Goal: Task Accomplishment & Management: Use online tool/utility

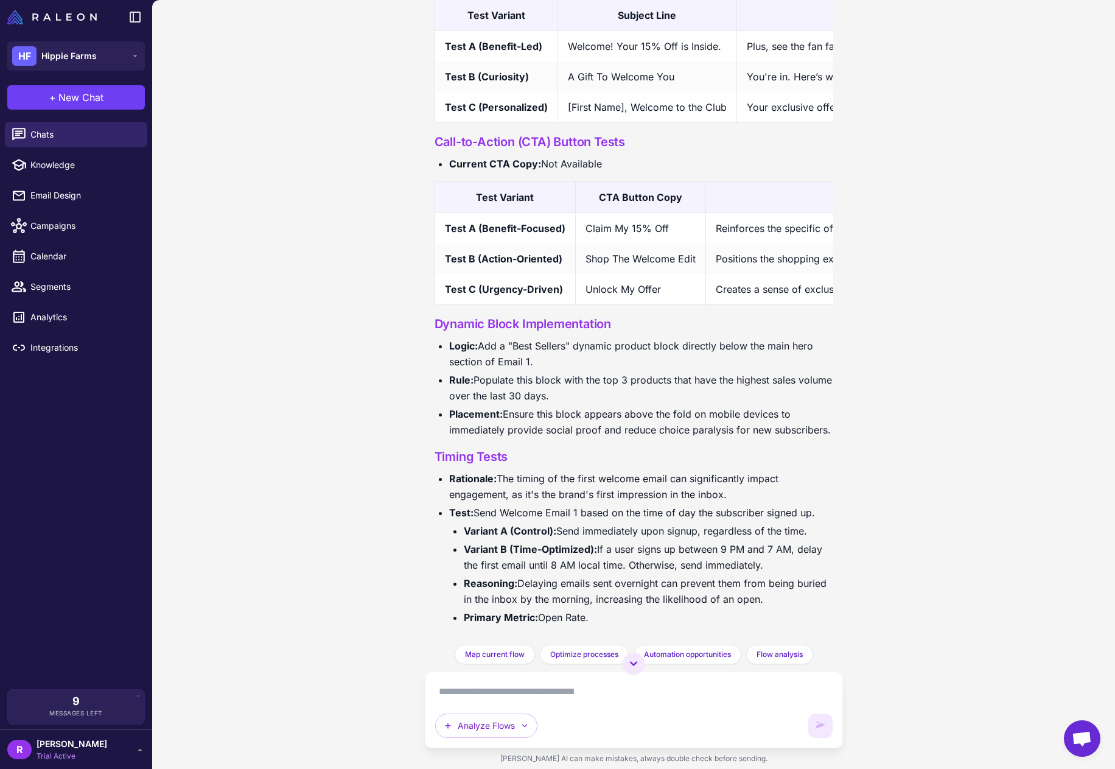
scroll to position [3548, 0]
click at [79, 346] on span "Integrations" at bounding box center [83, 347] width 107 height 13
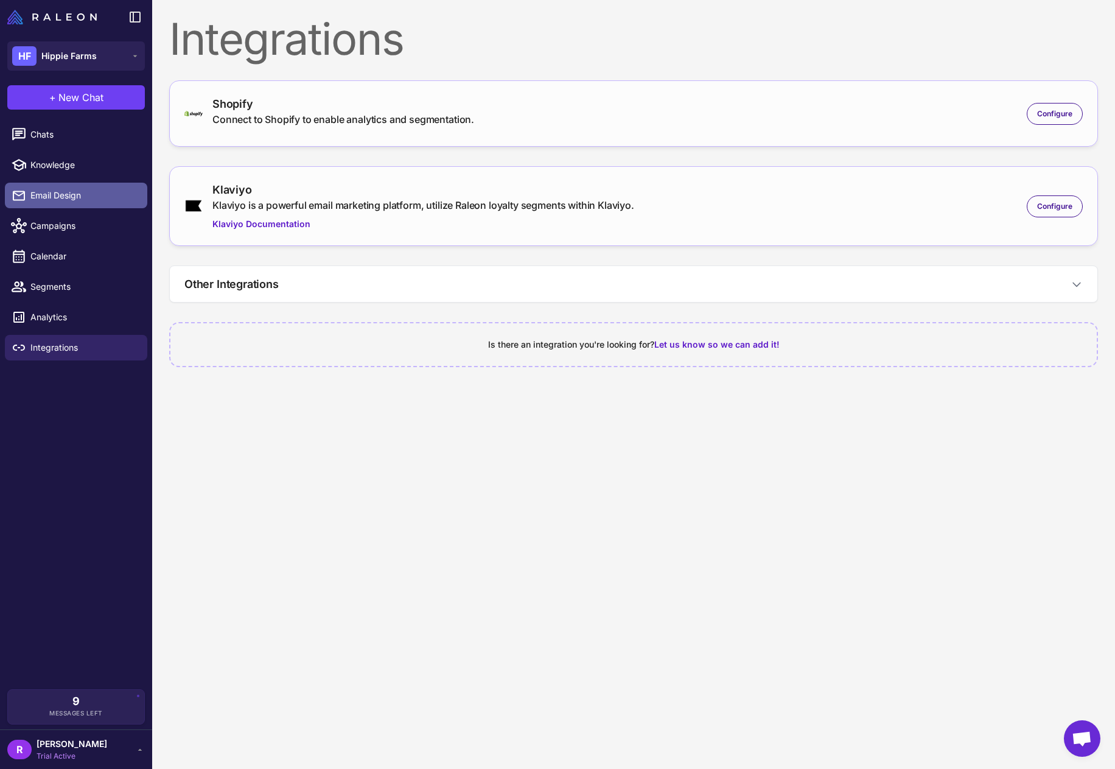
click at [86, 195] on span "Email Design" at bounding box center [83, 195] width 107 height 13
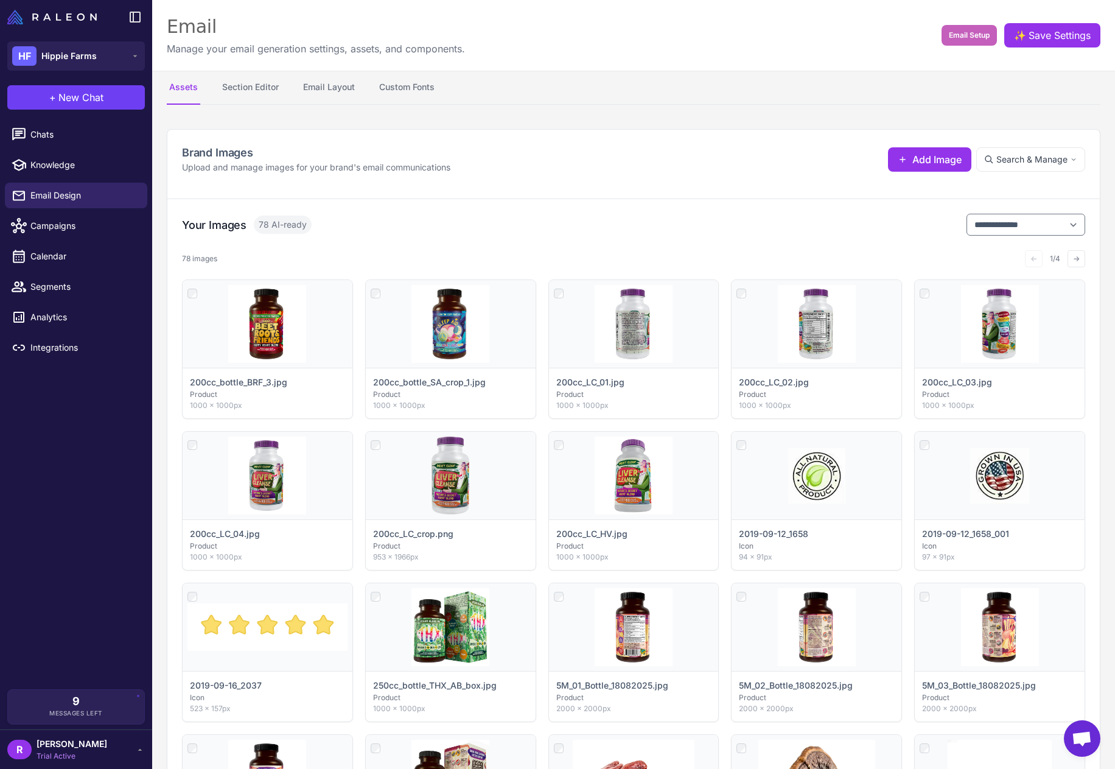
click at [950, 37] on span "Email Setup" at bounding box center [969, 35] width 41 height 11
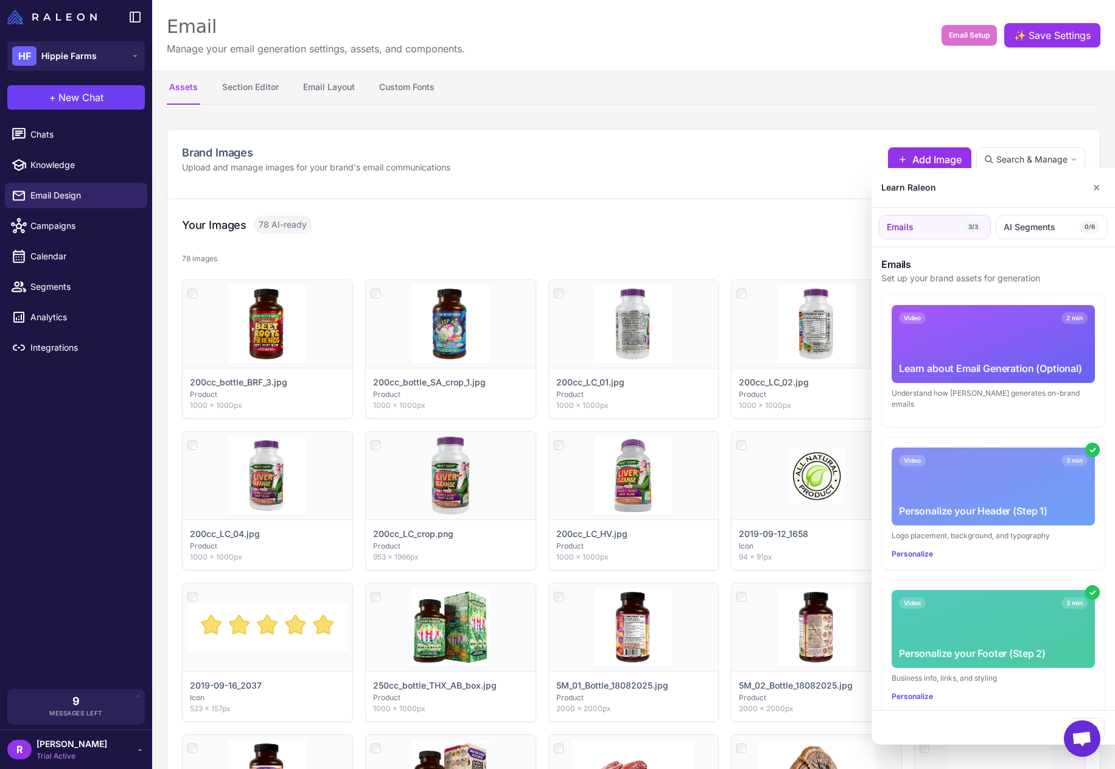
click at [958, 475] on div "Video 3 min Personalize your Header (Step 1)" at bounding box center [993, 486] width 203 height 78
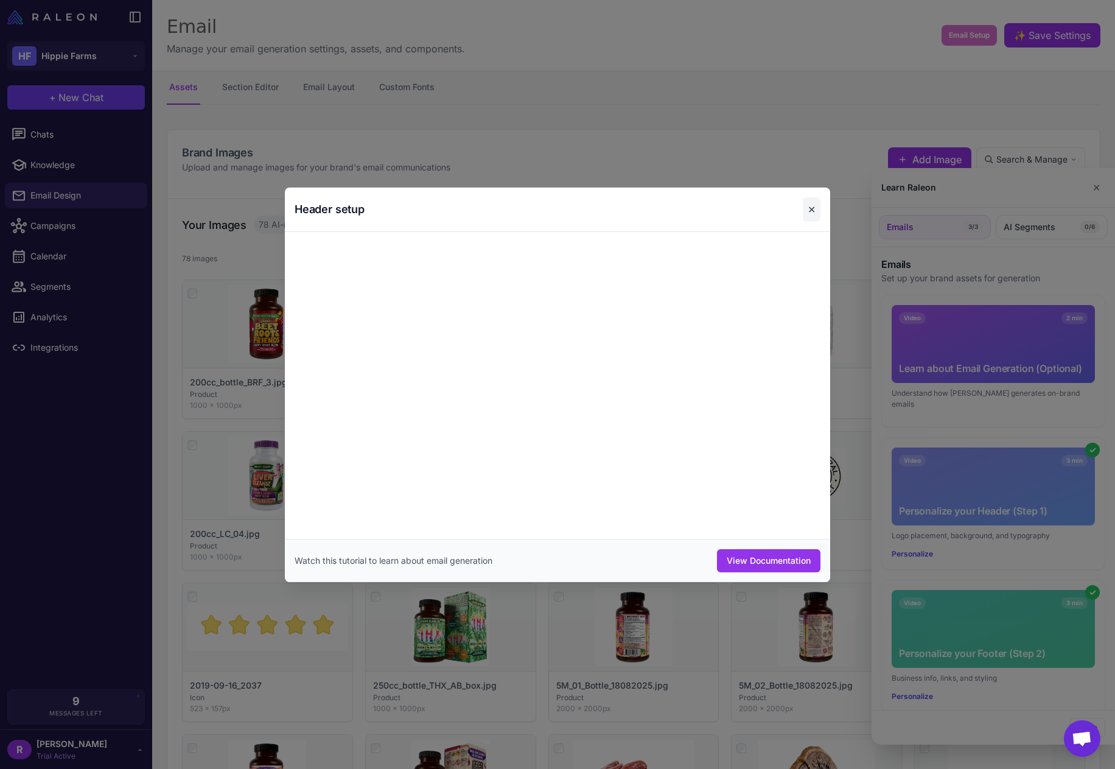
click at [815, 207] on button "✕" at bounding box center [812, 209] width 18 height 24
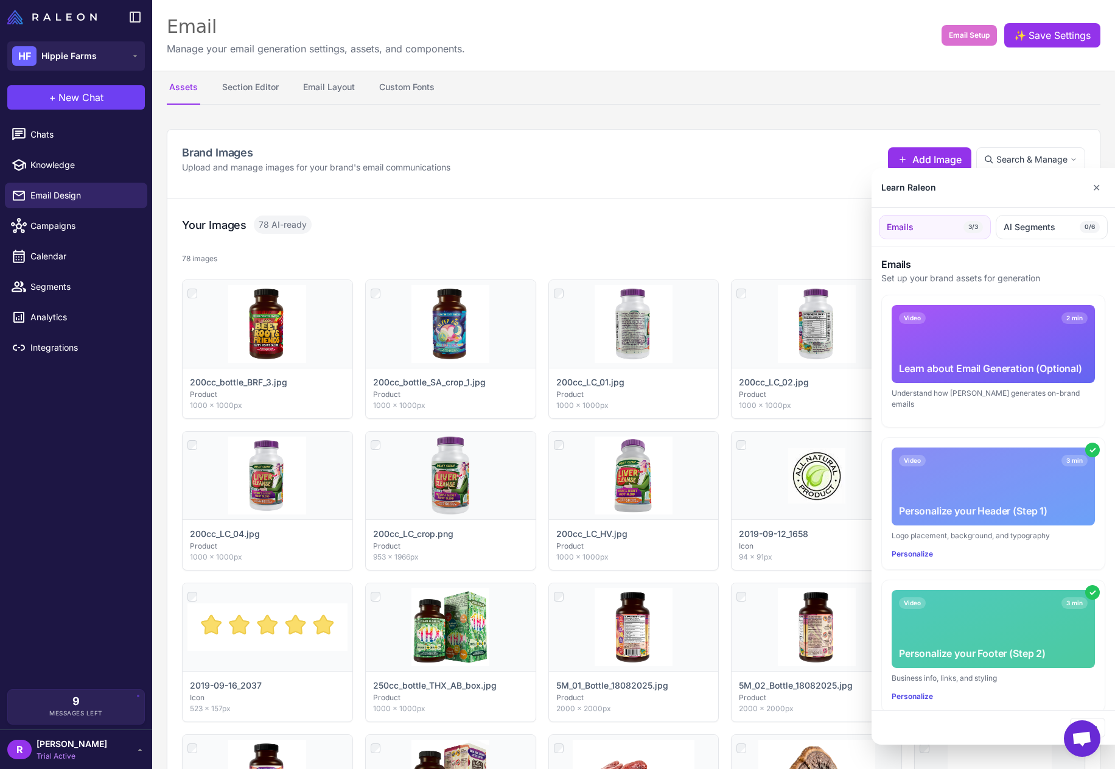
click at [917, 395] on div "Understand how Raleon generates on-brand emails" at bounding box center [993, 399] width 203 height 22
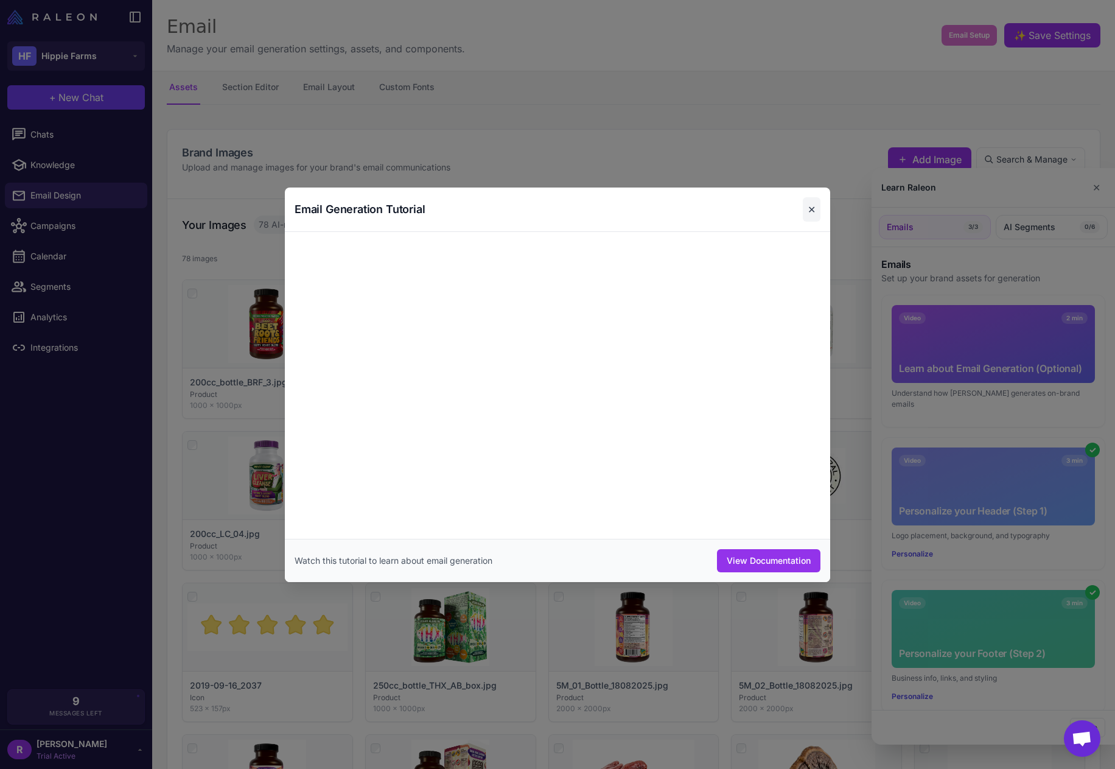
click at [808, 210] on button "✕" at bounding box center [812, 209] width 18 height 24
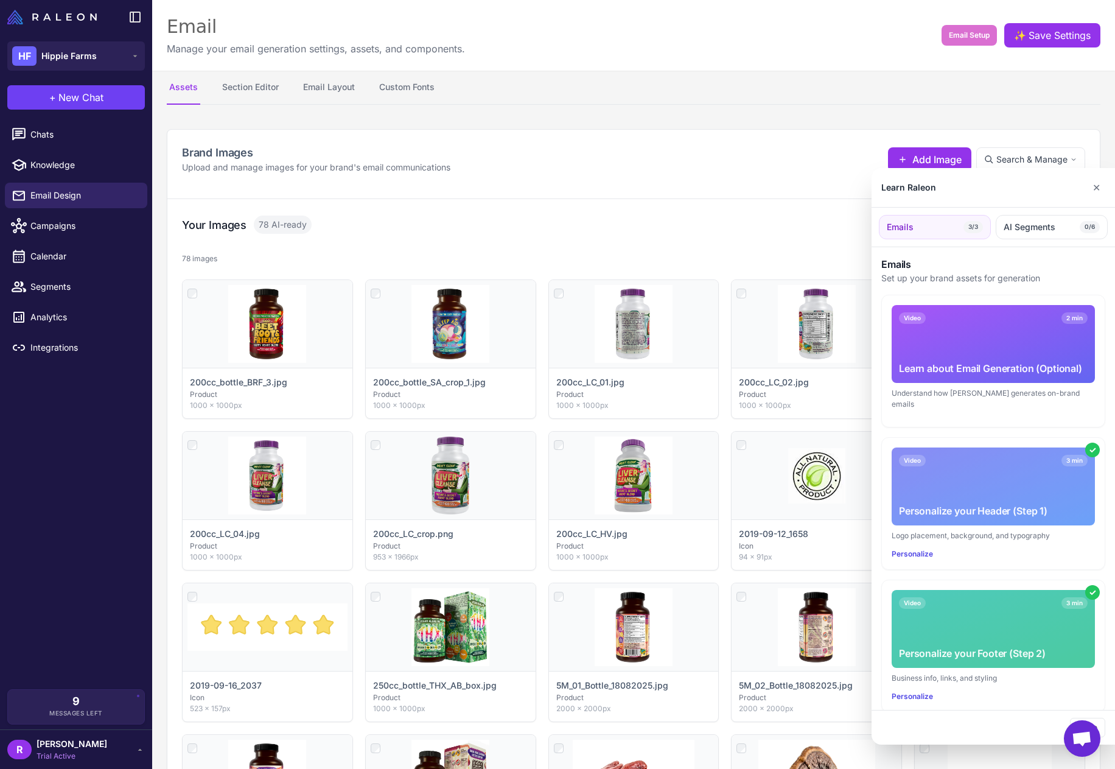
click at [341, 88] on div at bounding box center [557, 384] width 1115 height 769
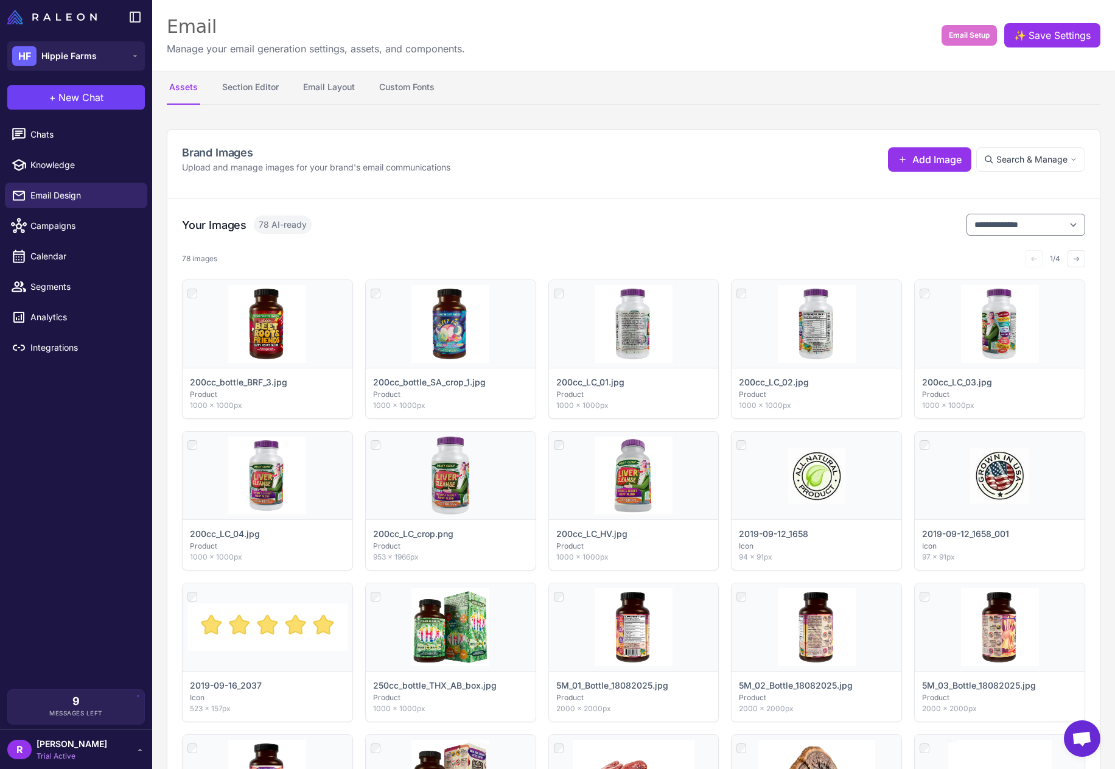
click at [341, 88] on button "Email Layout" at bounding box center [329, 88] width 57 height 34
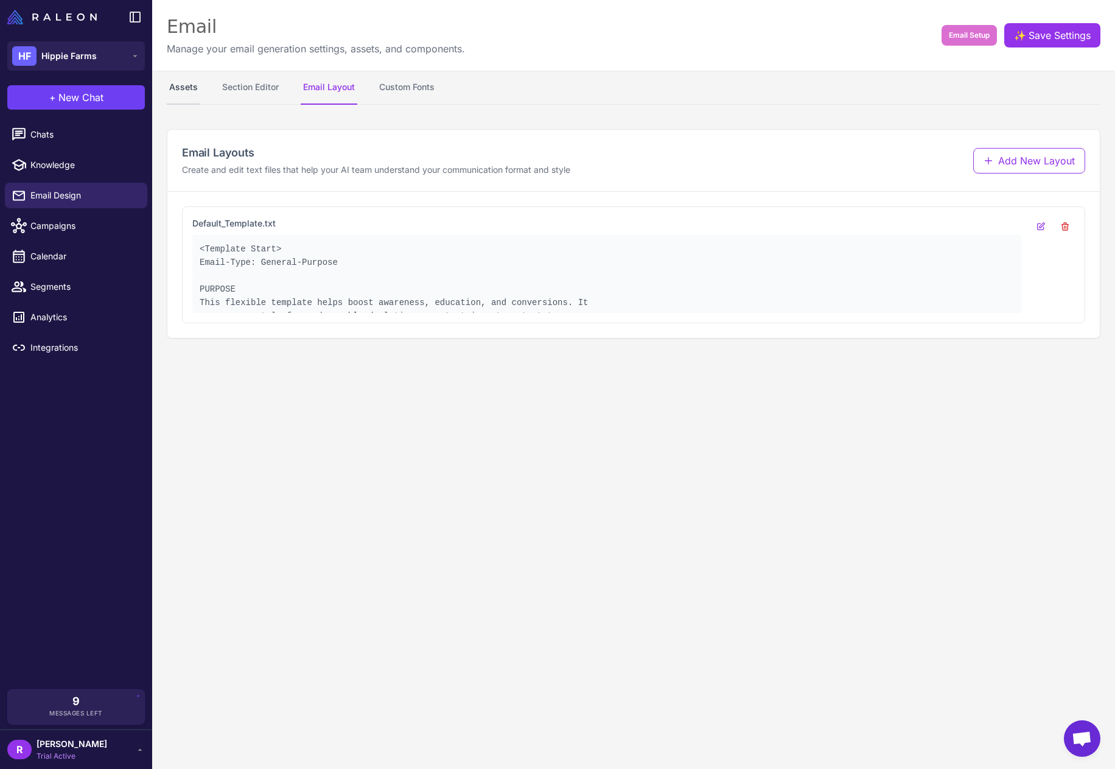
click at [197, 90] on button "Assets" at bounding box center [183, 88] width 33 height 34
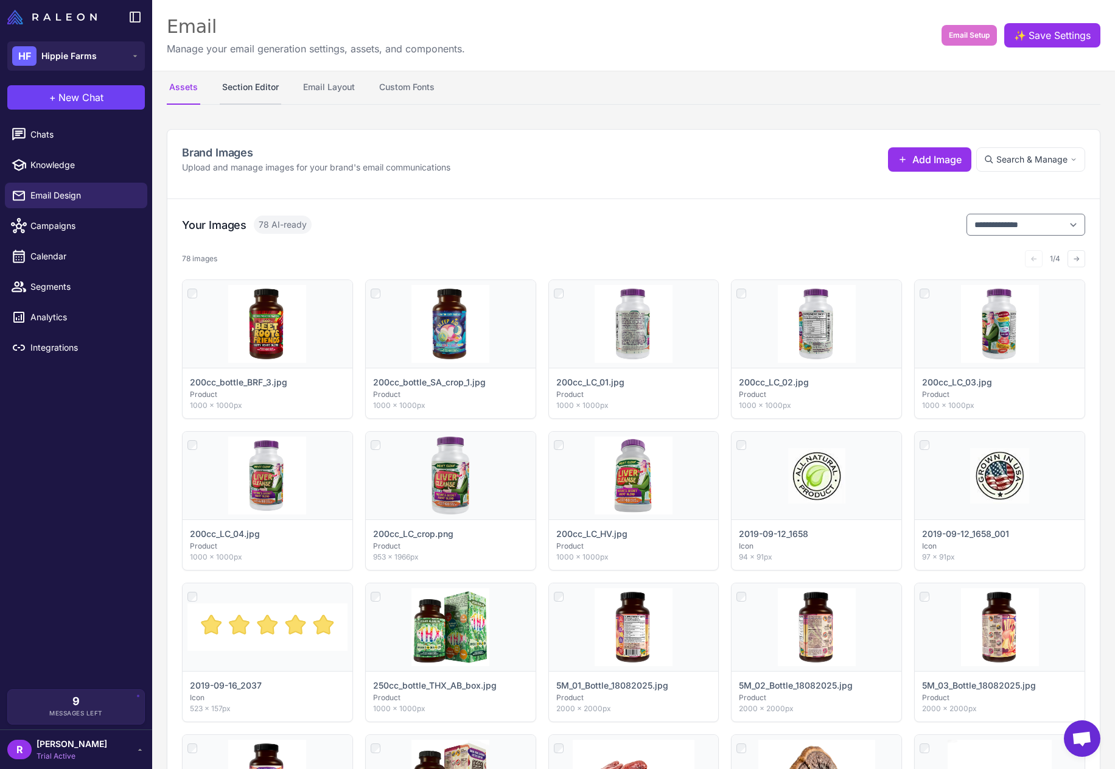
click at [236, 88] on button "Section Editor" at bounding box center [250, 88] width 61 height 34
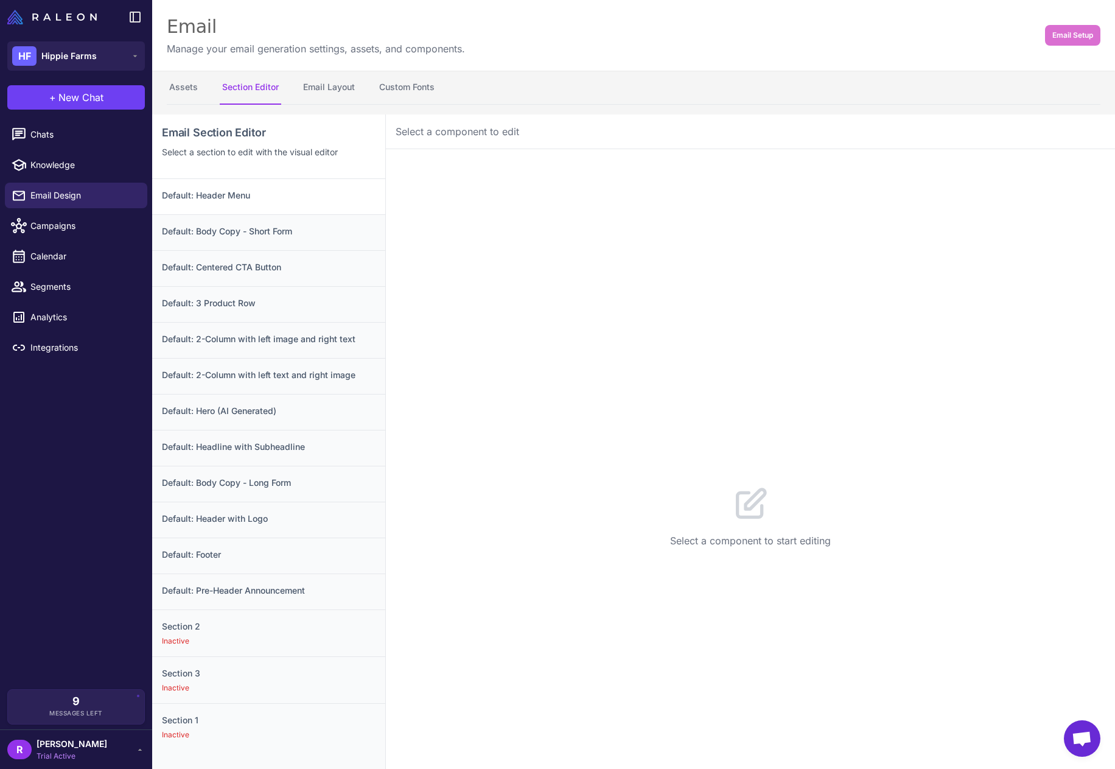
click at [268, 192] on h3 "Default: Header Menu" at bounding box center [269, 195] width 214 height 13
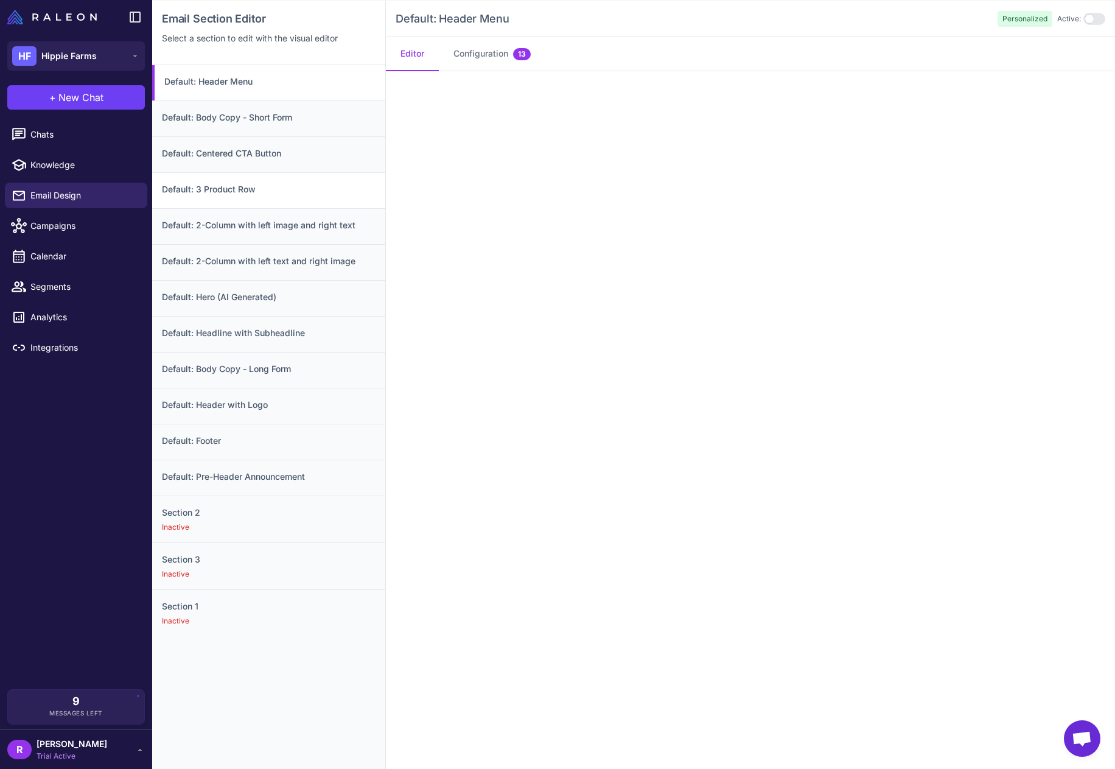
scroll to position [114, 0]
click at [268, 427] on div "Default: Footer" at bounding box center [268, 441] width 233 height 36
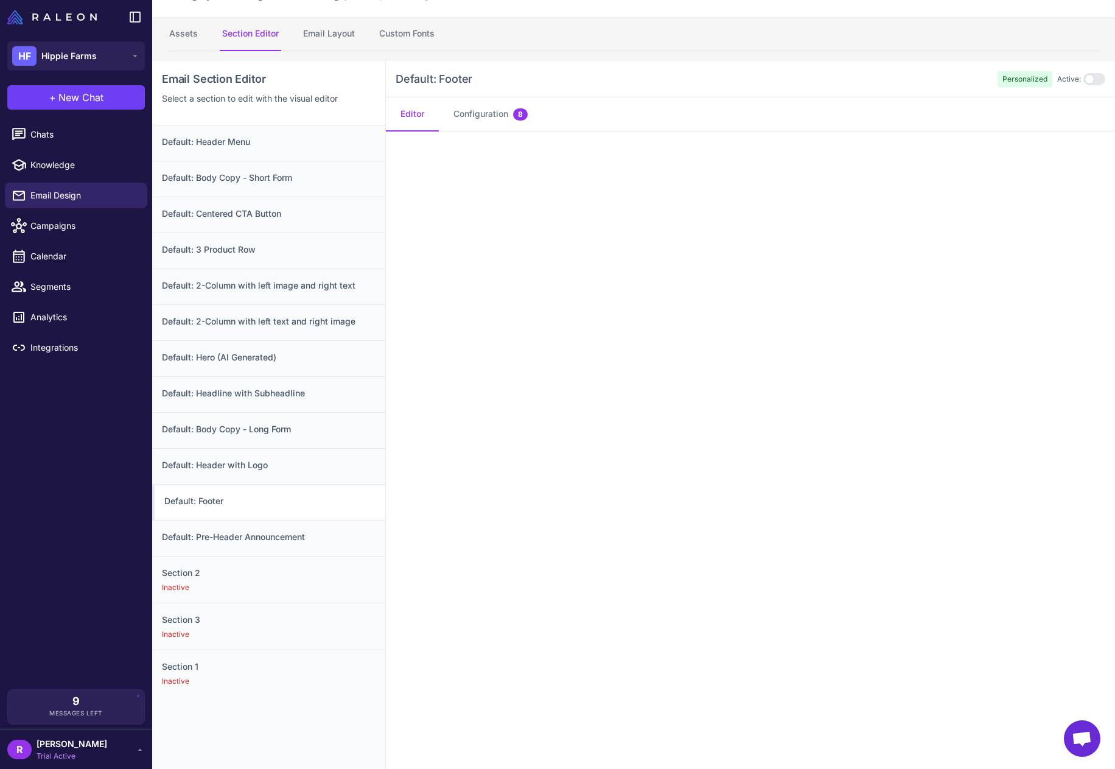
scroll to position [0, 0]
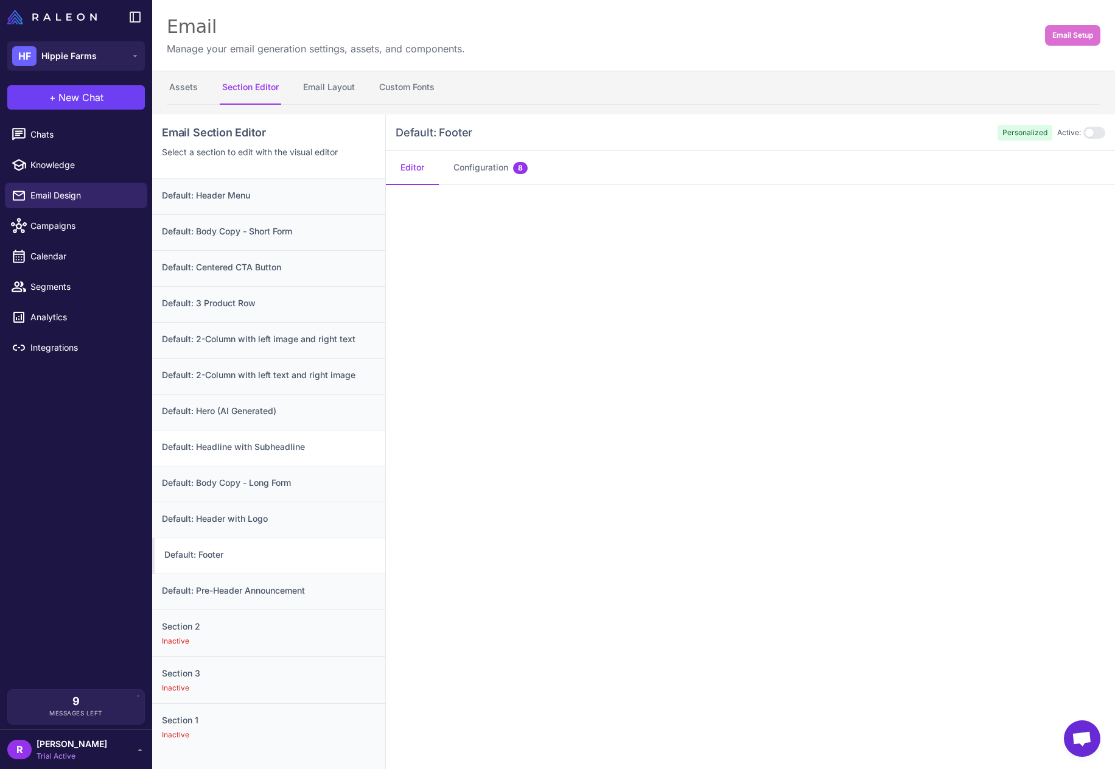
click at [282, 451] on h3 "Default: Headline with Subheadline" at bounding box center [269, 446] width 214 height 13
click at [271, 517] on h3 "Default: Header with Logo" at bounding box center [269, 518] width 214 height 13
click at [480, 169] on button "Configuration 1" at bounding box center [490, 168] width 102 height 34
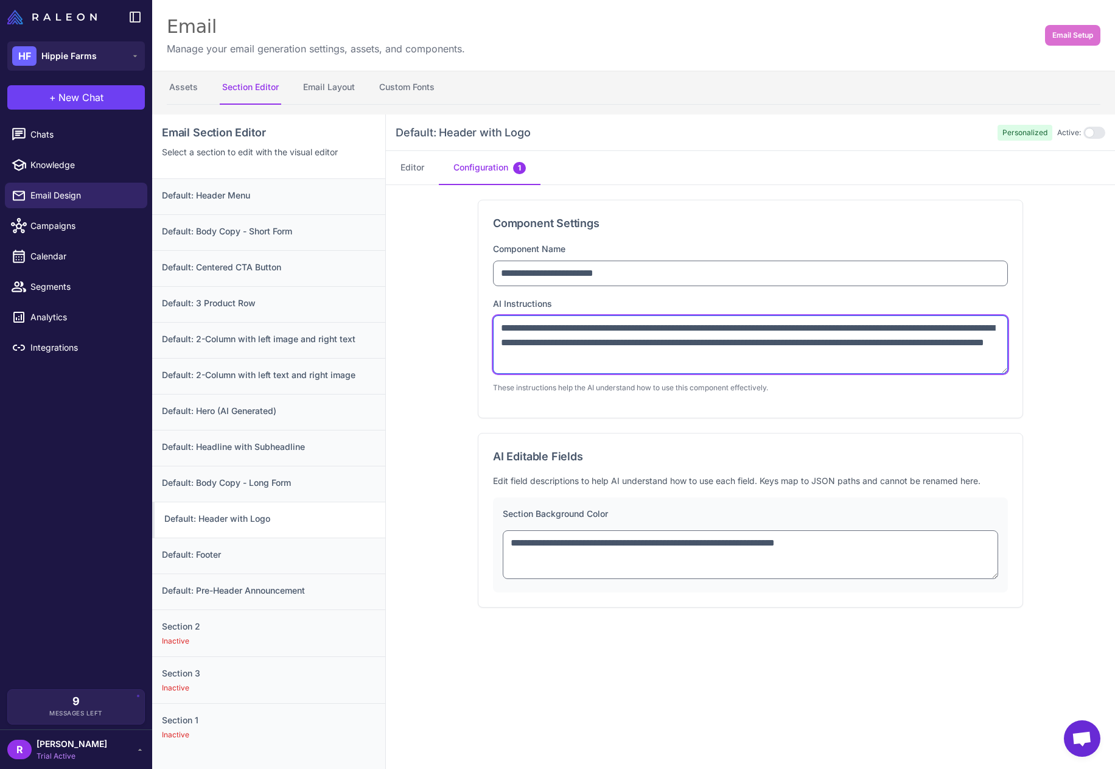
click at [742, 348] on textarea "**********" at bounding box center [750, 344] width 515 height 58
drag, startPoint x: 806, startPoint y: 329, endPoint x: 822, endPoint y: 327, distance: 15.4
click at [822, 327] on textarea "**********" at bounding box center [750, 344] width 515 height 58
click at [804, 326] on textarea "**********" at bounding box center [750, 345] width 515 height 58
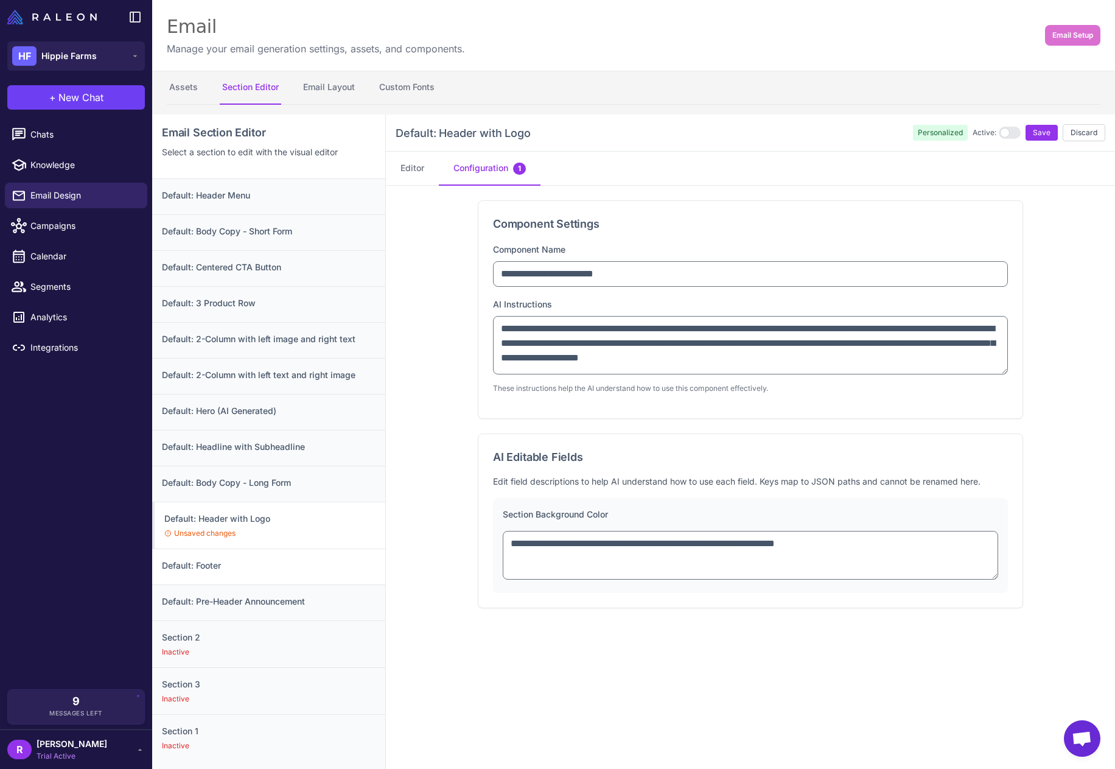
click at [274, 564] on h3 "Default: Footer" at bounding box center [269, 565] width 214 height 13
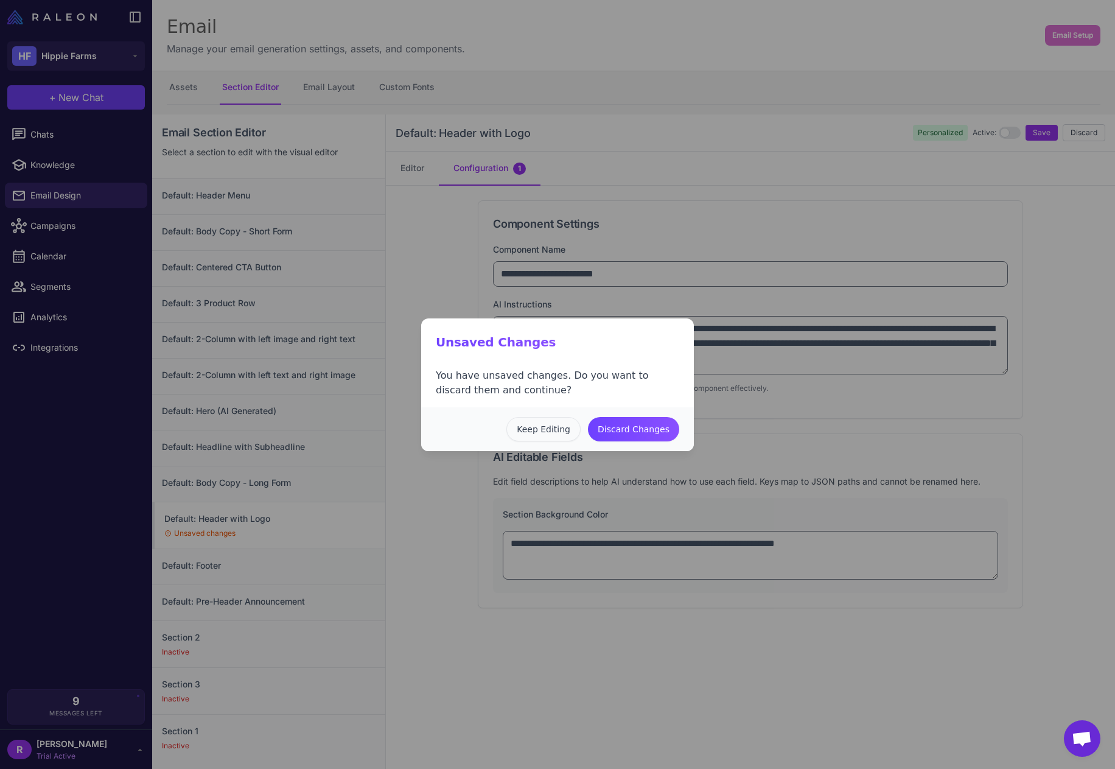
click at [549, 432] on button "Keep Editing" at bounding box center [543, 429] width 74 height 24
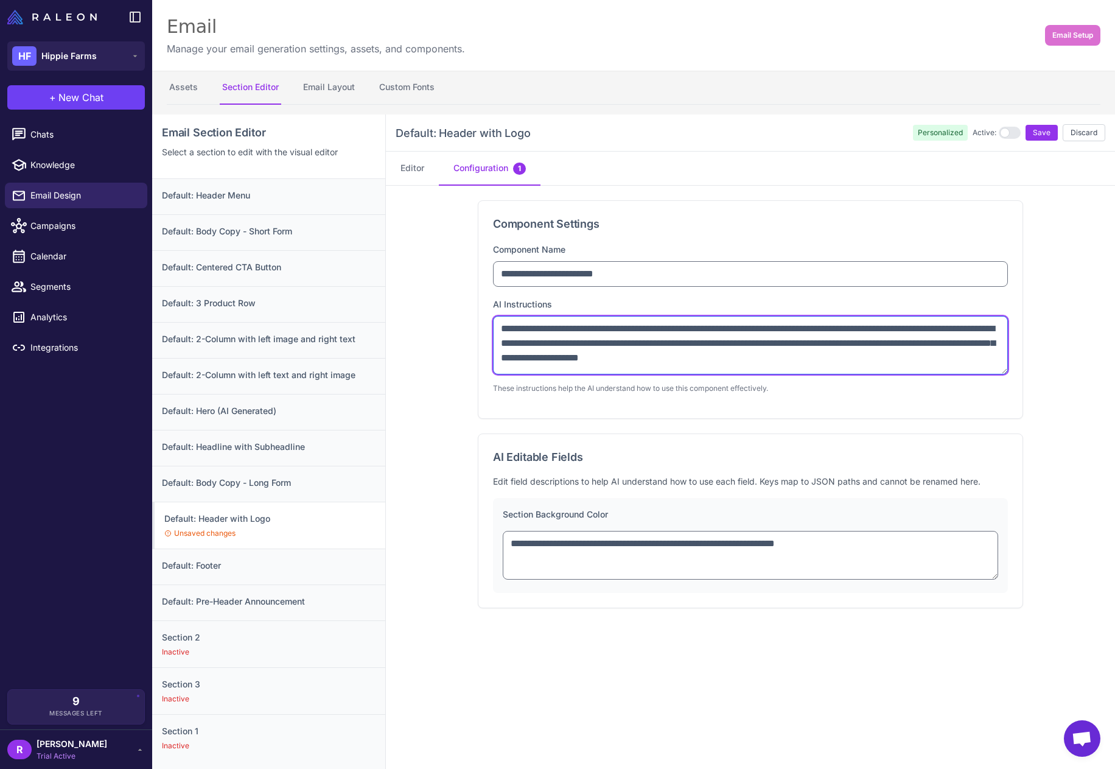
click at [945, 329] on textarea "**********" at bounding box center [750, 345] width 515 height 58
paste textarea "******"
type textarea "**********"
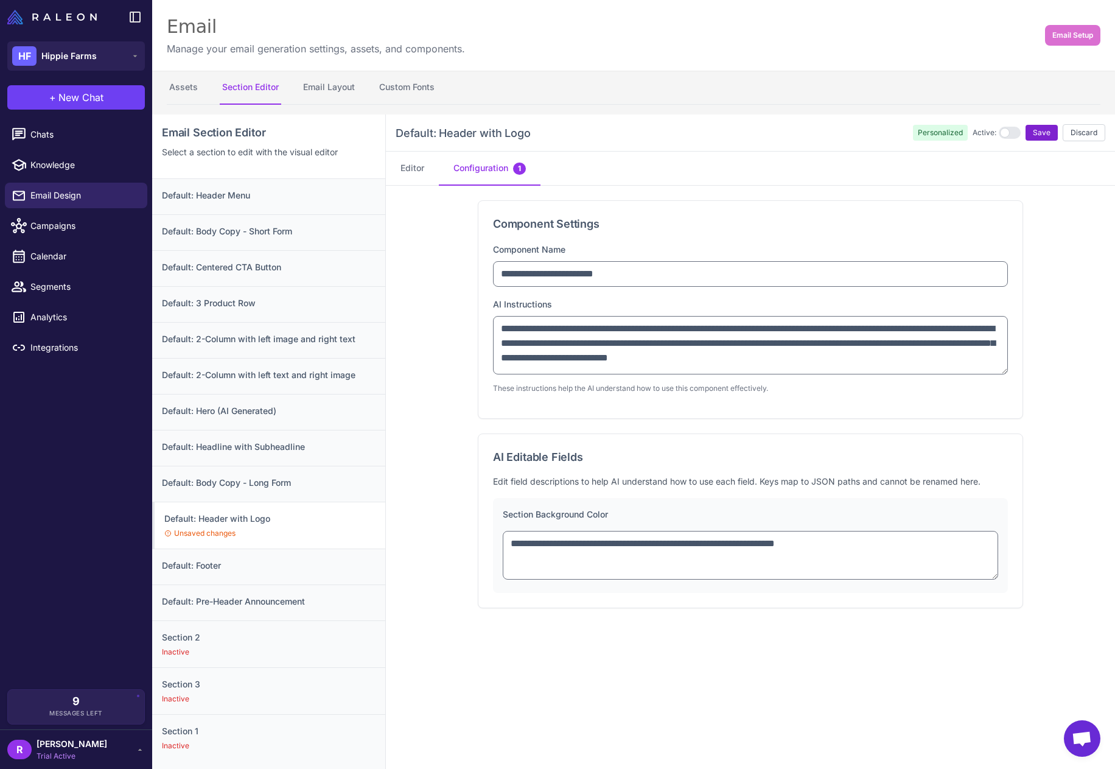
click at [1033, 138] on span "Save" at bounding box center [1042, 132] width 18 height 11
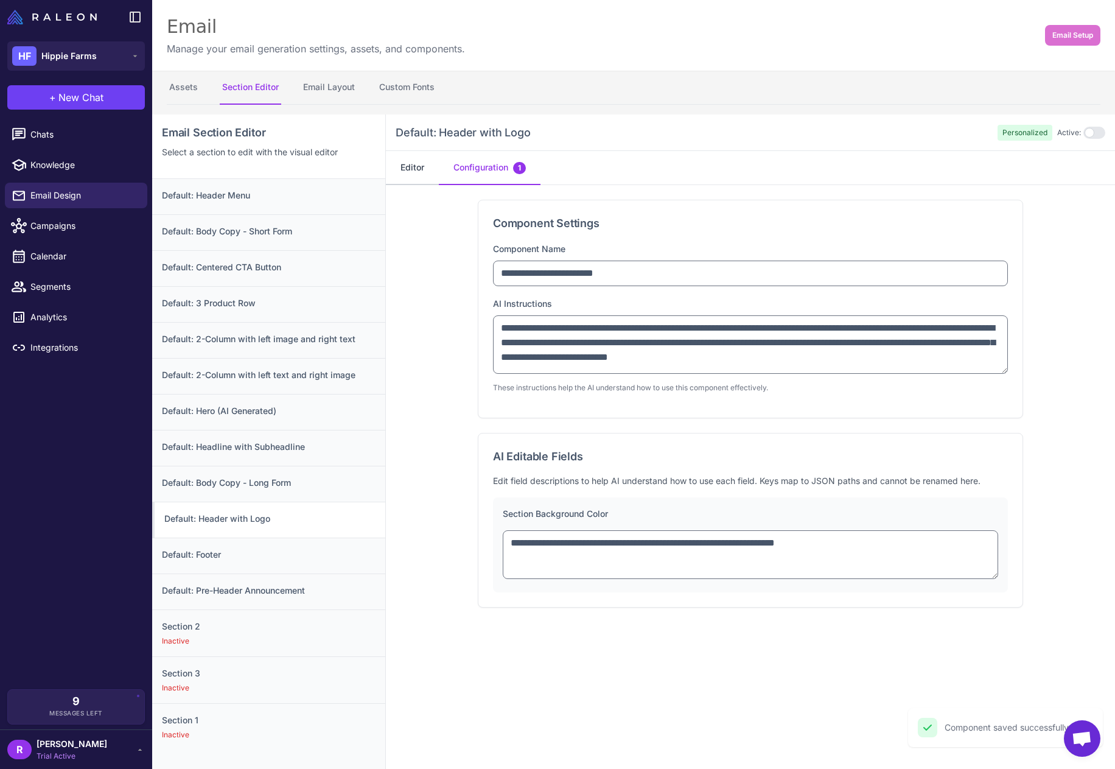
click at [405, 175] on button "Editor" at bounding box center [412, 168] width 53 height 34
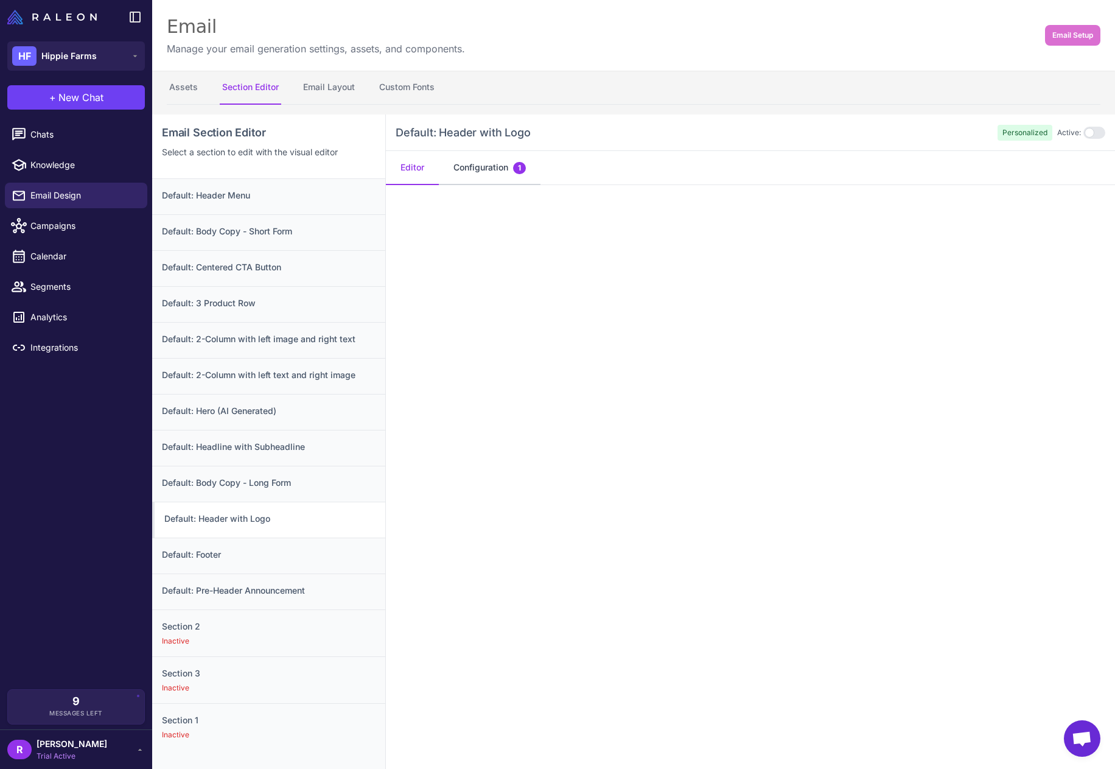
click at [479, 173] on button "Configuration 1" at bounding box center [490, 168] width 102 height 34
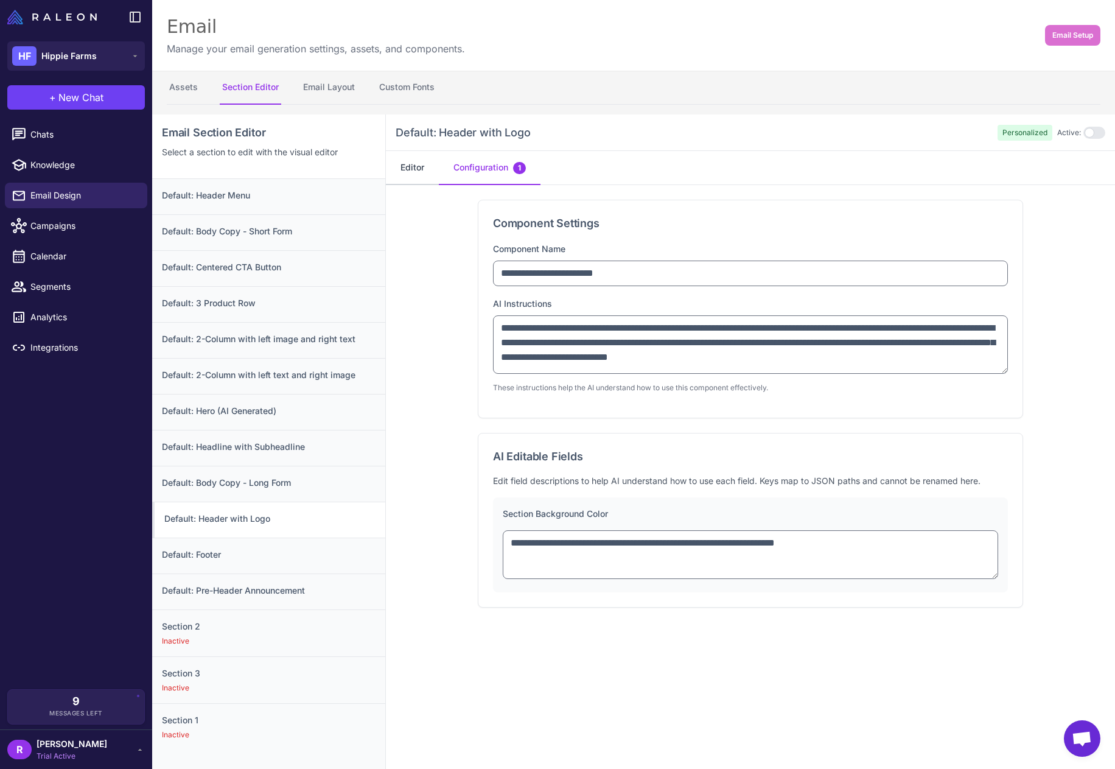
click at [421, 173] on button "Editor" at bounding box center [412, 168] width 53 height 34
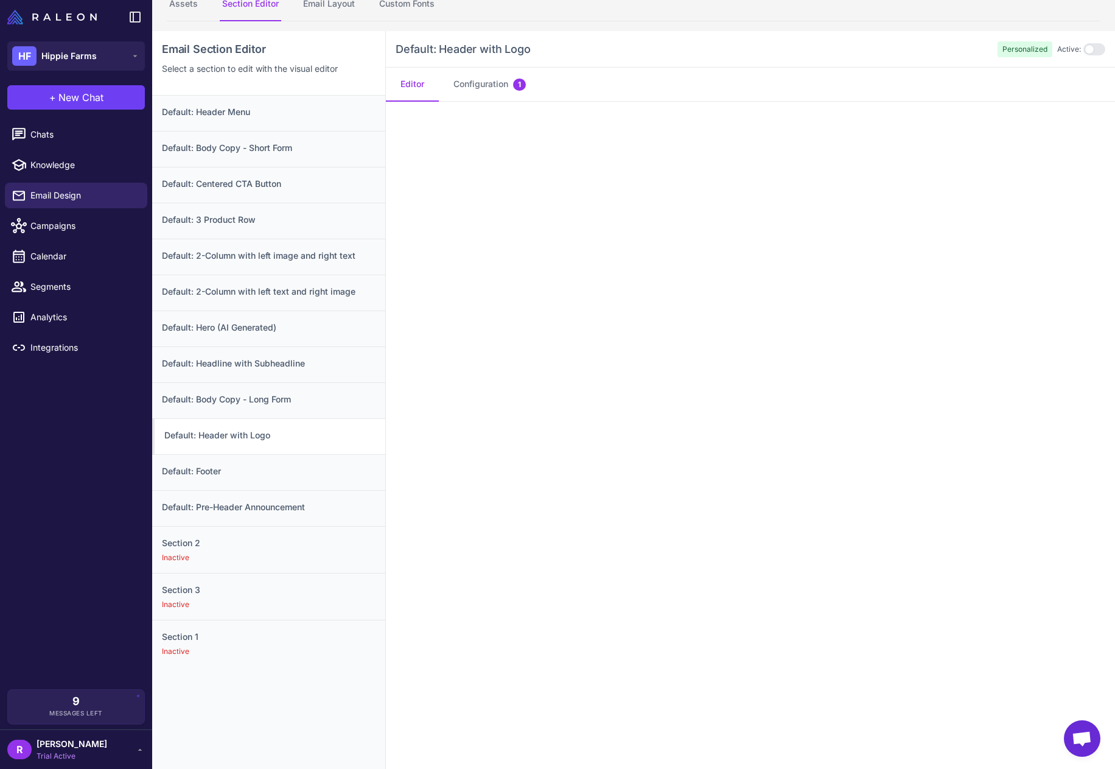
scroll to position [54, 0]
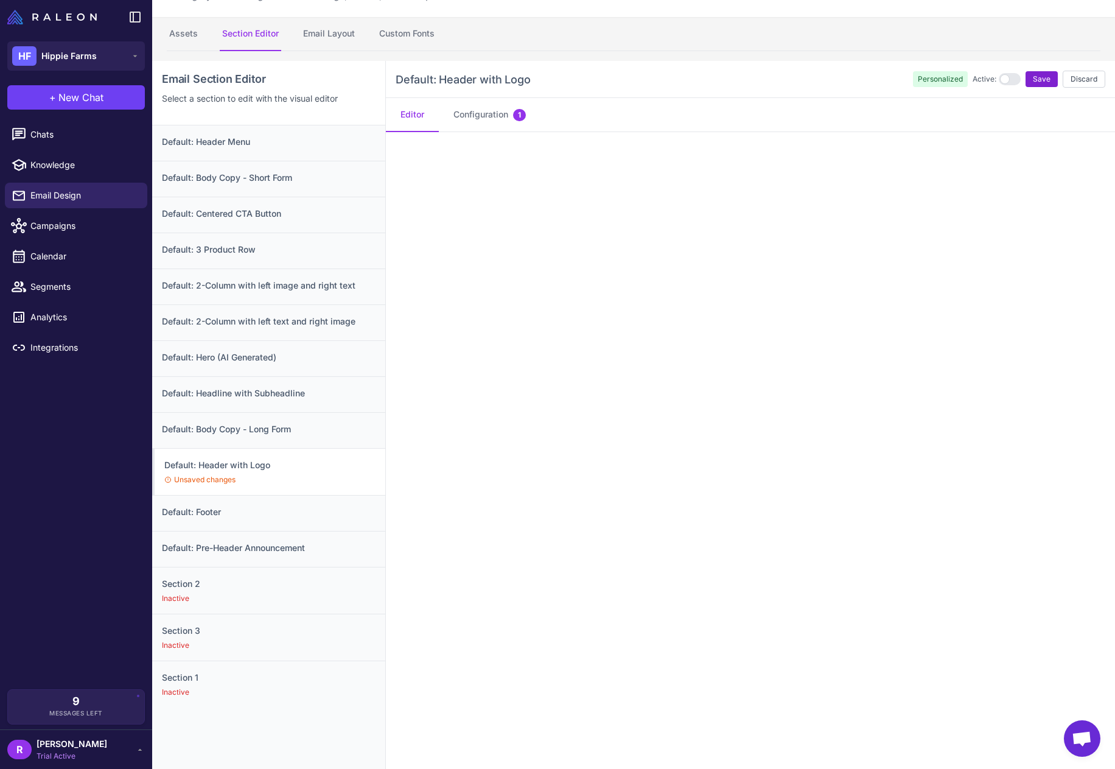
click at [1033, 82] on span "Save" at bounding box center [1042, 79] width 18 height 11
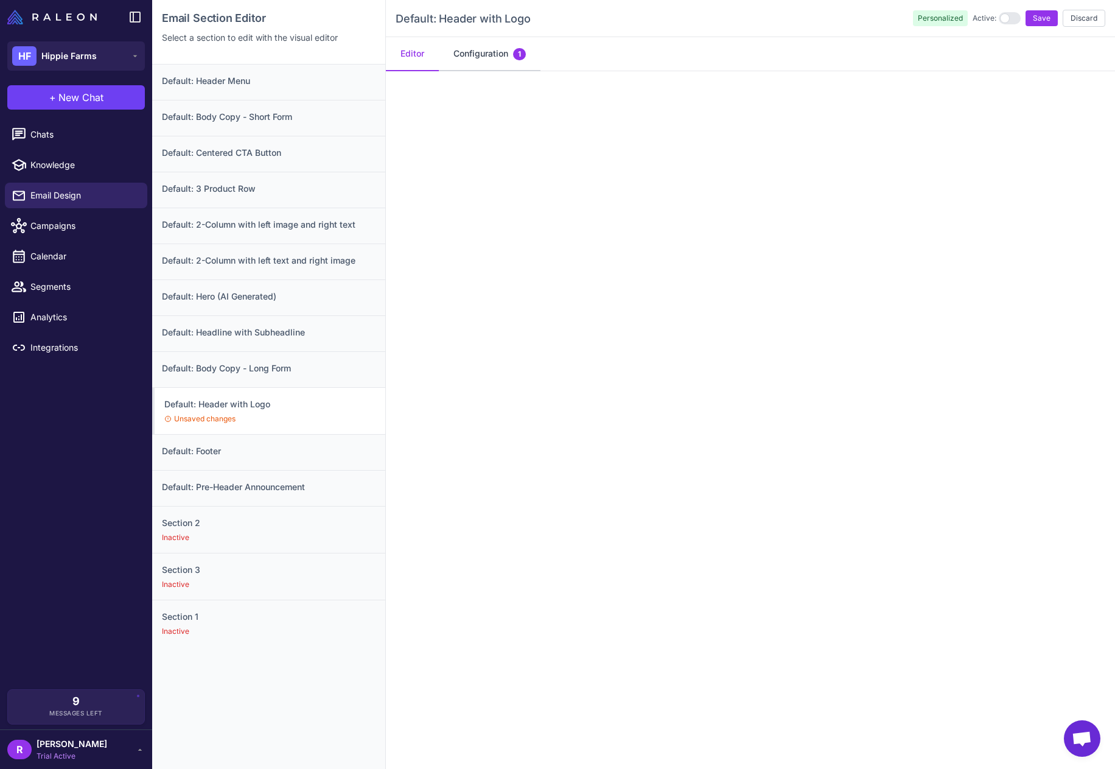
click at [472, 47] on button "Configuration 1" at bounding box center [490, 54] width 102 height 34
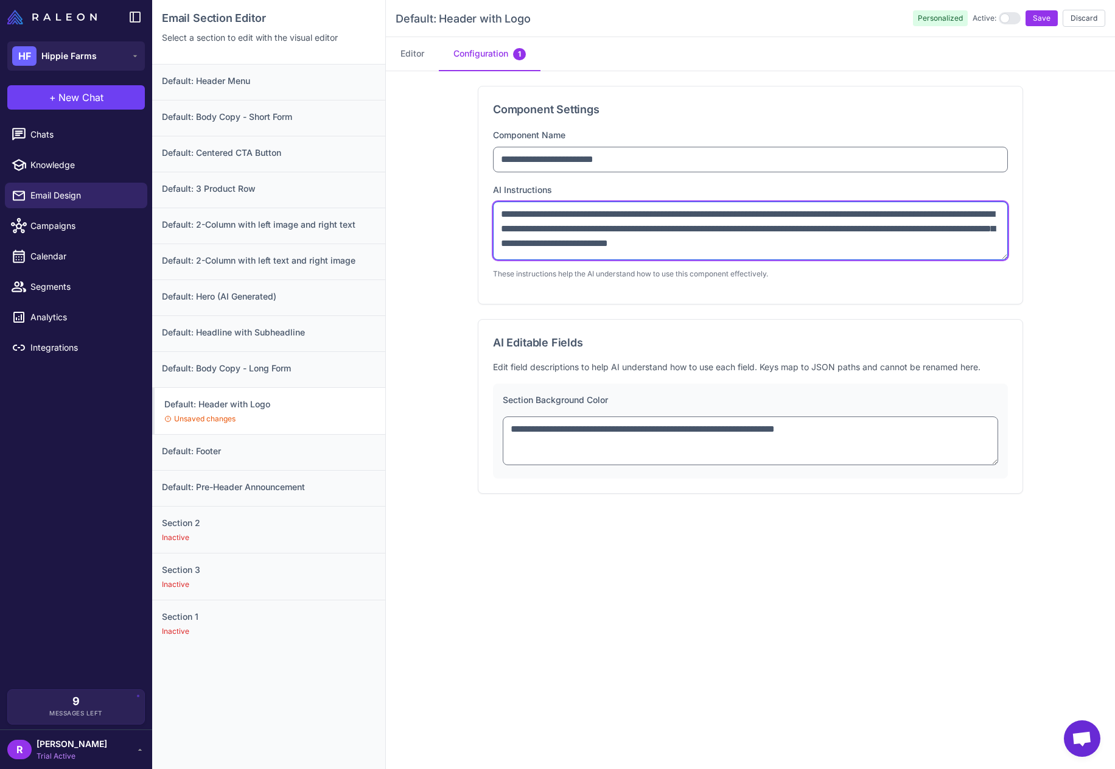
click at [850, 214] on textarea "**********" at bounding box center [750, 230] width 515 height 58
click at [910, 214] on textarea "**********" at bounding box center [750, 230] width 515 height 58
click at [970, 215] on textarea "**********" at bounding box center [750, 230] width 515 height 58
click at [531, 229] on textarea "**********" at bounding box center [750, 230] width 515 height 58
type textarea "**********"
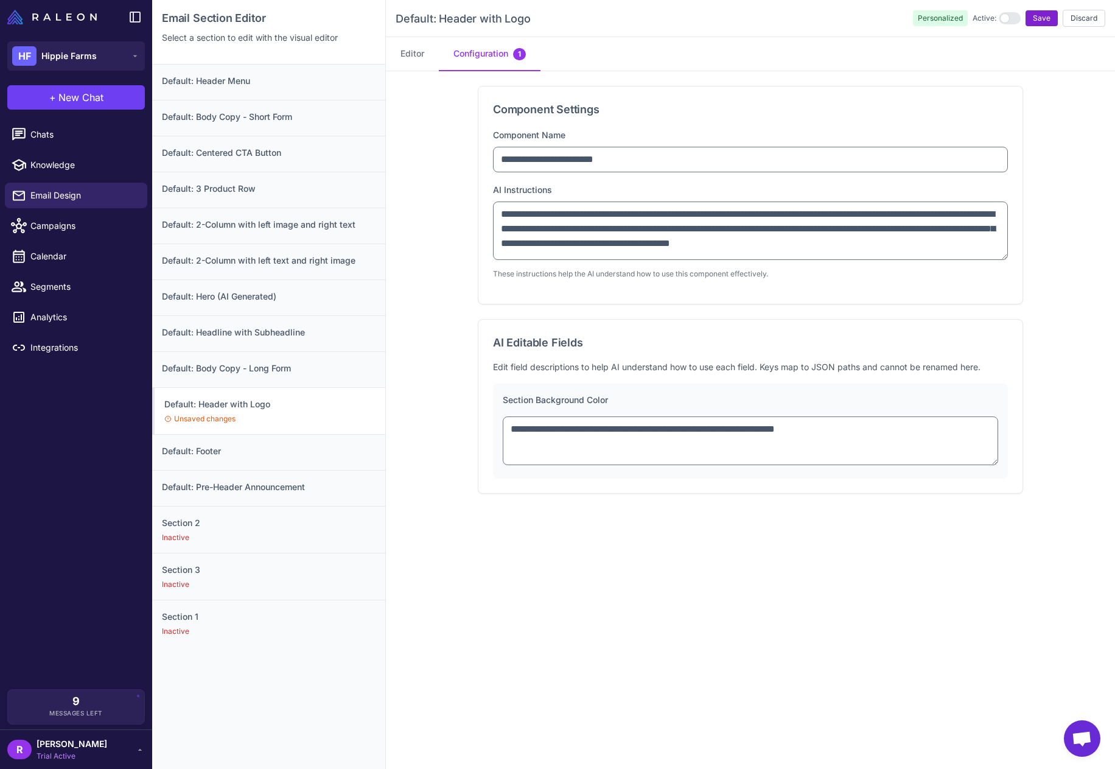
click at [1033, 18] on span "Save" at bounding box center [1042, 18] width 18 height 11
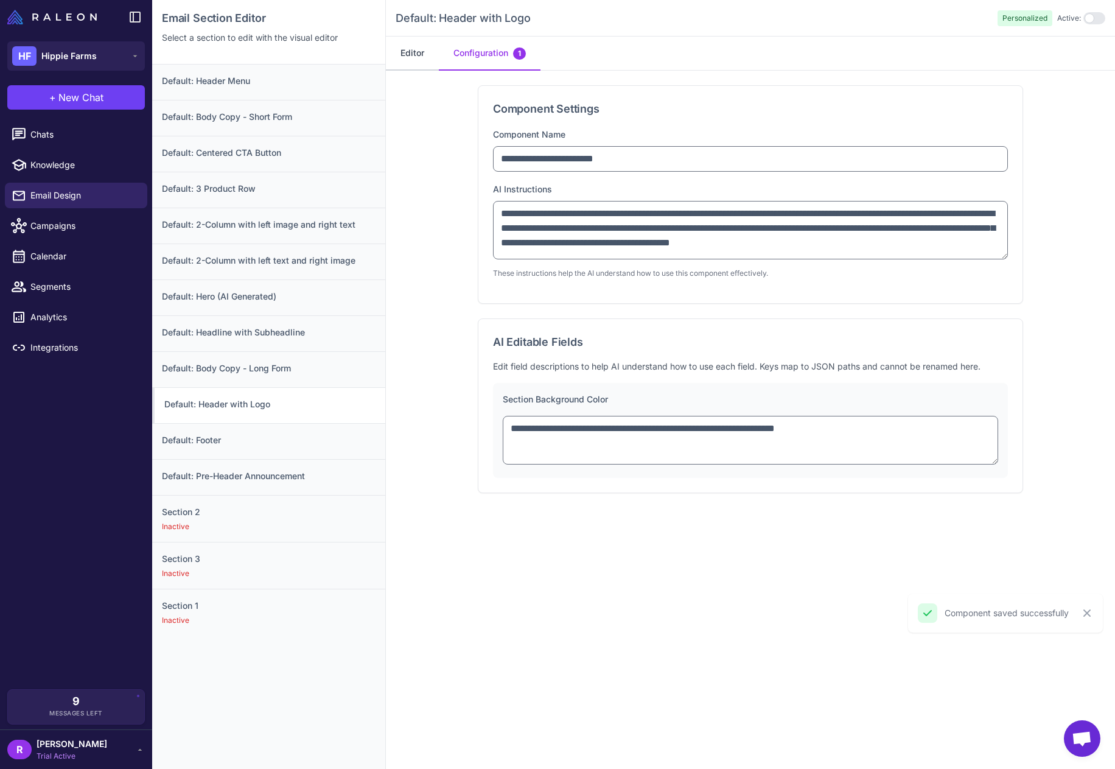
click at [419, 56] on button "Editor" at bounding box center [412, 54] width 53 height 34
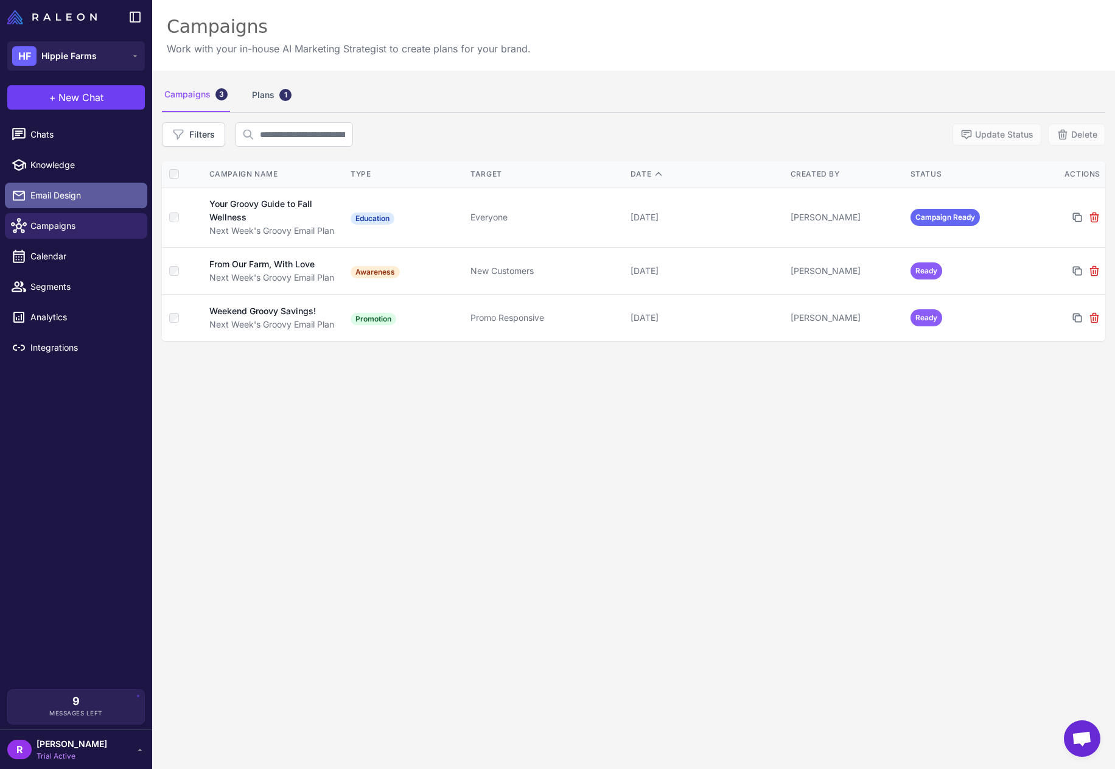
click at [75, 200] on span "Email Design" at bounding box center [83, 195] width 107 height 13
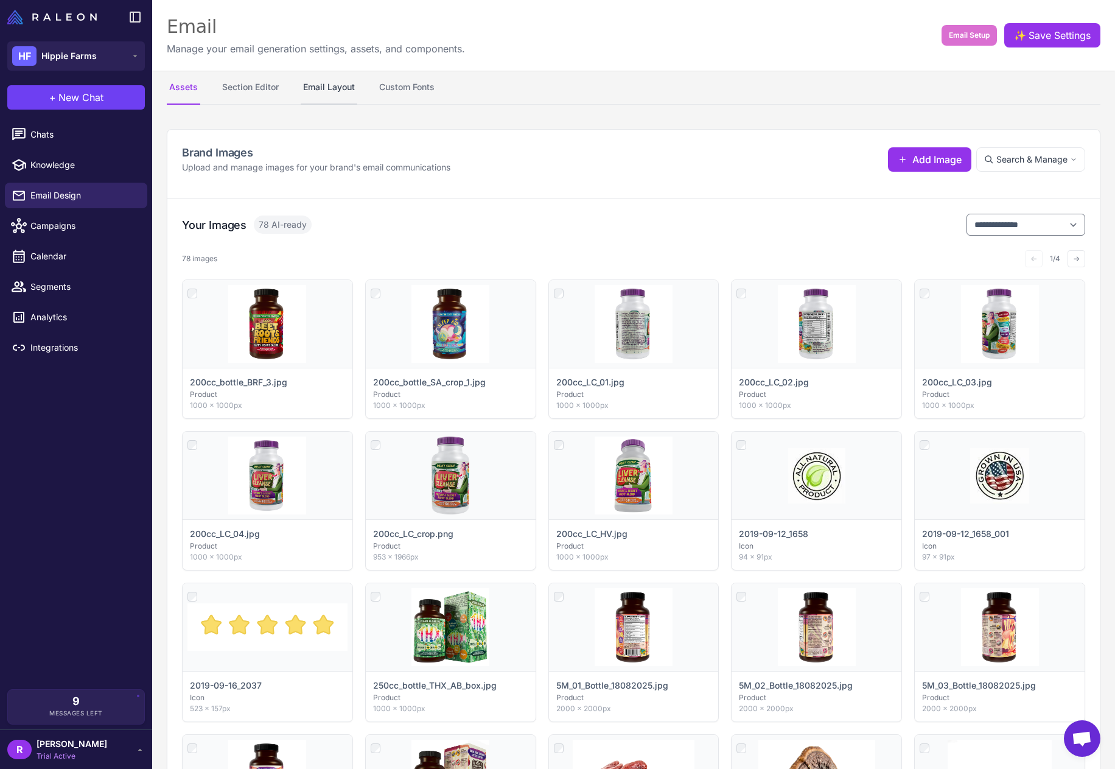
click at [315, 88] on button "Email Layout" at bounding box center [329, 88] width 57 height 34
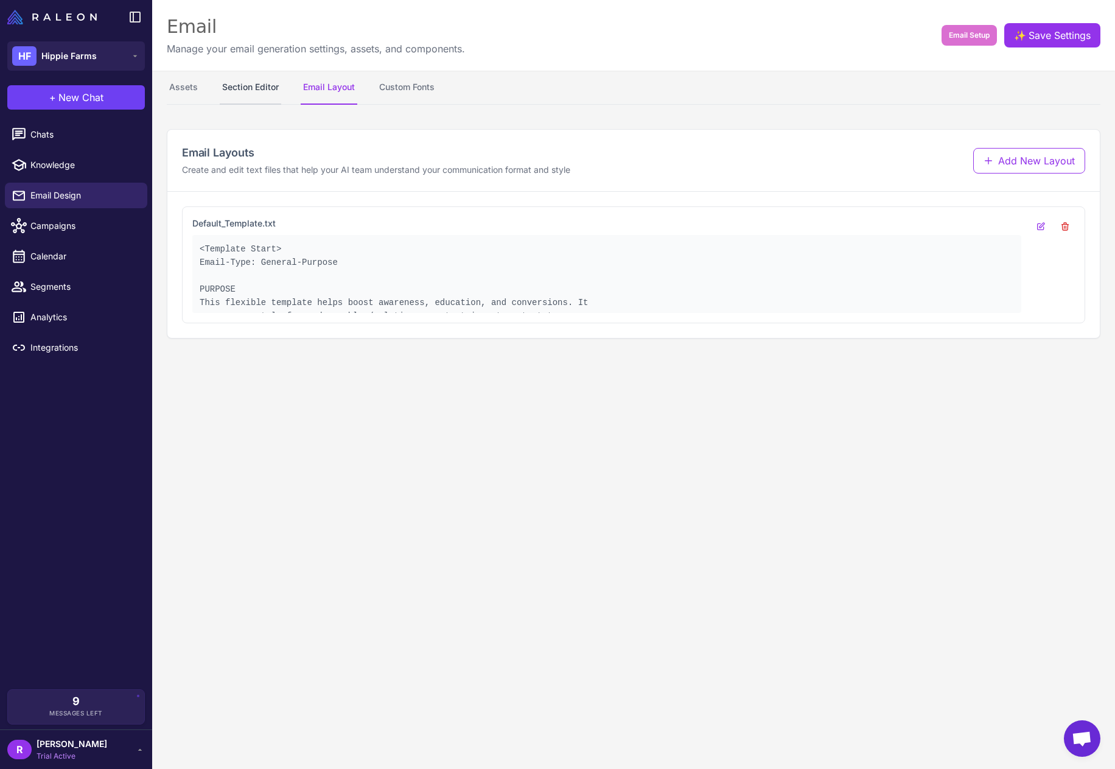
click at [240, 91] on button "Section Editor" at bounding box center [250, 88] width 61 height 34
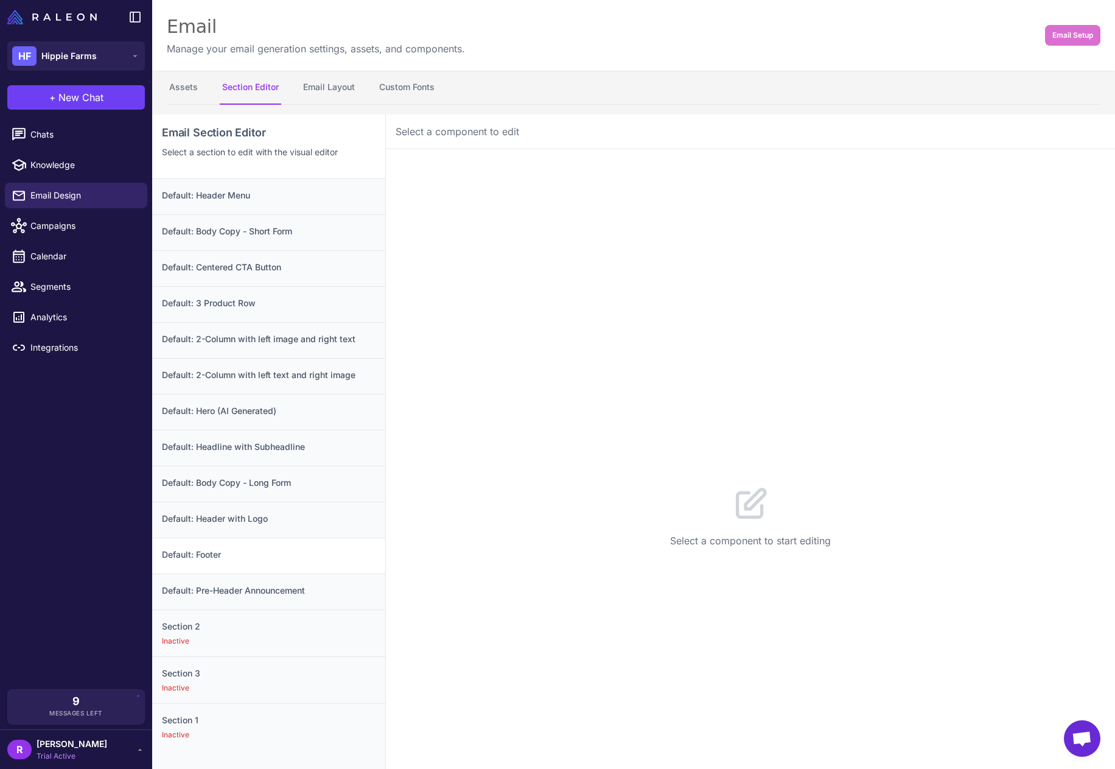
click at [267, 553] on h3 "Default: Footer" at bounding box center [269, 554] width 214 height 13
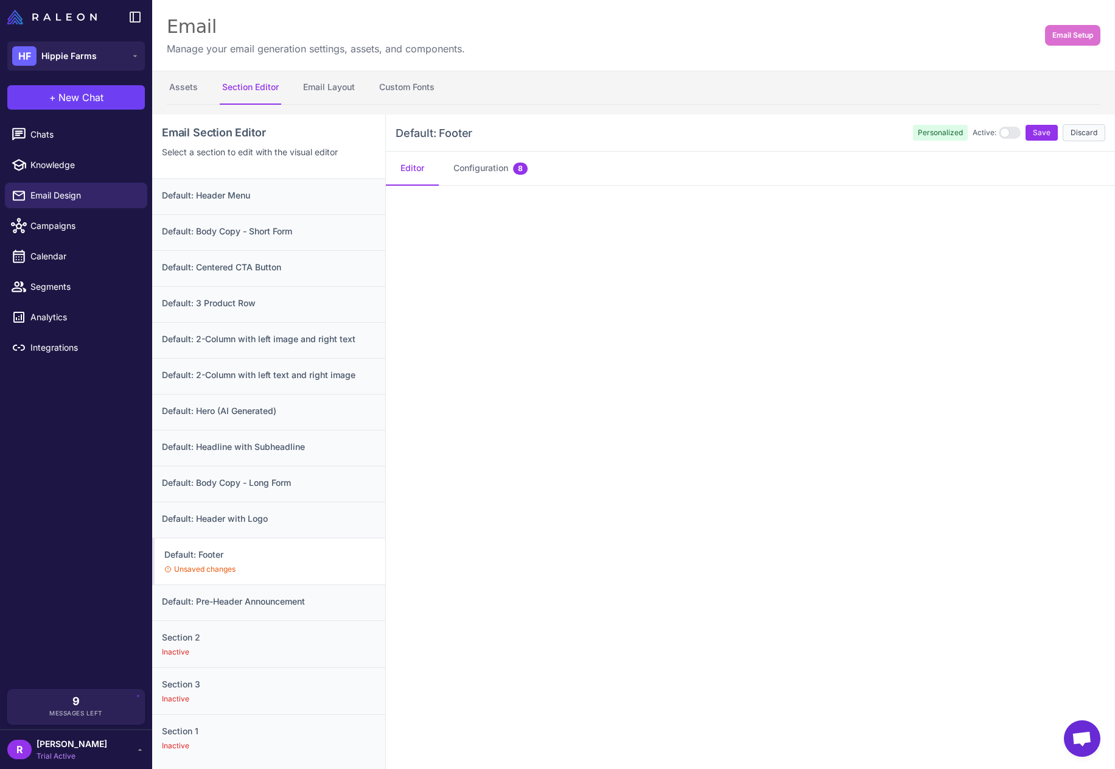
click at [1077, 135] on button "Discard" at bounding box center [1084, 132] width 43 height 17
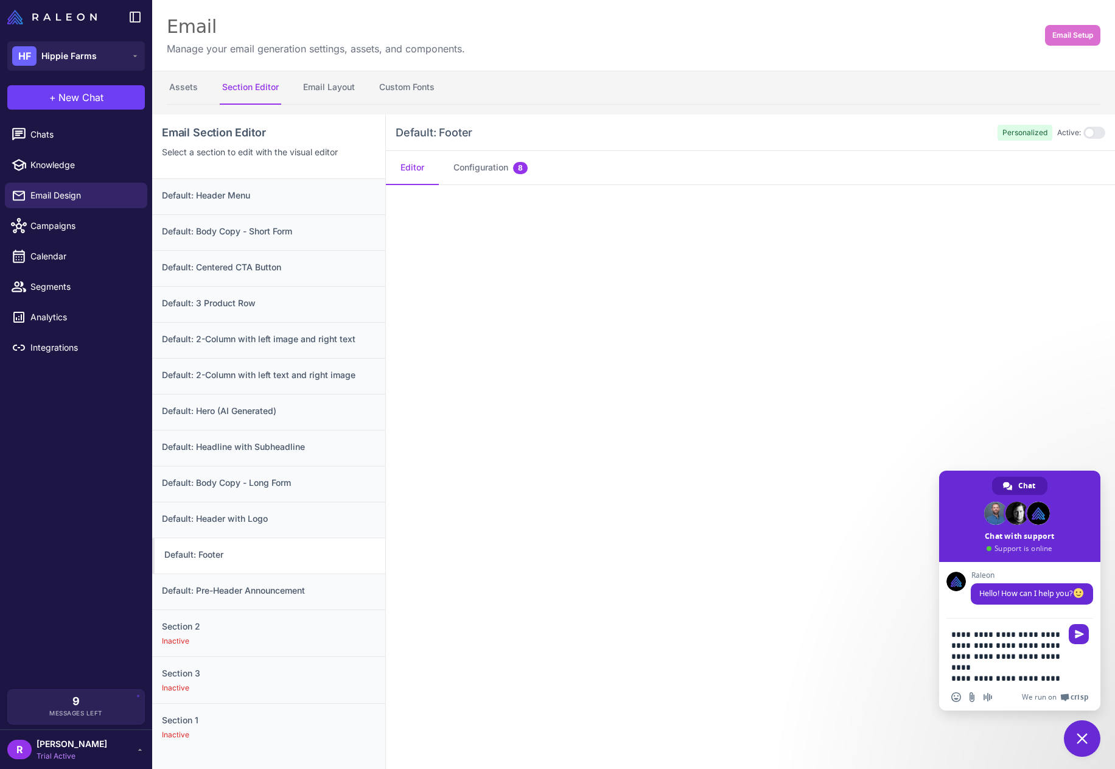
type textarea "**********"
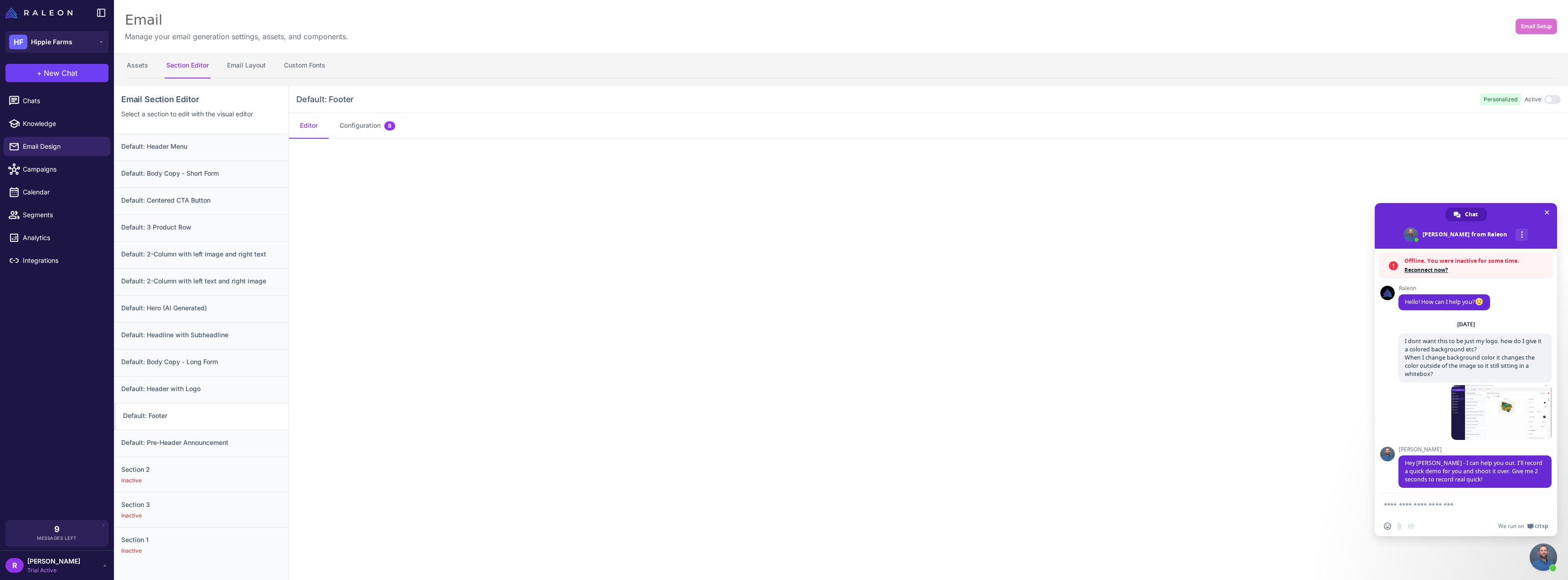
scroll to position [131, 0]
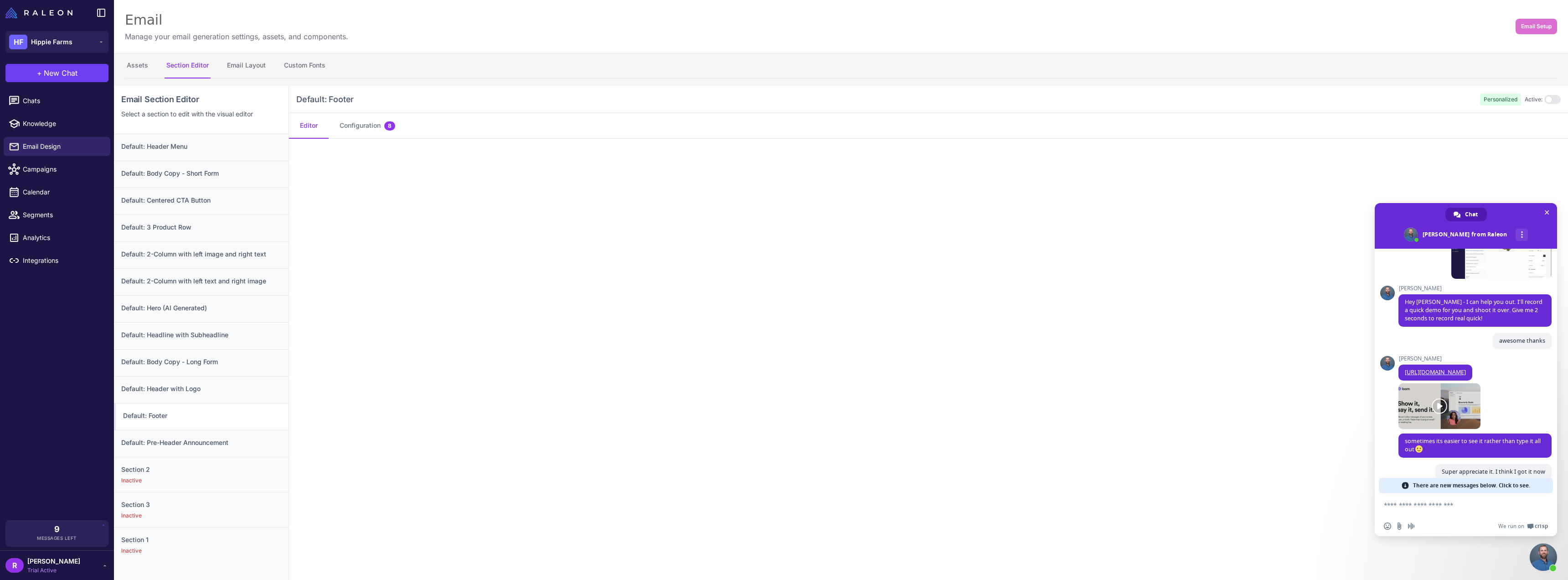
click at [834, 424] on link at bounding box center [1439, 405] width 82 height 46
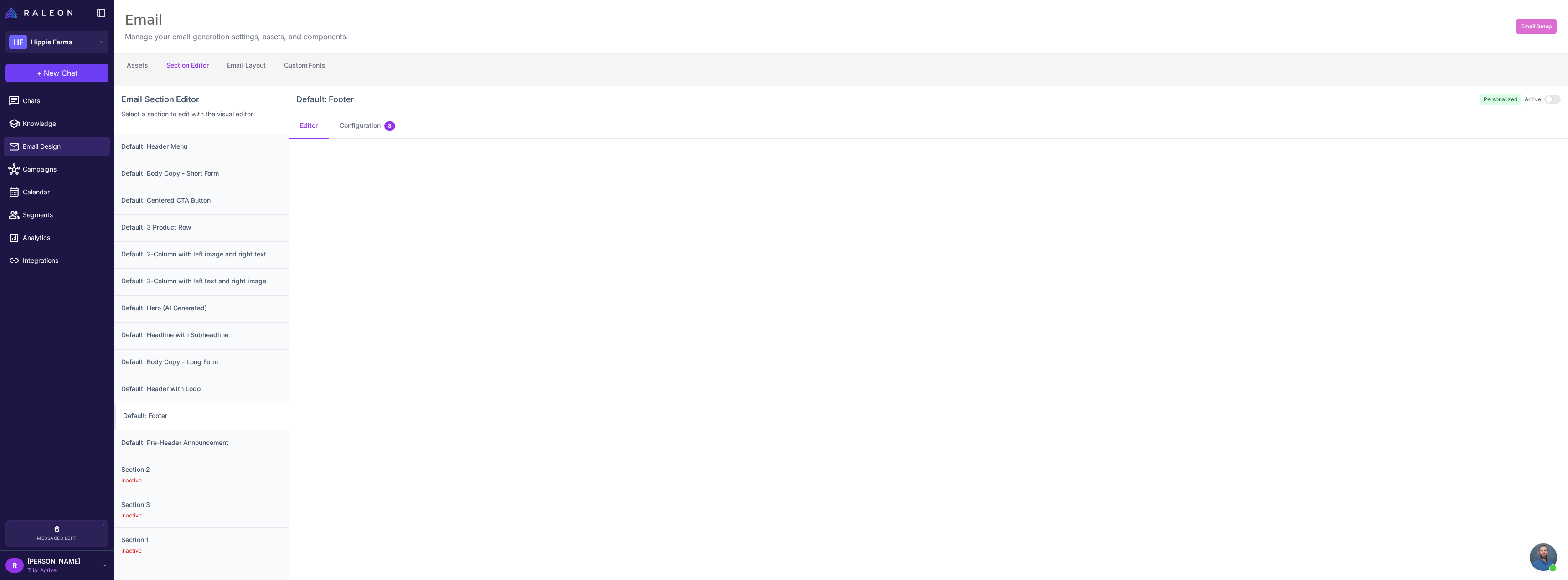
scroll to position [185, 0]
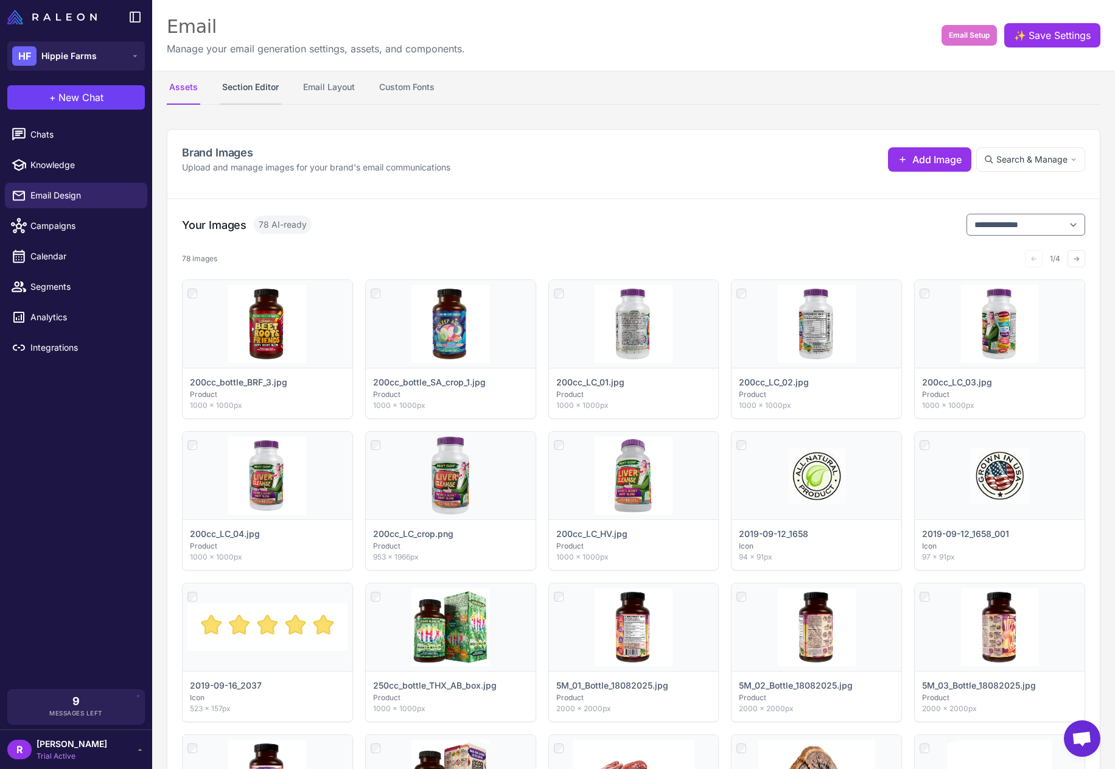
click at [262, 91] on button "Section Editor" at bounding box center [250, 88] width 61 height 34
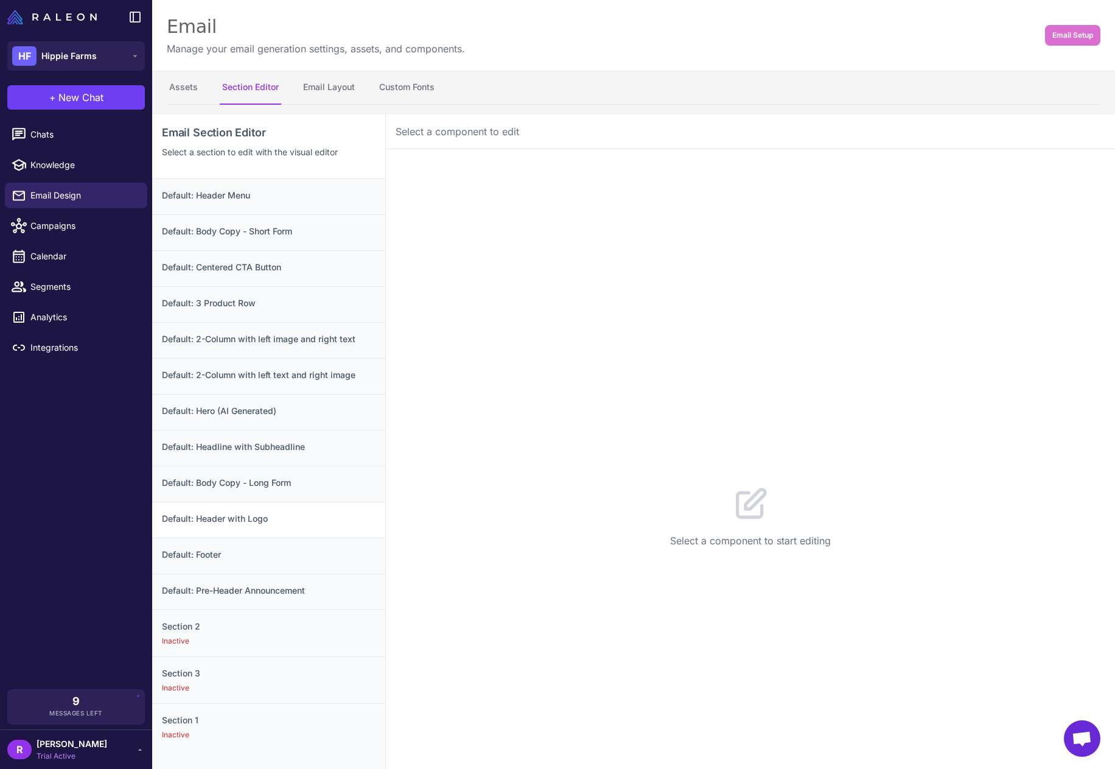
click at [299, 515] on h3 "Default: Header with Logo" at bounding box center [269, 518] width 214 height 13
click at [1073, 729] on span "Open chat" at bounding box center [1082, 738] width 37 height 37
click at [1072, 733] on span "Open chat" at bounding box center [1082, 739] width 20 height 17
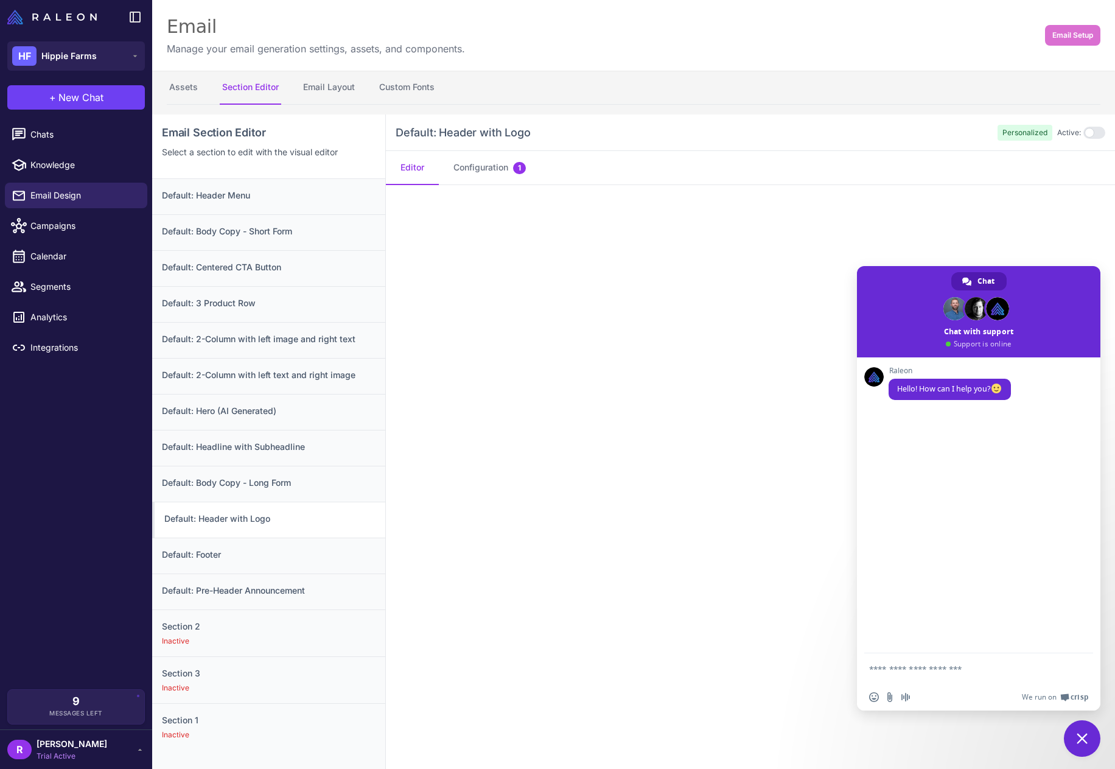
click at [906, 668] on textarea "Compose your message..." at bounding box center [965, 668] width 192 height 11
type textarea "*"
type textarea "**********"
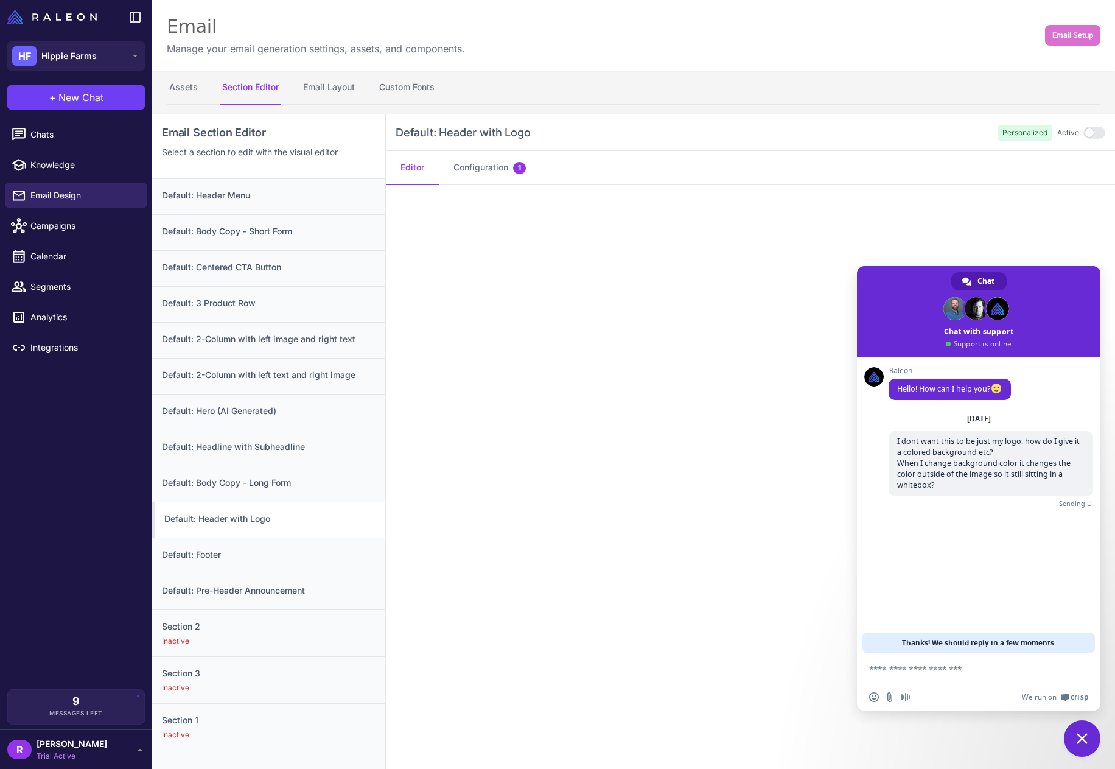
click at [902, 667] on textarea "Compose your message..." at bounding box center [965, 668] width 192 height 11
click at [1082, 736] on span "Close chat" at bounding box center [1082, 738] width 11 height 11
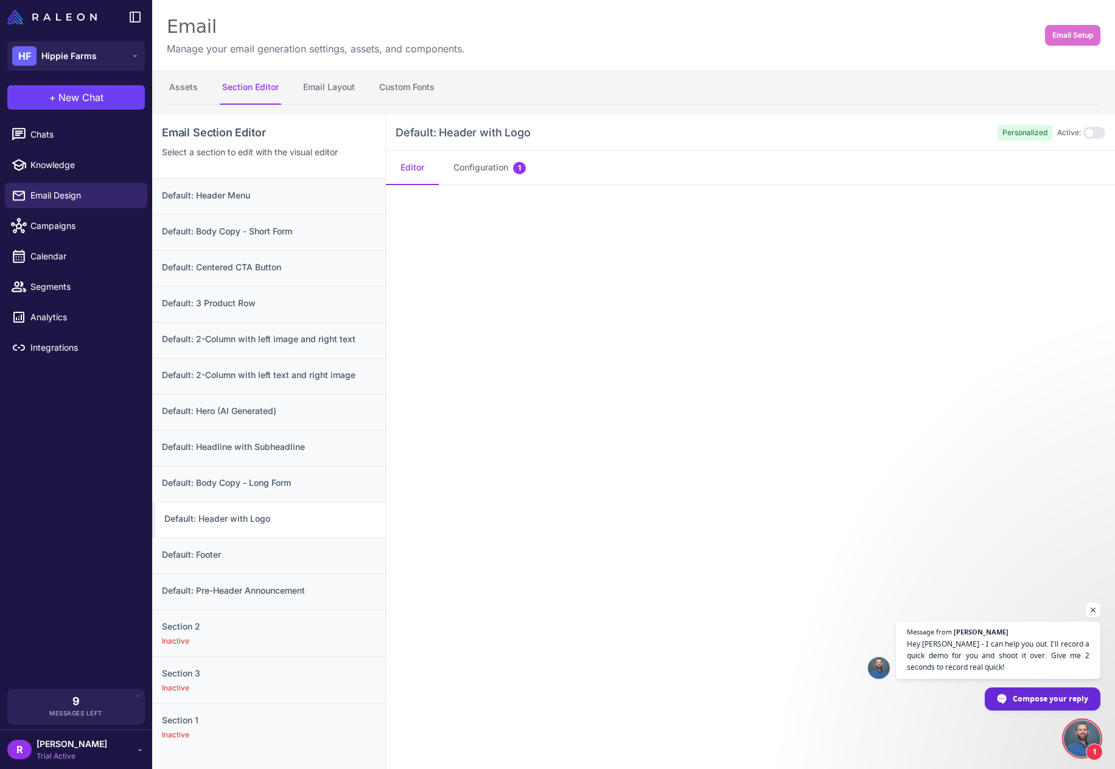
click at [1069, 701] on span "Compose your reply" at bounding box center [1050, 698] width 75 height 21
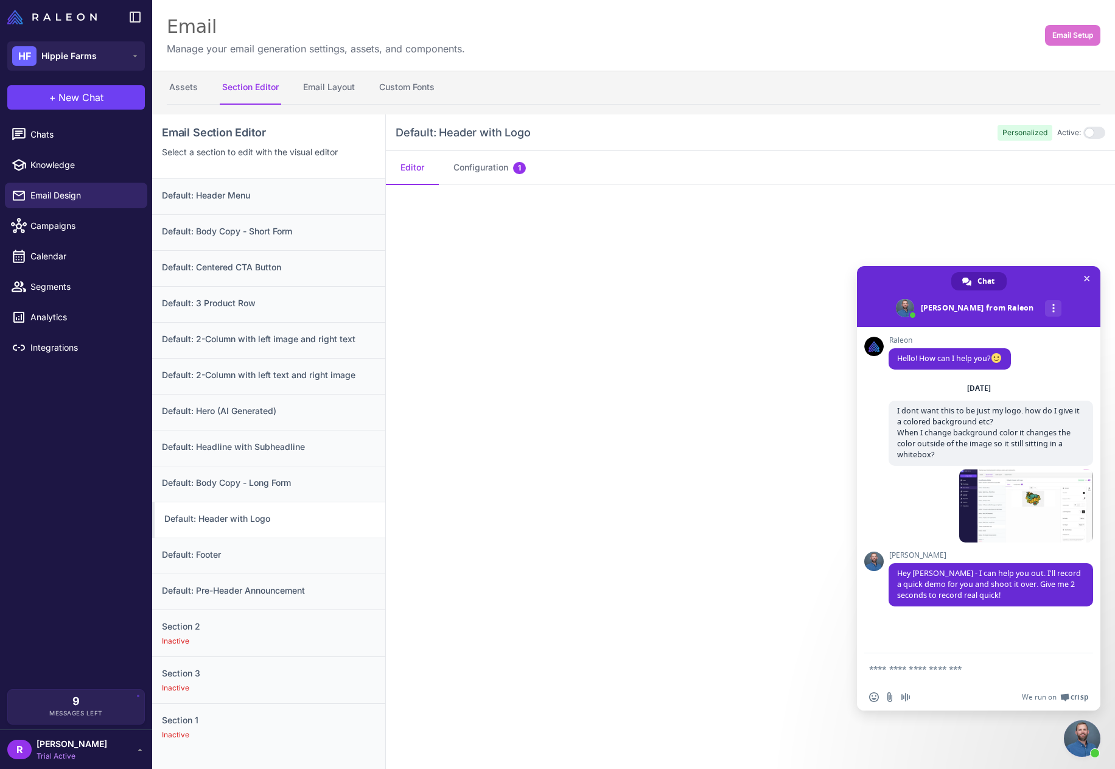
click at [934, 679] on form at bounding box center [965, 669] width 192 height 33
click at [937, 671] on textarea "Compose your message..." at bounding box center [965, 668] width 192 height 11
type textarea "**********"
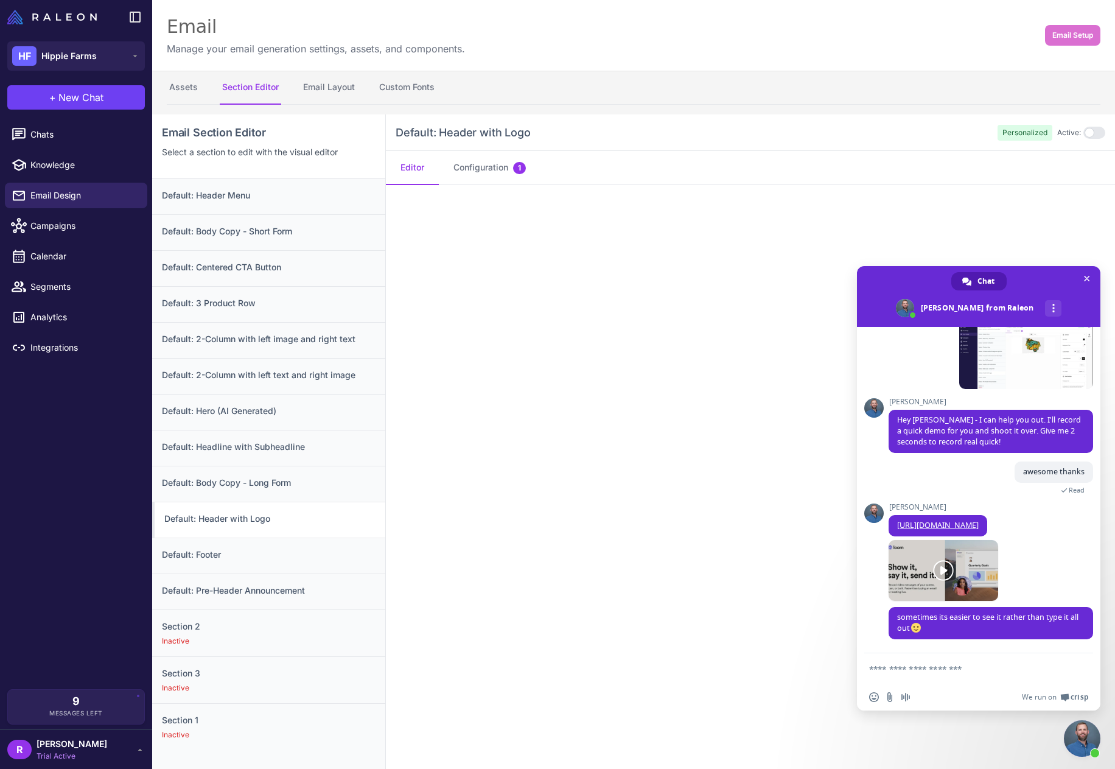
click at [983, 570] on link at bounding box center [944, 570] width 110 height 61
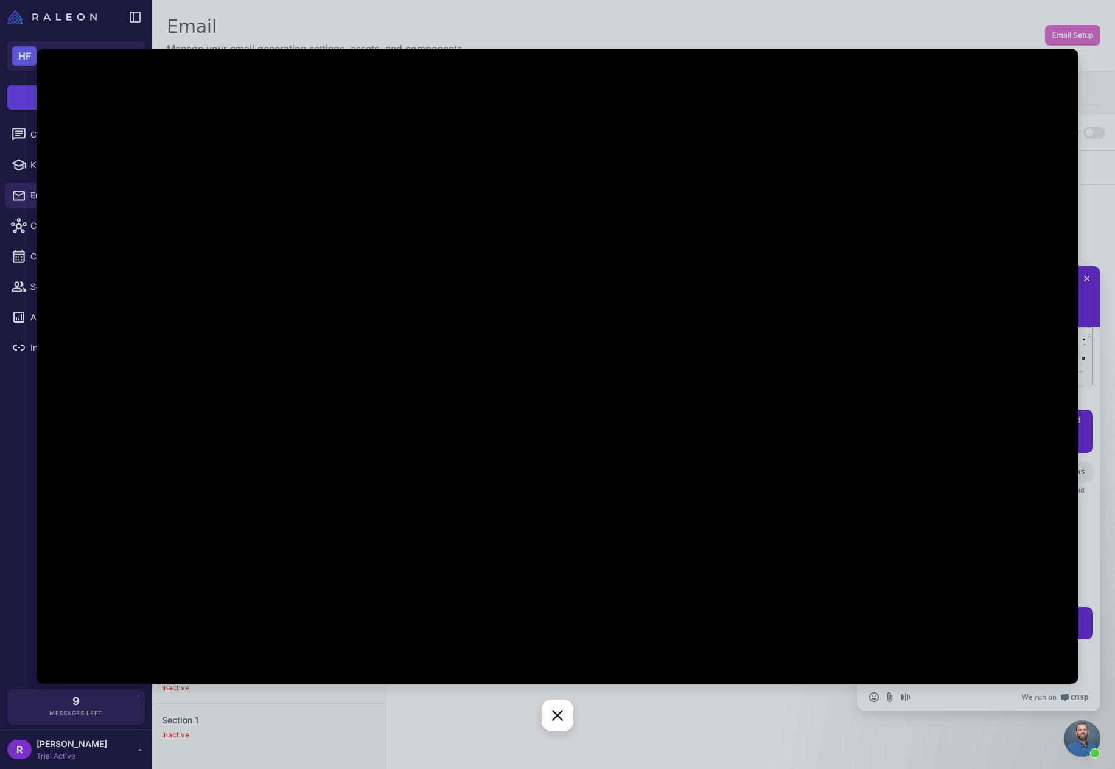
click at [560, 716] on div "Close" at bounding box center [558, 715] width 32 height 32
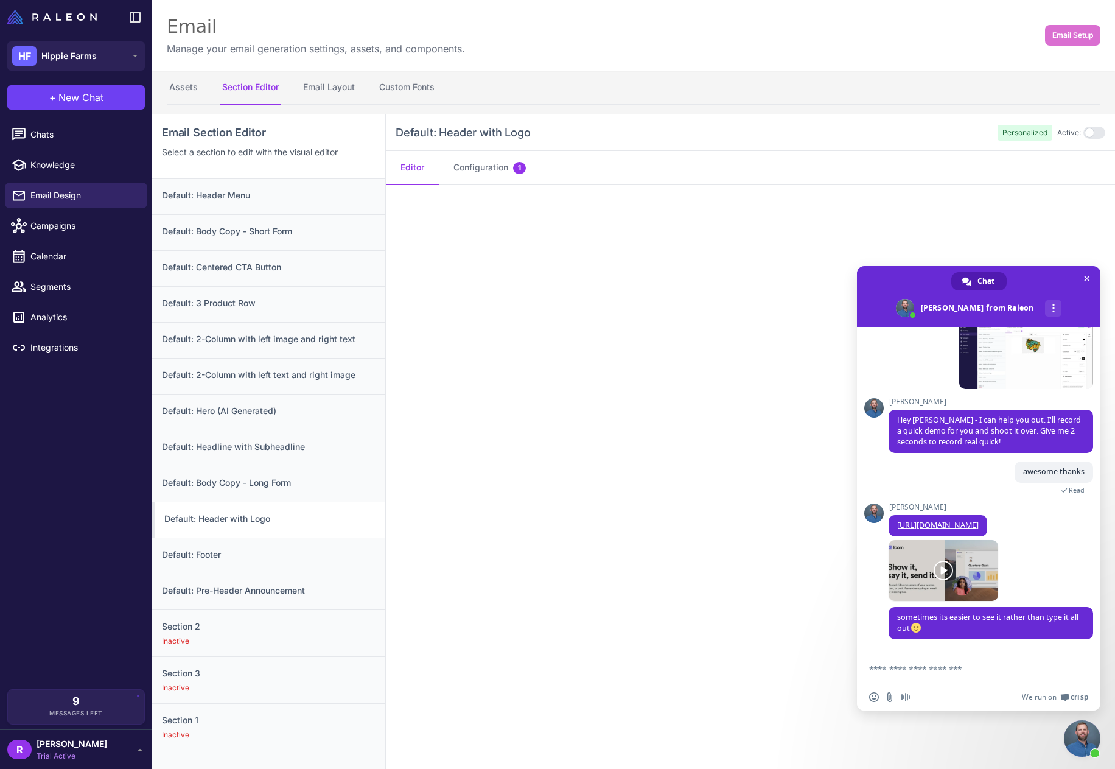
click at [907, 672] on textarea "Compose your message..." at bounding box center [965, 668] width 192 height 11
type textarea "**********"
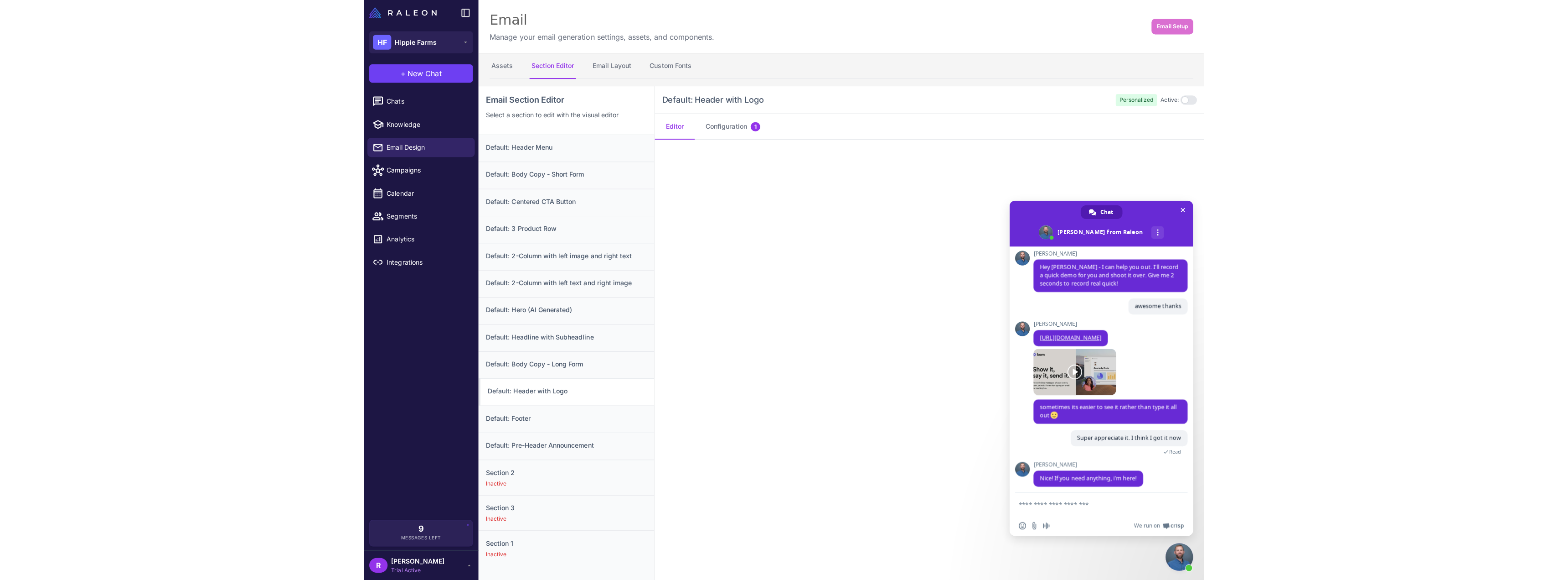
scroll to position [185, 0]
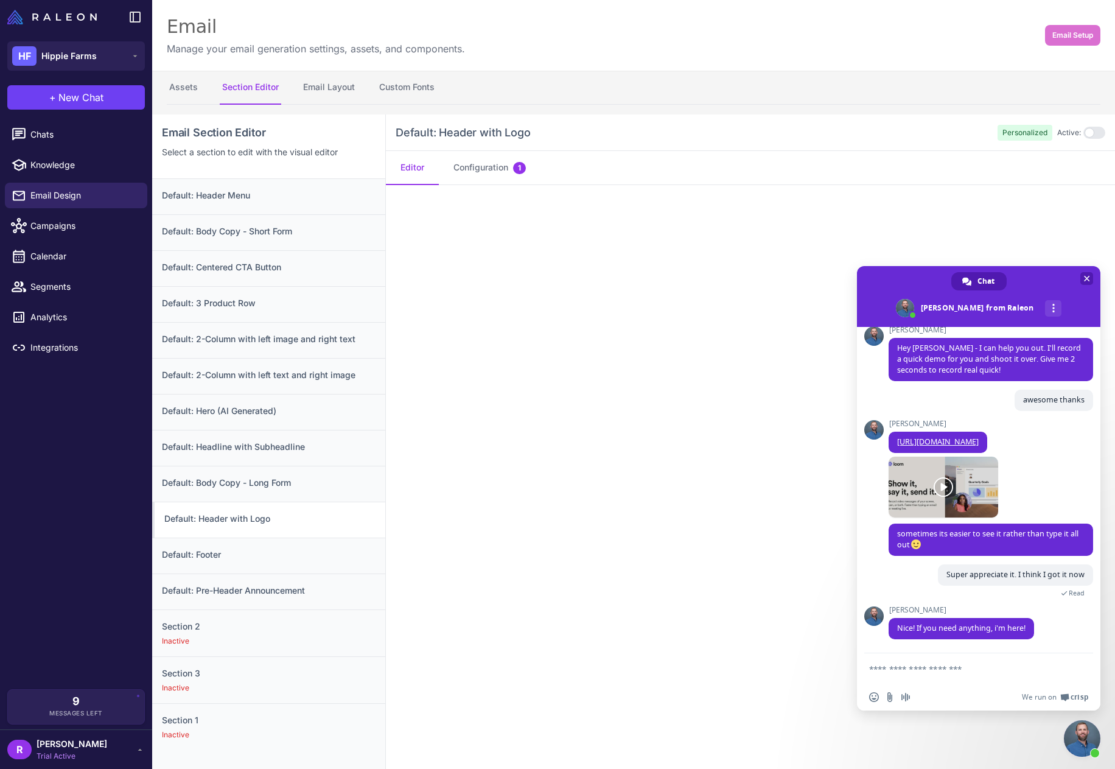
click at [1088, 279] on span "Close chat" at bounding box center [1087, 279] width 6 height 6
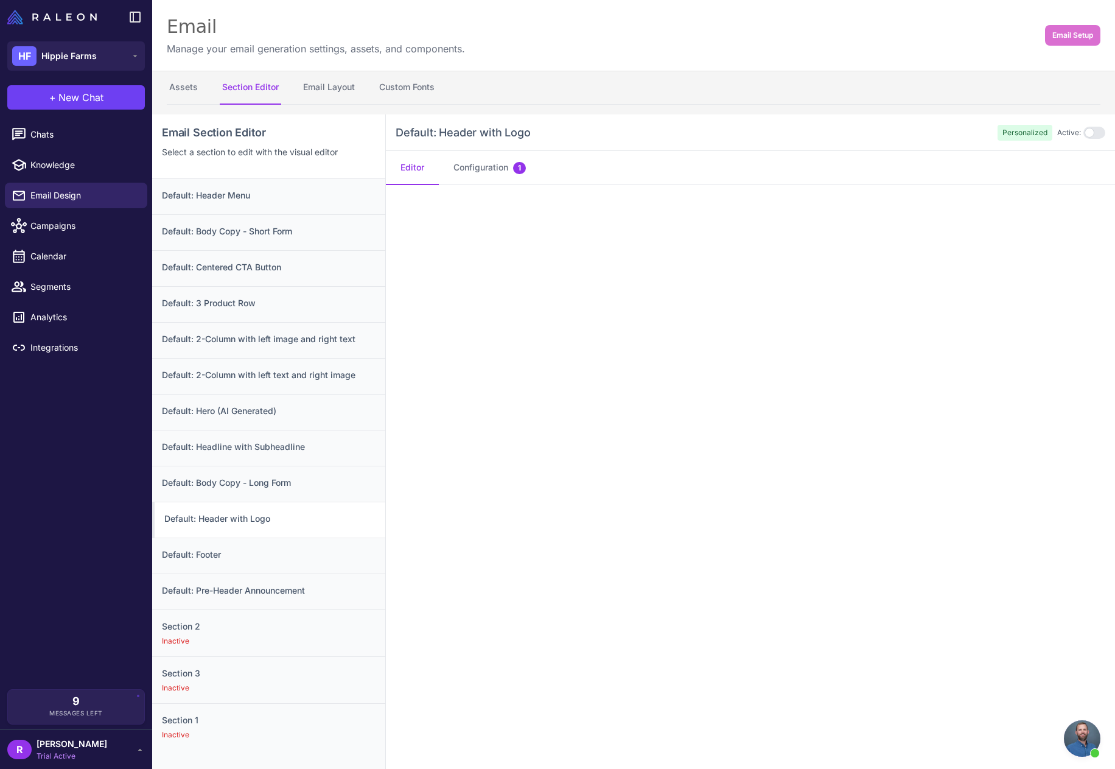
click at [1091, 740] on span "Open chat" at bounding box center [1082, 738] width 37 height 37
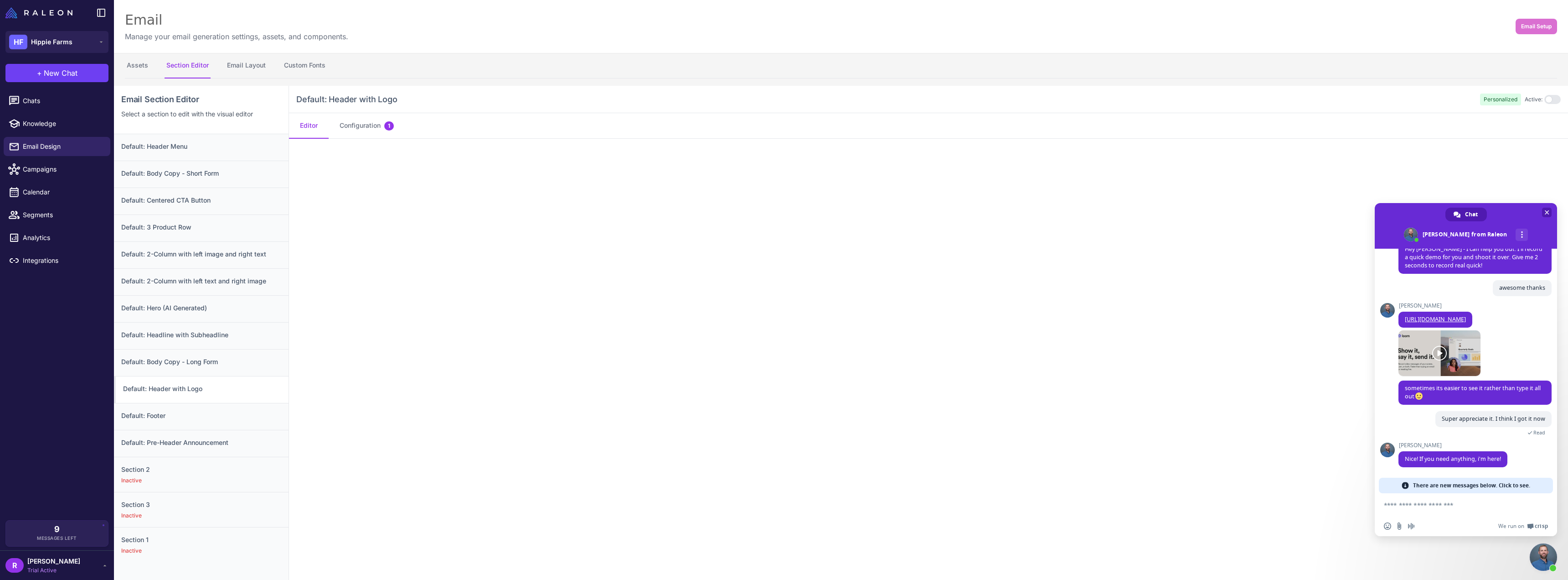
click at [834, 213] on span "Close chat" at bounding box center [1547, 213] width 4 height 4
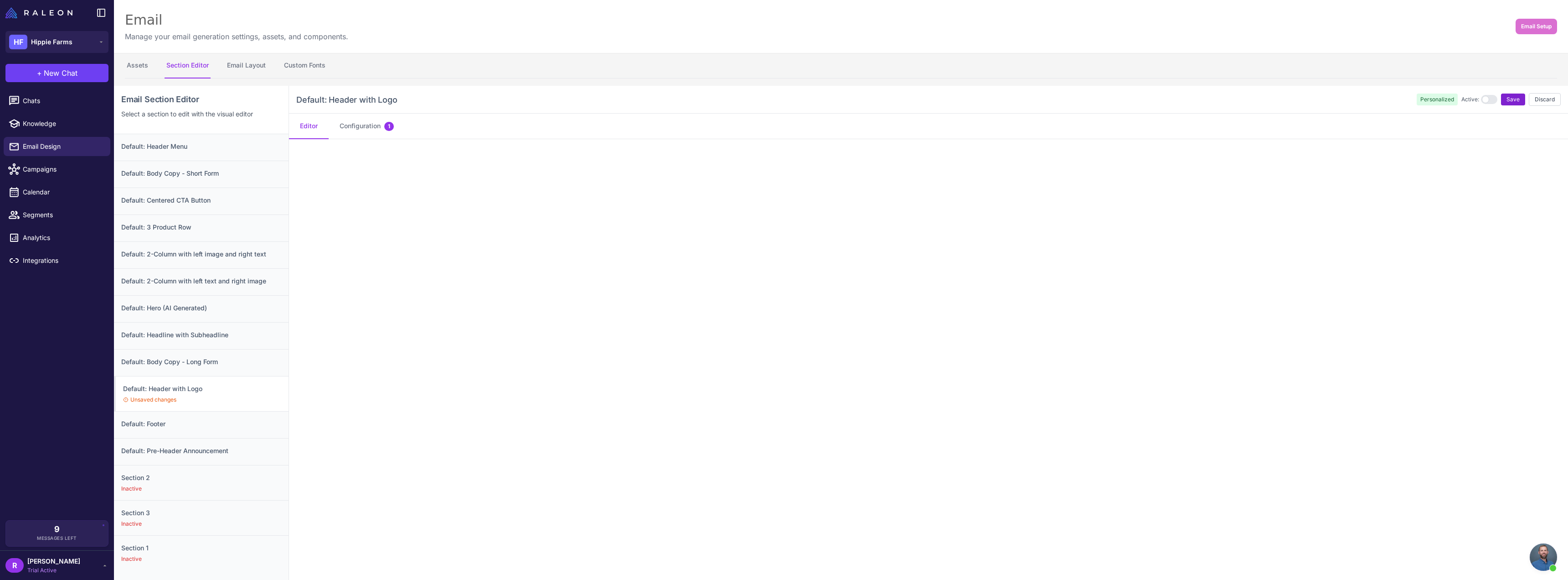
click at [834, 98] on span "Save" at bounding box center [1513, 99] width 13 height 8
click at [356, 126] on button "Configuration 1" at bounding box center [367, 126] width 76 height 25
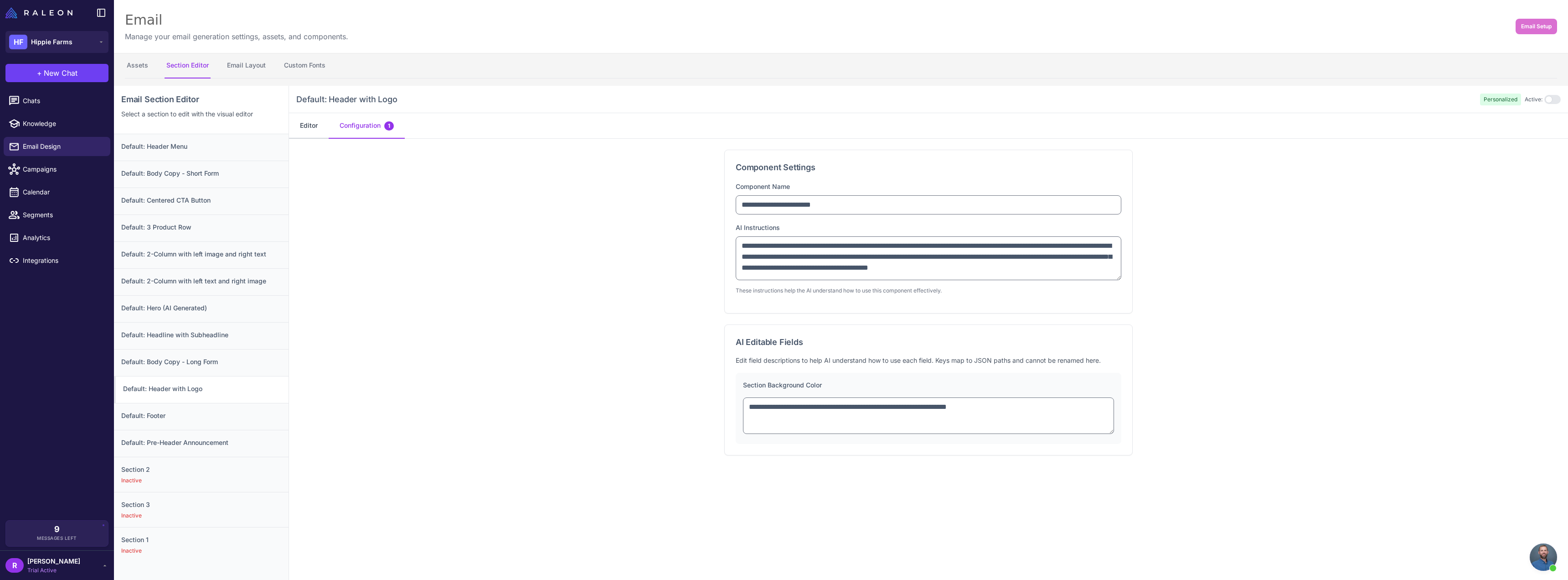
click at [310, 124] on button "Editor" at bounding box center [309, 126] width 40 height 25
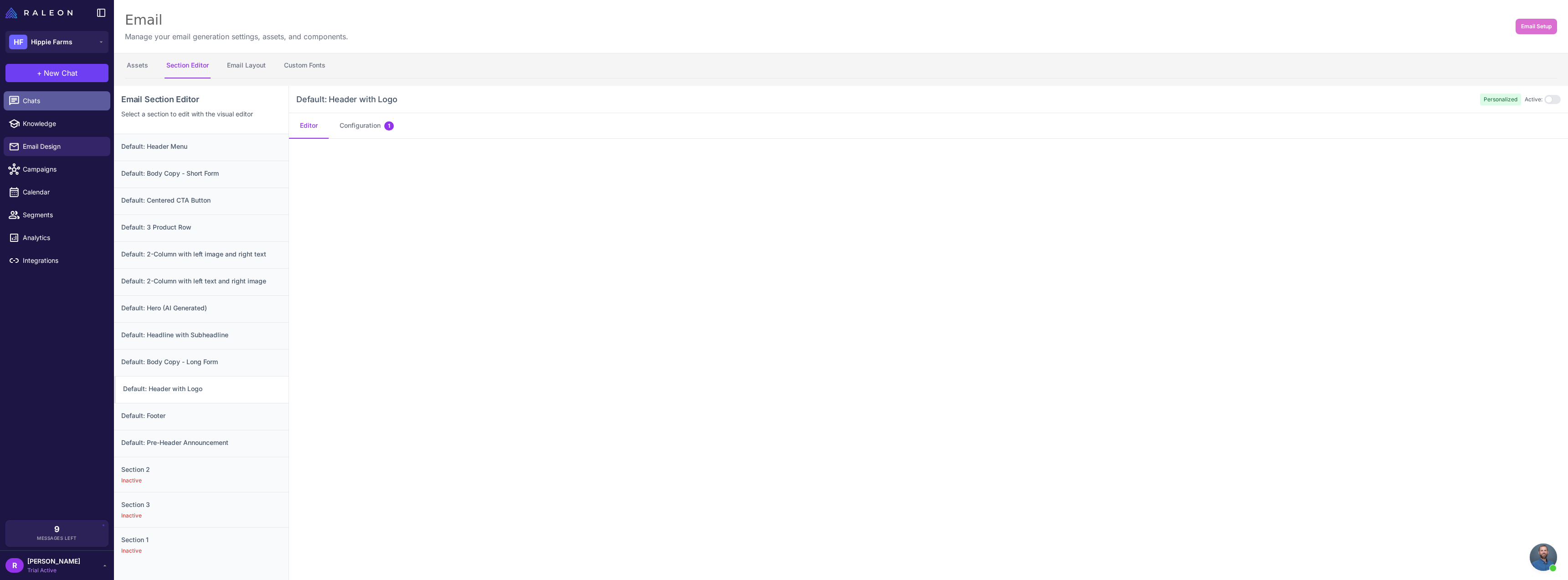
click at [24, 101] on span "Chats" at bounding box center [62, 100] width 80 height 10
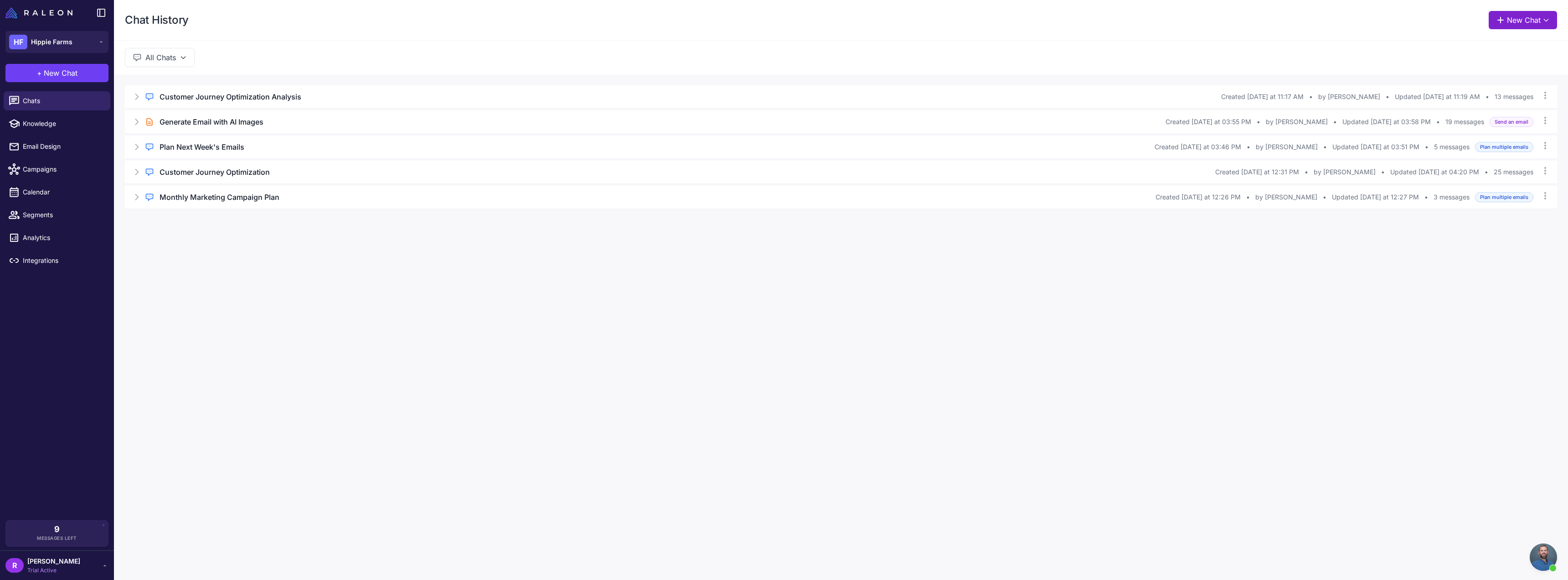
click at [834, 17] on icon at bounding box center [1500, 20] width 9 height 9
click at [834, 68] on span "Send an email" at bounding box center [1483, 67] width 43 height 10
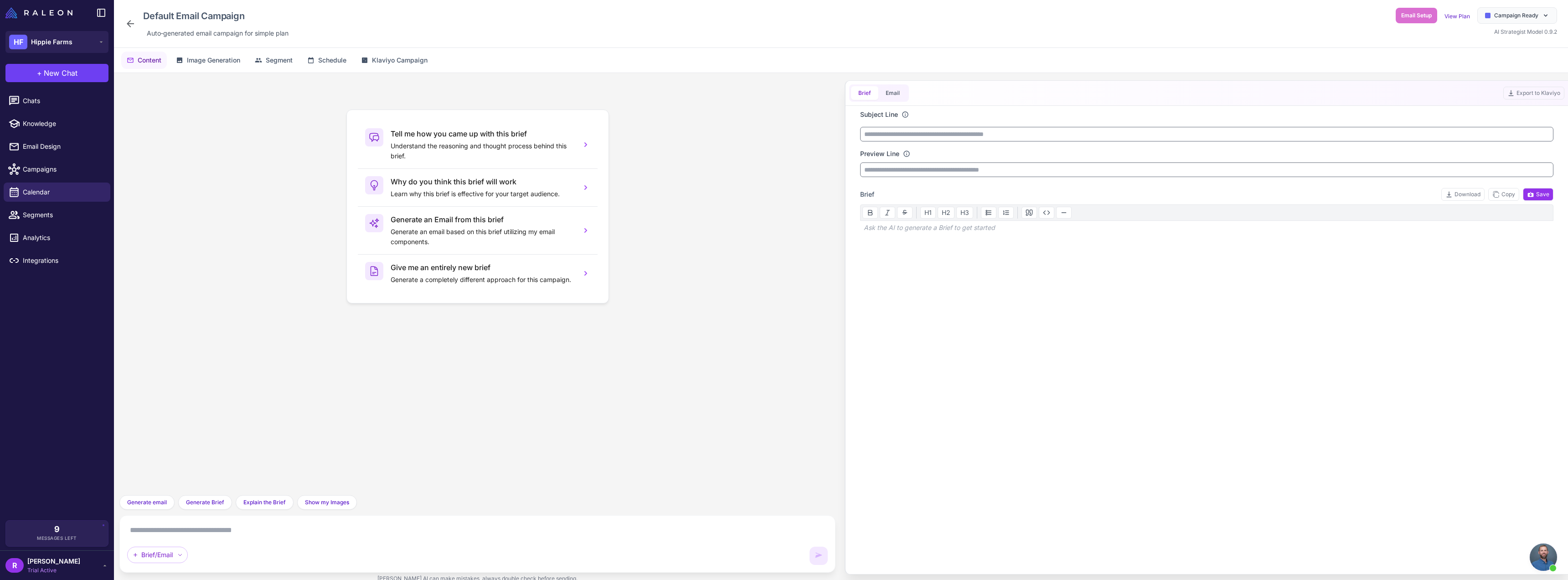
scroll to position [185, 0]
click at [261, 528] on textarea at bounding box center [477, 529] width 700 height 14
type textarea "**********"
click at [821, 559] on icon at bounding box center [818, 555] width 9 height 9
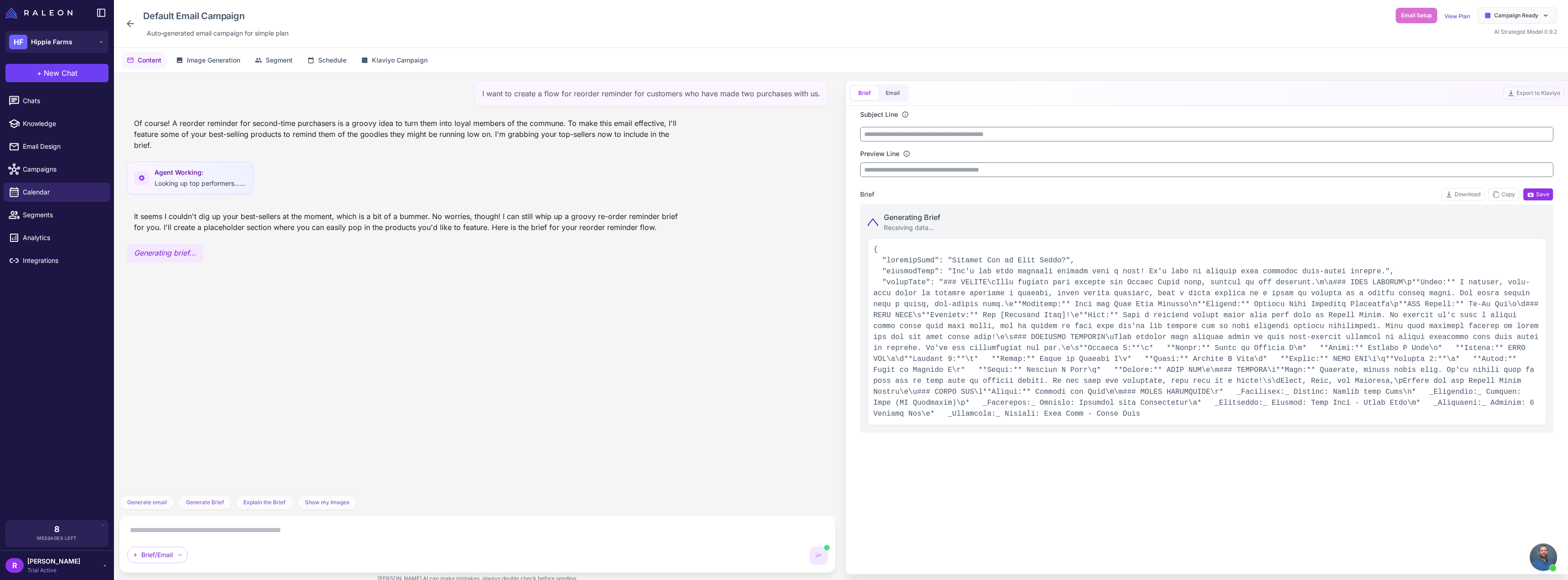
type input "**********"
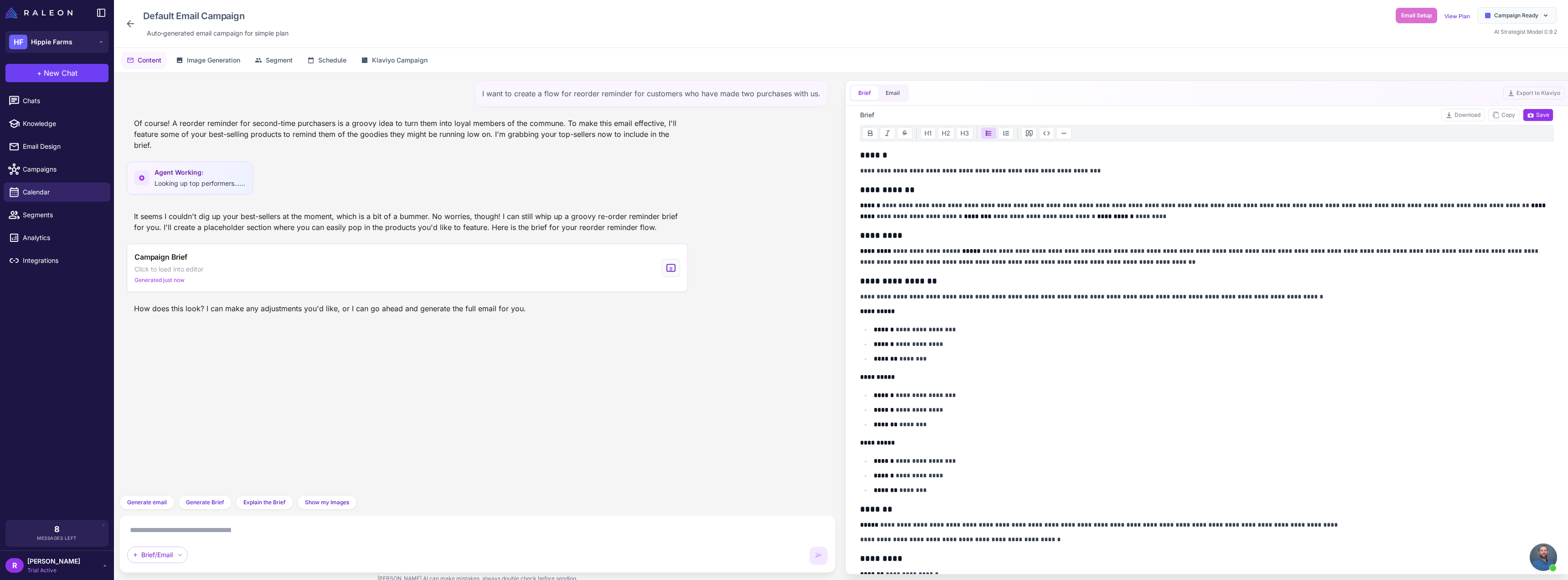
scroll to position [74, 0]
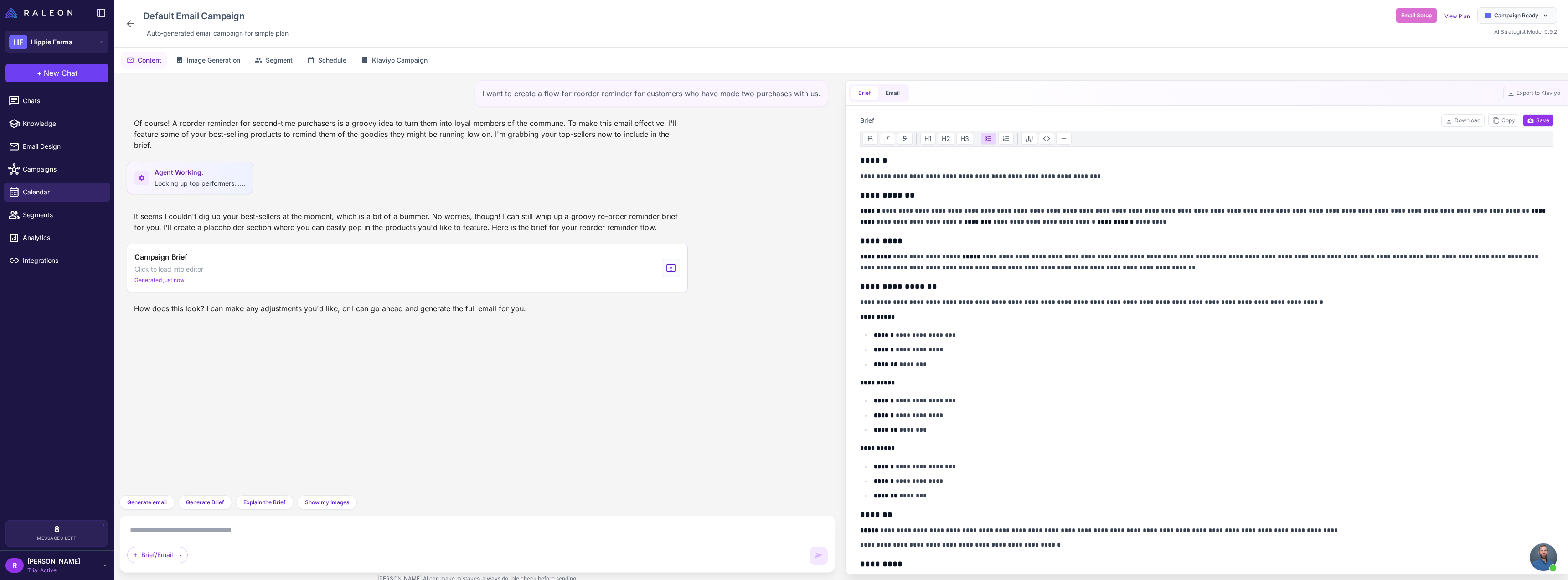
click at [326, 522] on textarea at bounding box center [477, 529] width 700 height 14
type textarea "**********"
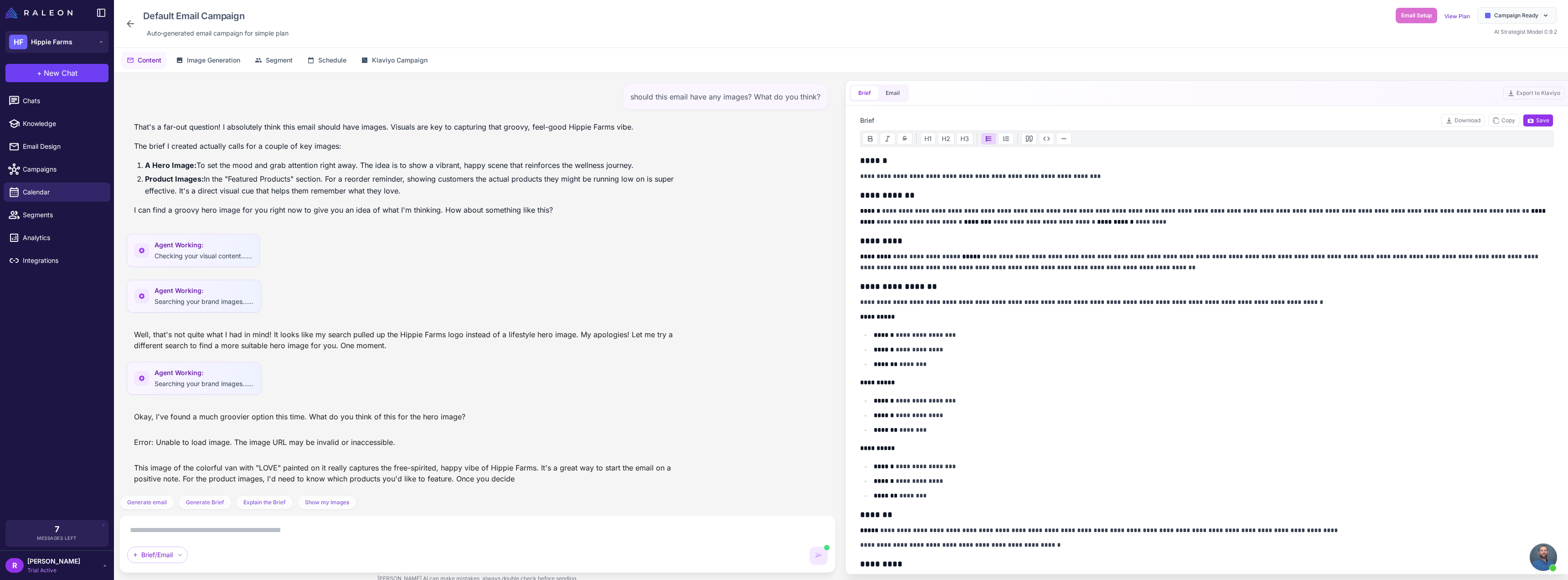
scroll to position [253, 0]
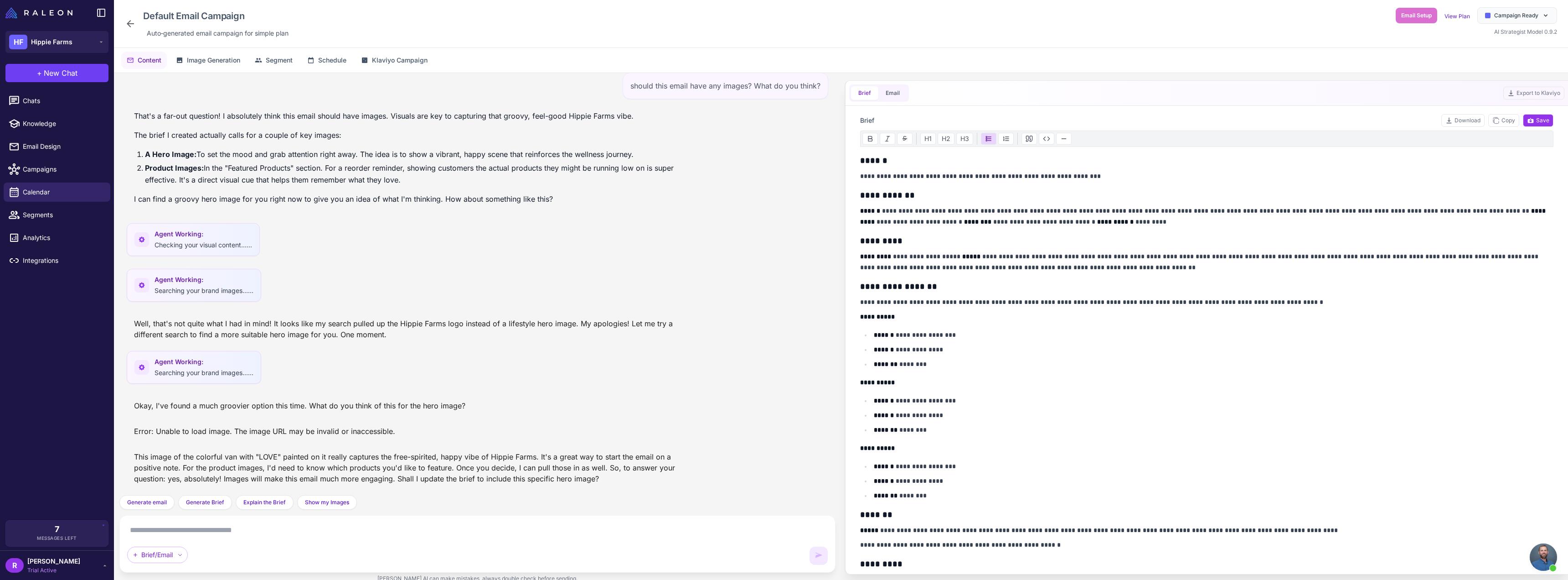
click at [230, 535] on textarea at bounding box center [477, 529] width 700 height 14
click at [136, 500] on span "Generate email" at bounding box center [147, 502] width 40 height 8
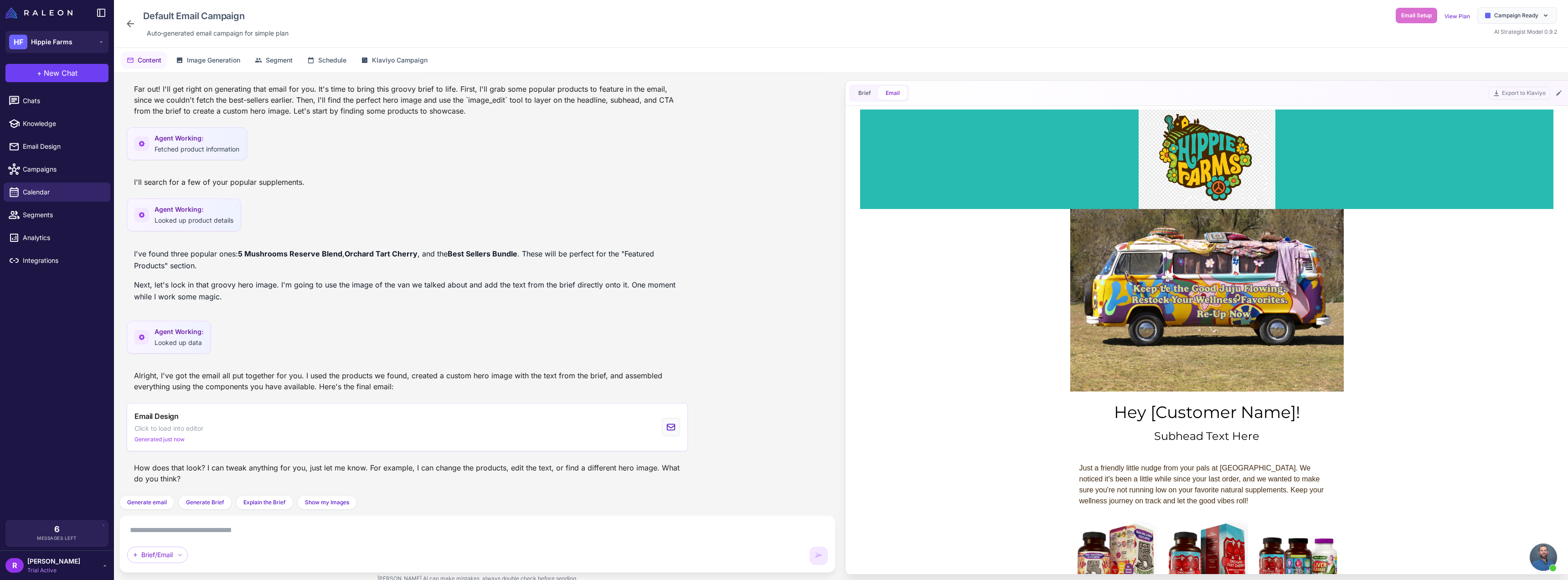
scroll to position [0, 0]
click at [1550, 555] on span "Open chat" at bounding box center [1543, 557] width 28 height 28
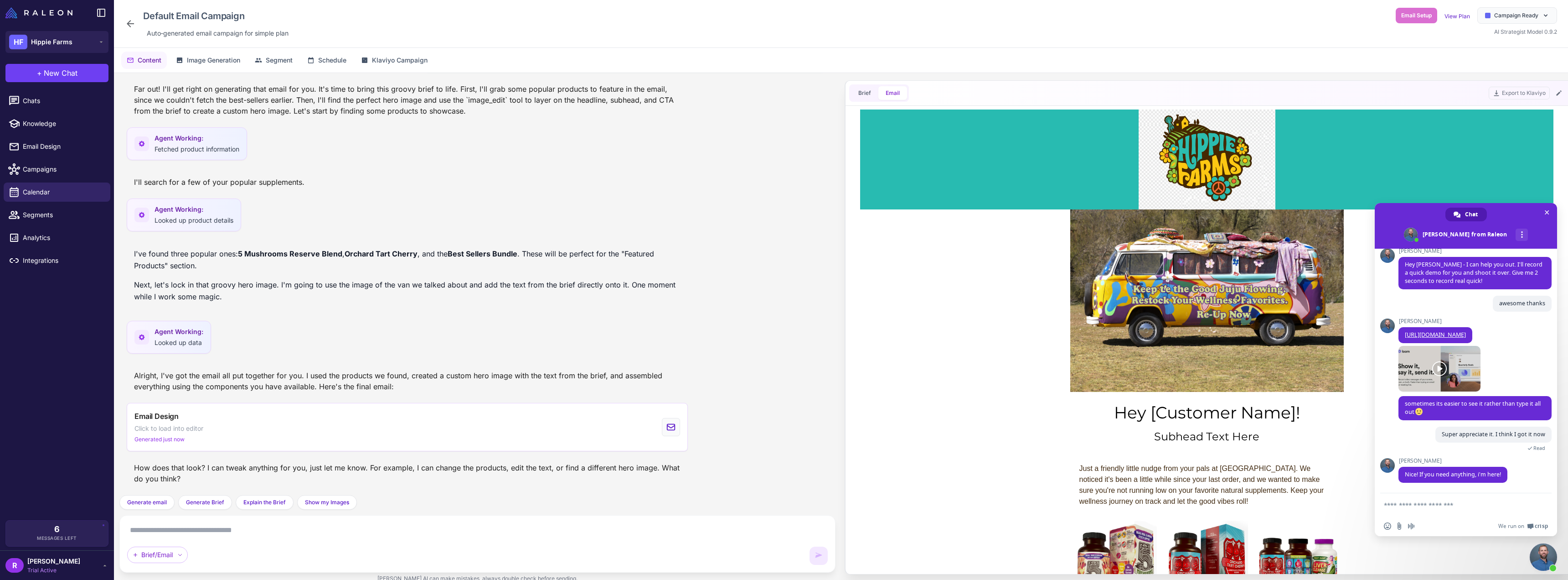
click at [1424, 506] on textarea "Compose your message..." at bounding box center [1456, 504] width 144 height 8
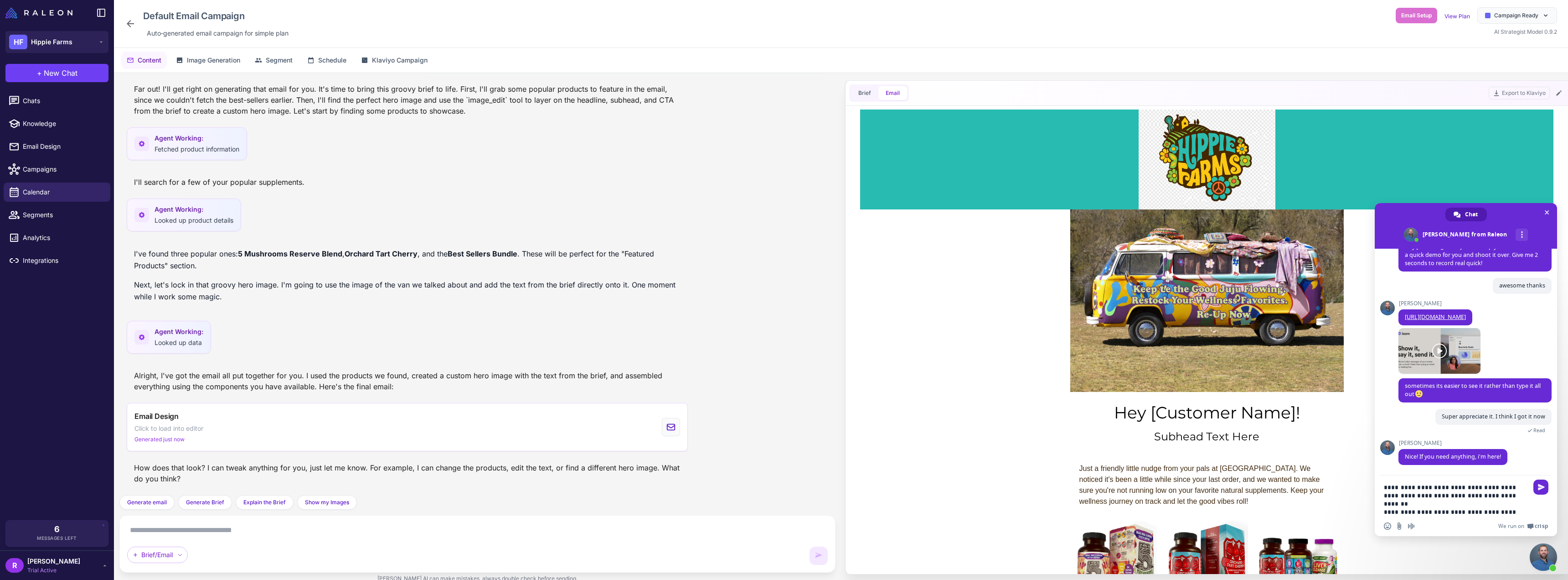
scroll to position [201, 0]
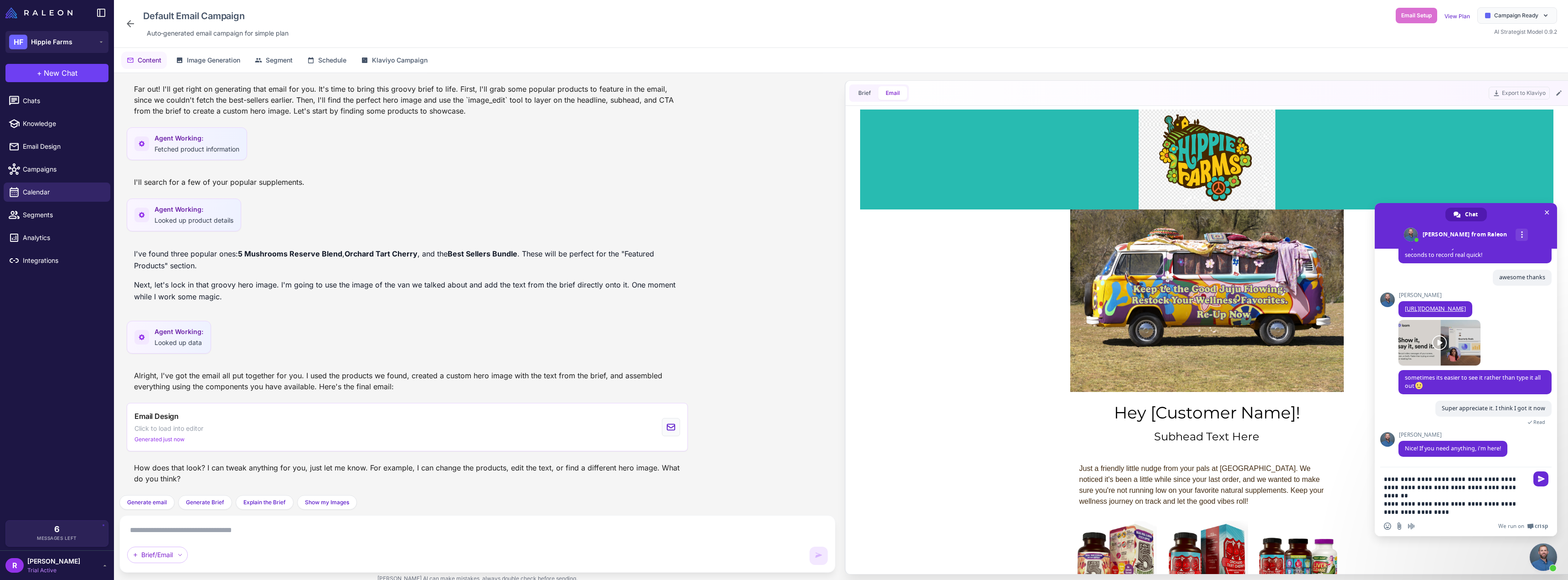
paste textarea "Compose your message..."
type textarea "**********"
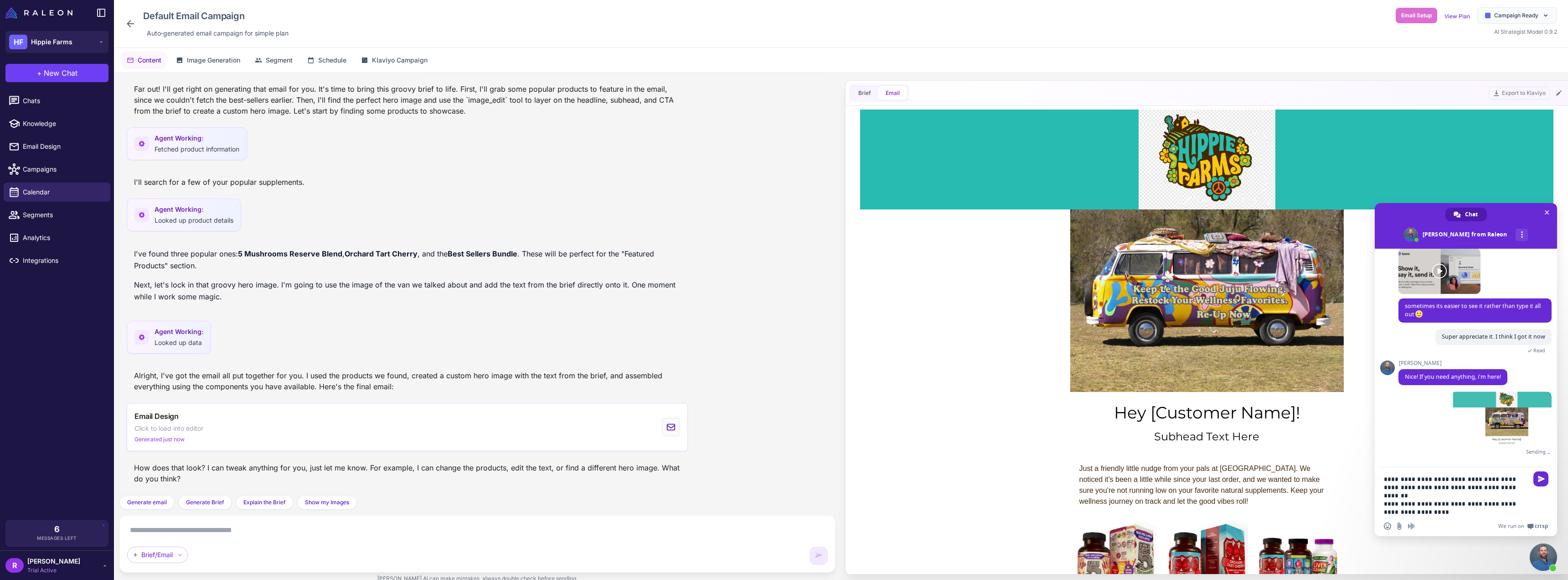
scroll to position [272, 0]
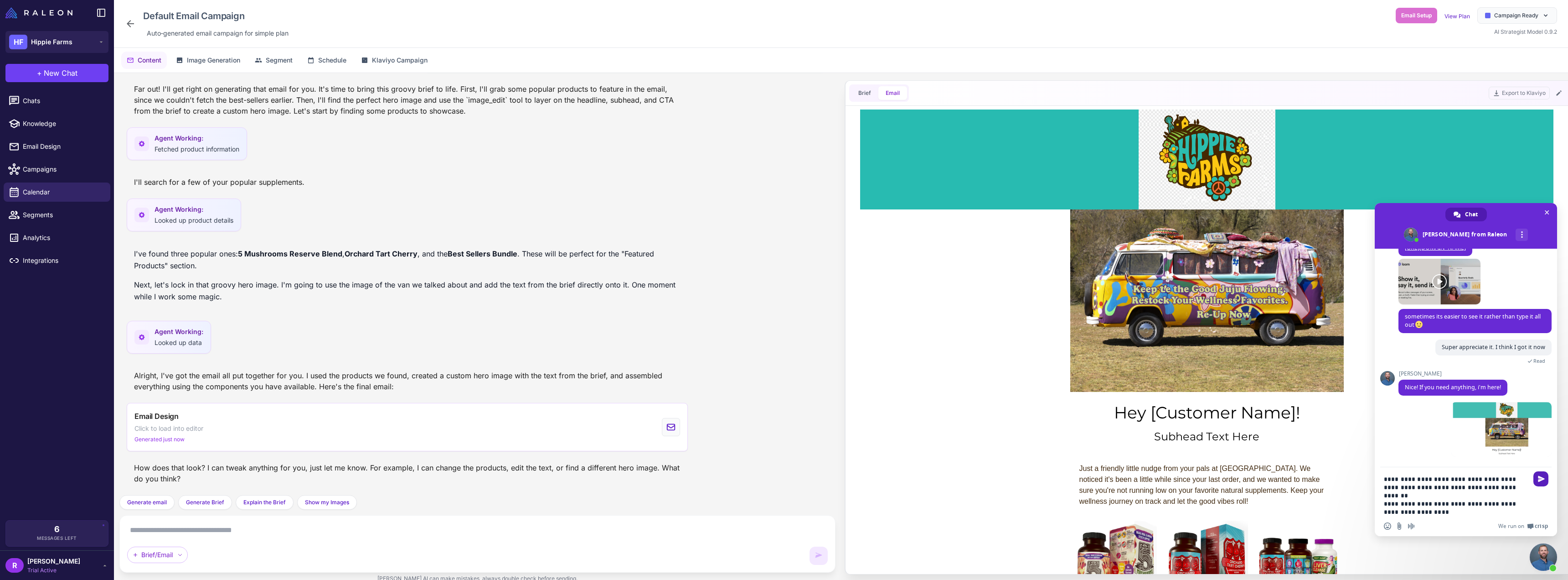
click at [1540, 480] on span "Send" at bounding box center [1540, 478] width 7 height 7
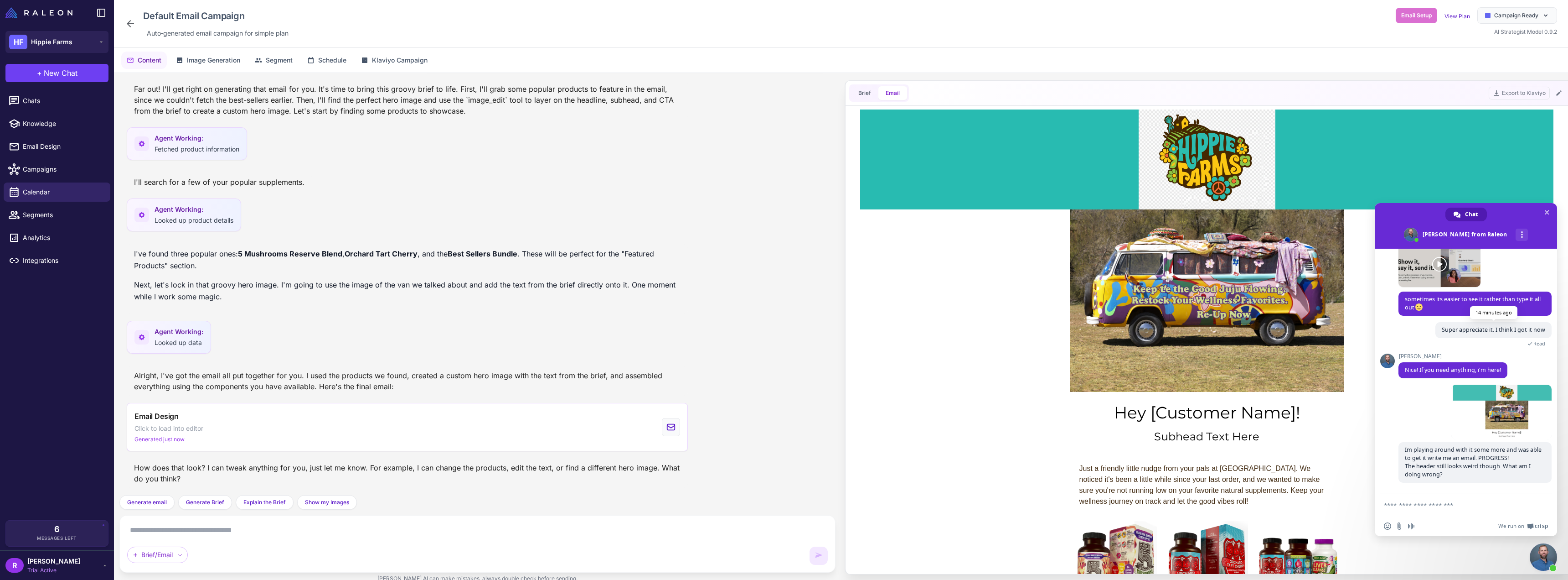
scroll to position [289, 0]
click at [1462, 412] on span at bounding box center [1501, 411] width 100 height 55
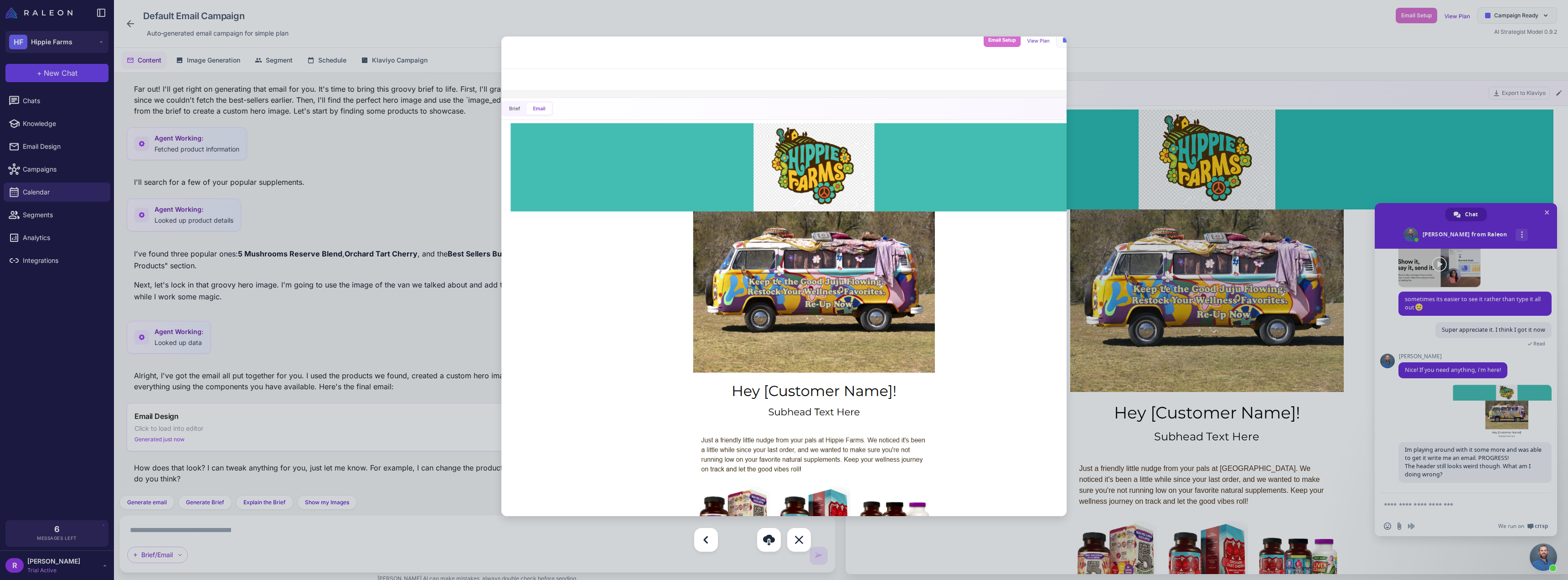
click at [1123, 64] on div at bounding box center [784, 290] width 1568 height 580
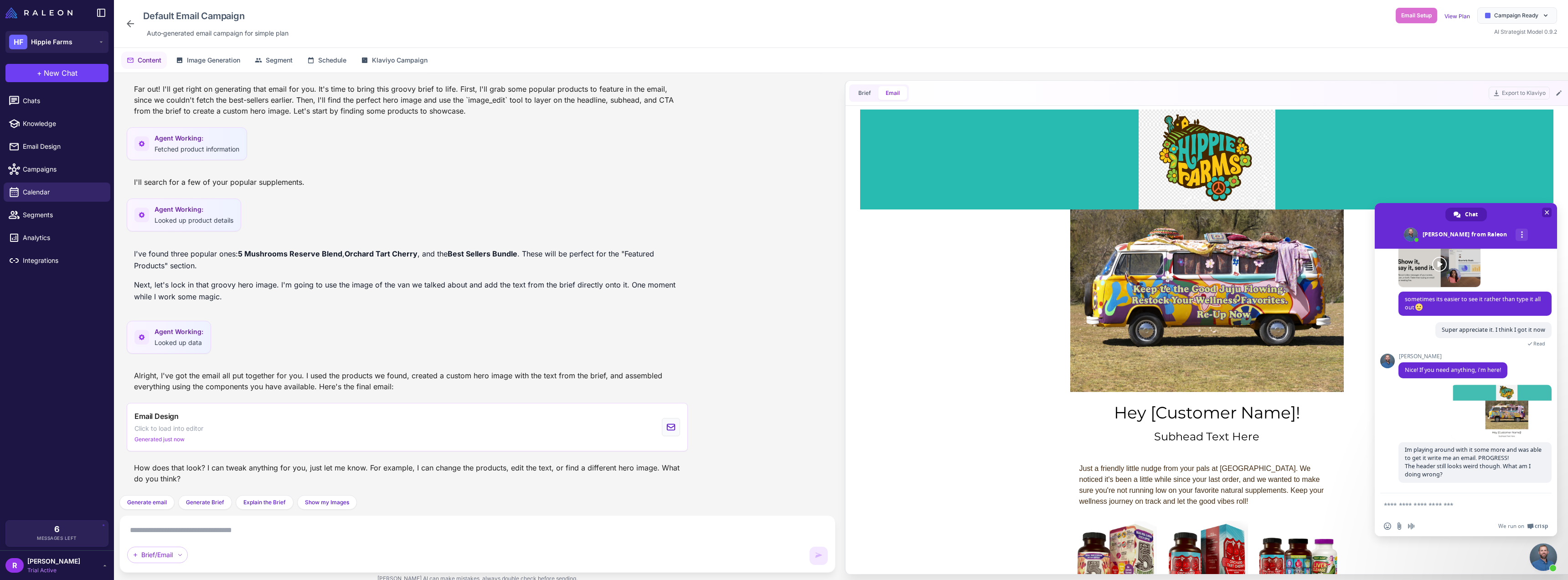
click at [1543, 211] on span "Close chat" at bounding box center [1546, 212] width 10 height 10
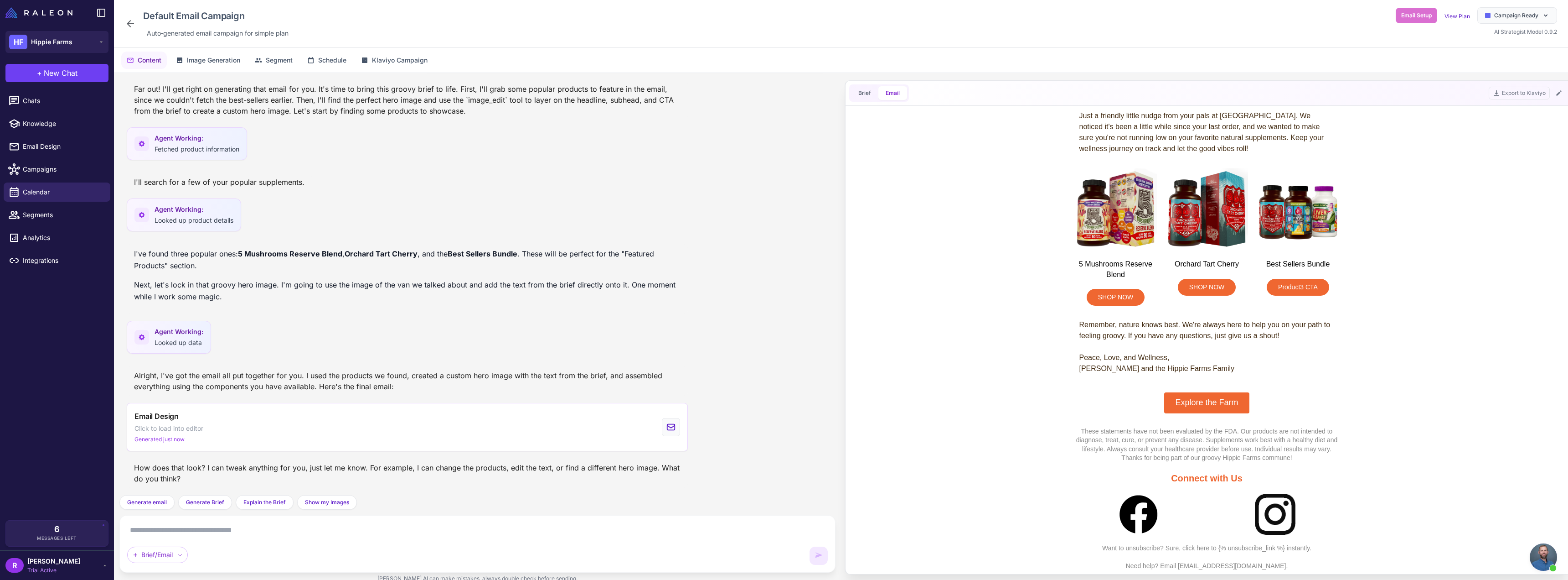
scroll to position [307, 0]
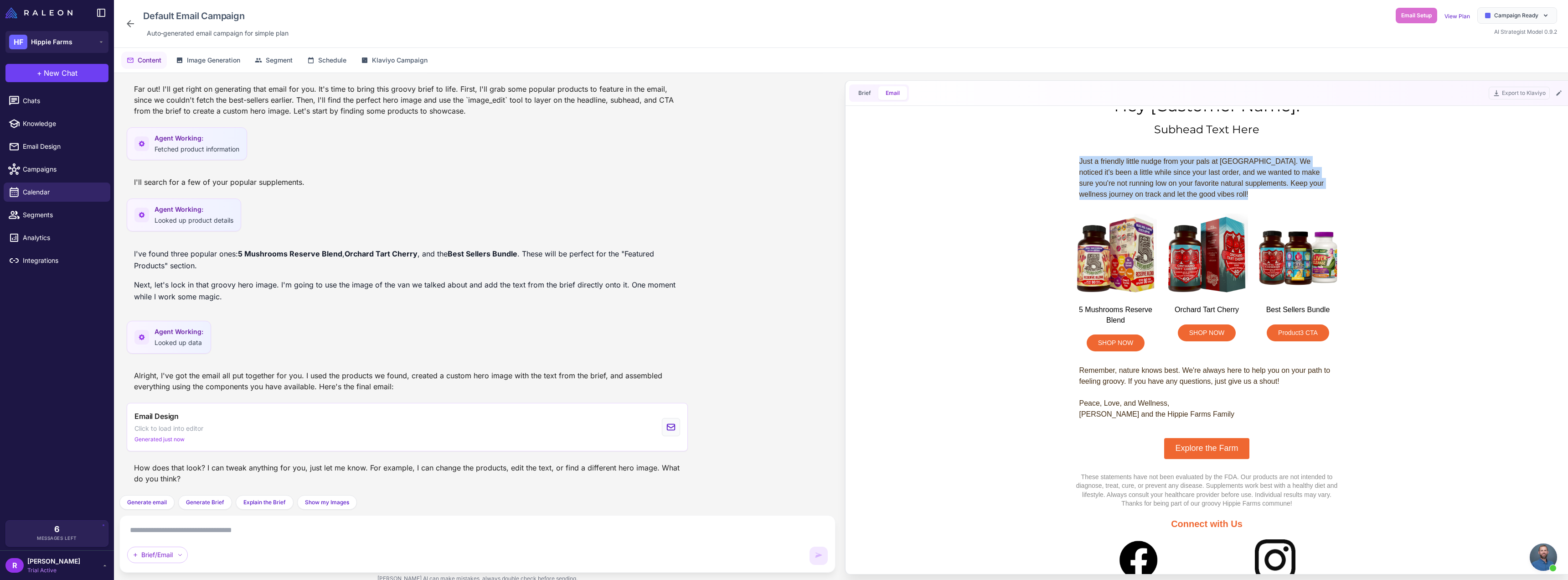
drag, startPoint x: 1030, startPoint y: 205, endPoint x: 1018, endPoint y: 287, distance: 82.9
click at [1018, 287] on td "Hey [Customer Name]! Subhead Text Here Just a friendly little nudge from your p…" at bounding box center [1206, 233] width 693 height 863
click at [259, 525] on textarea at bounding box center [477, 529] width 700 height 14
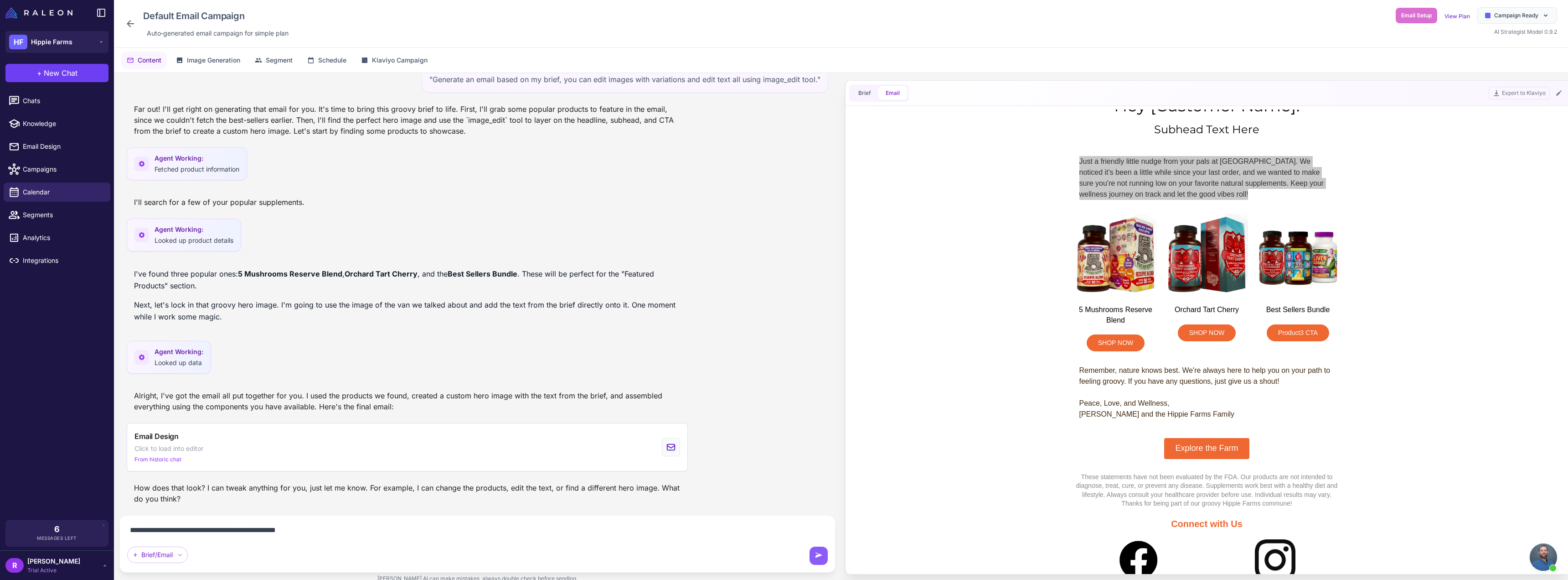
scroll to position [800, 0]
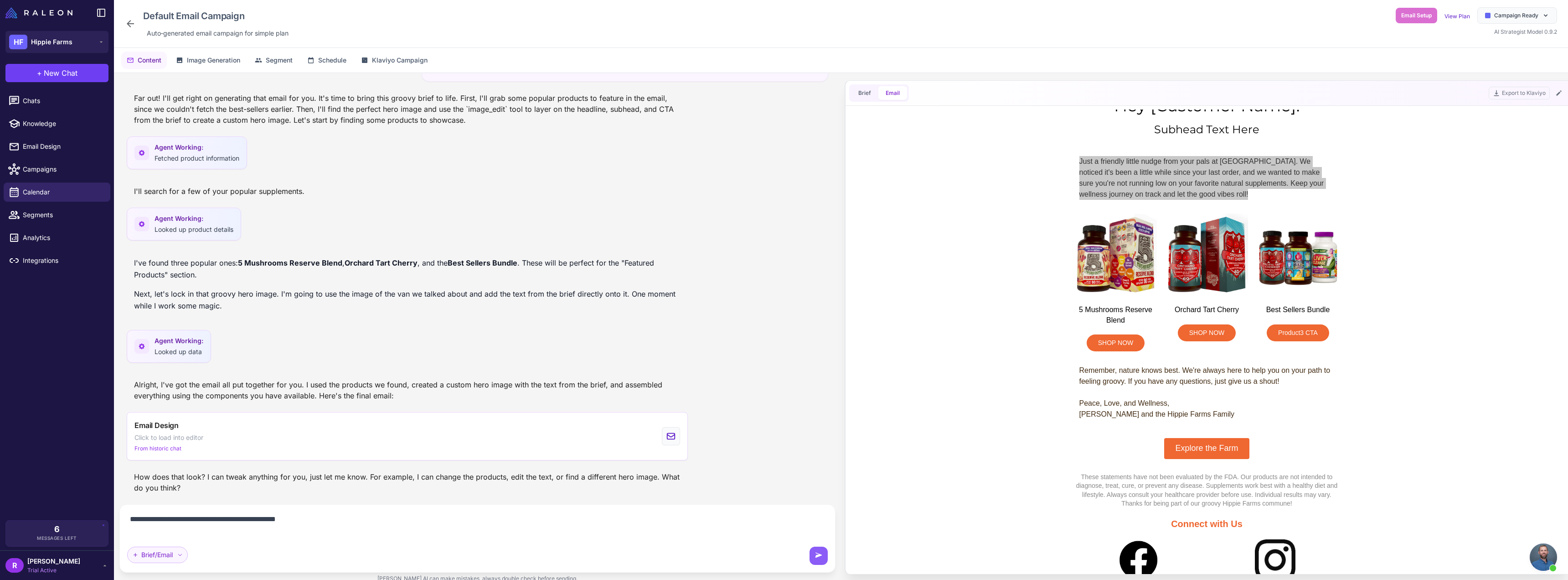
click at [181, 555] on icon at bounding box center [180, 554] width 5 height 5
click at [246, 543] on div "**********" at bounding box center [477, 538] width 700 height 53
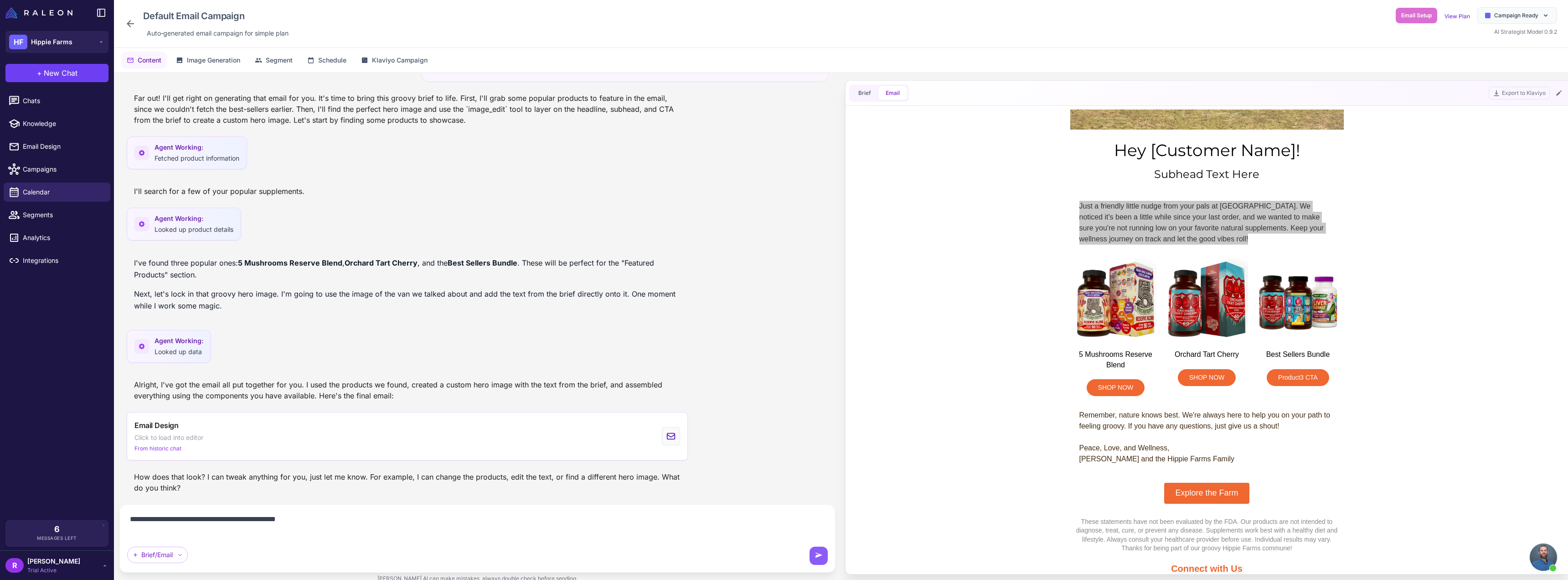
scroll to position [216, 0]
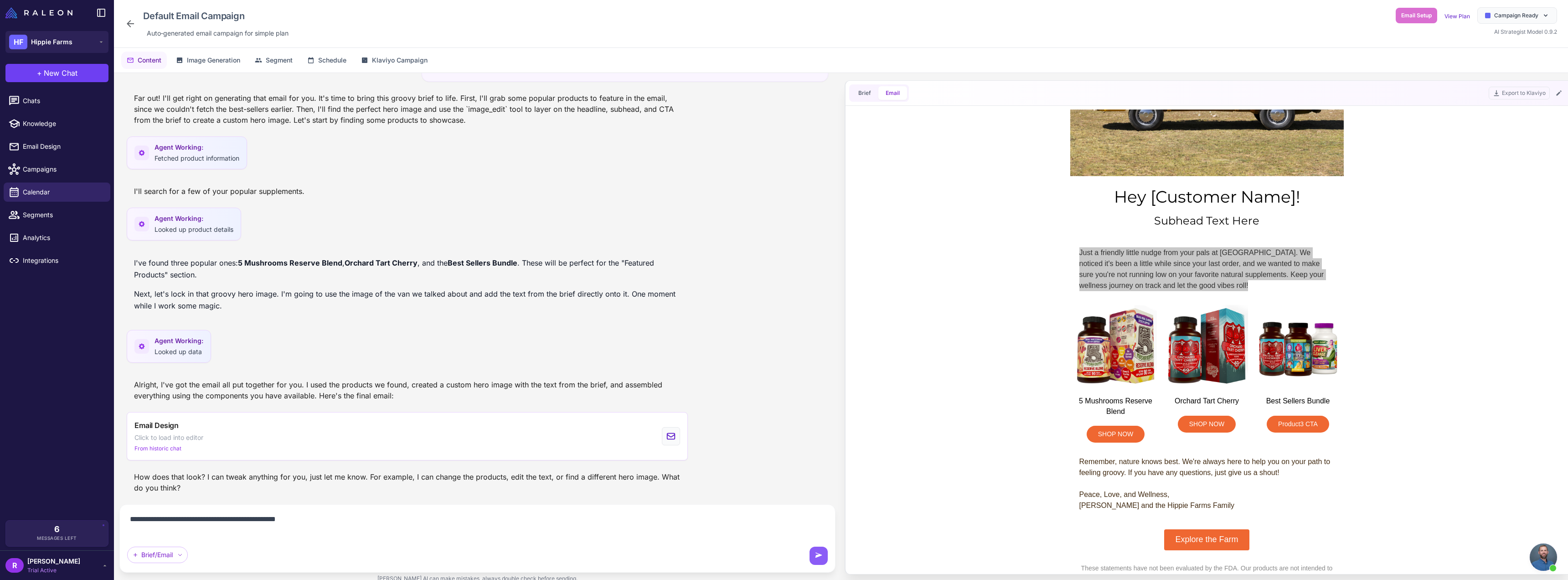
drag, startPoint x: 300, startPoint y: 517, endPoint x: 97, endPoint y: 501, distance: 203.6
click at [97, 501] on div "HF Hippie Farms + New Chat Raleon Agents Send an email Plan multiple emails Bra…" at bounding box center [784, 290] width 1568 height 580
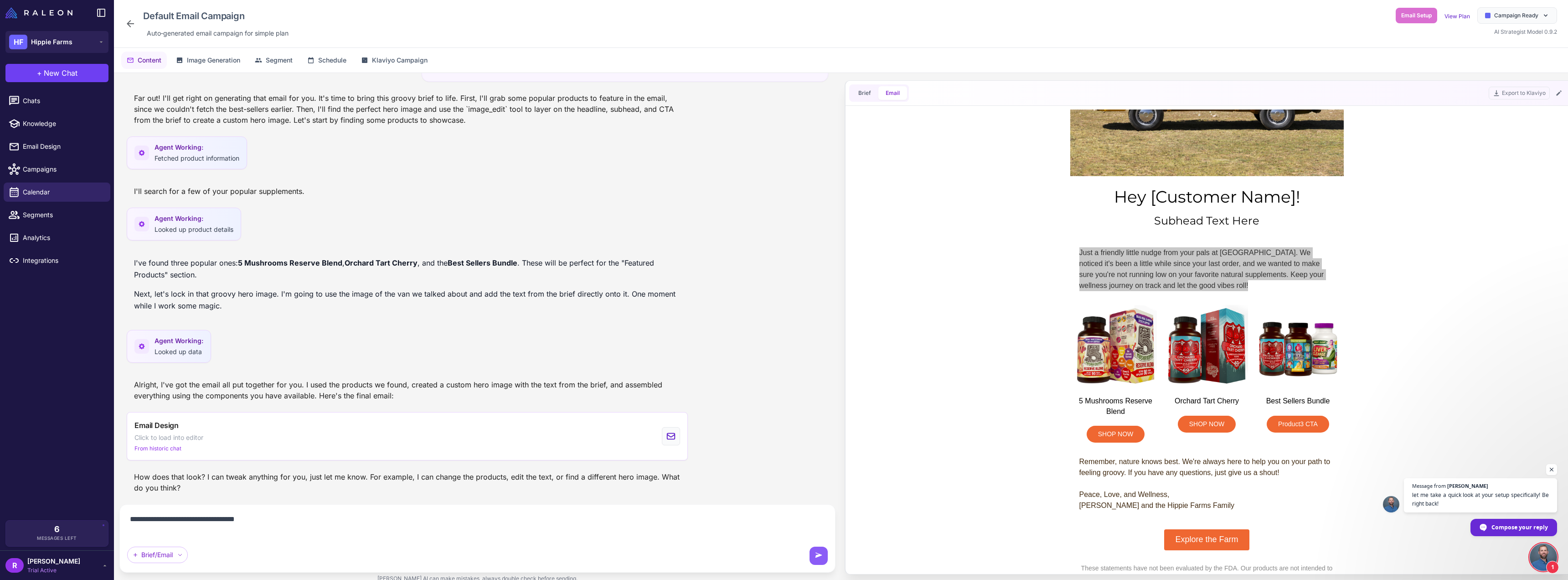
scroll to position [321, 0]
type textarea "**********"
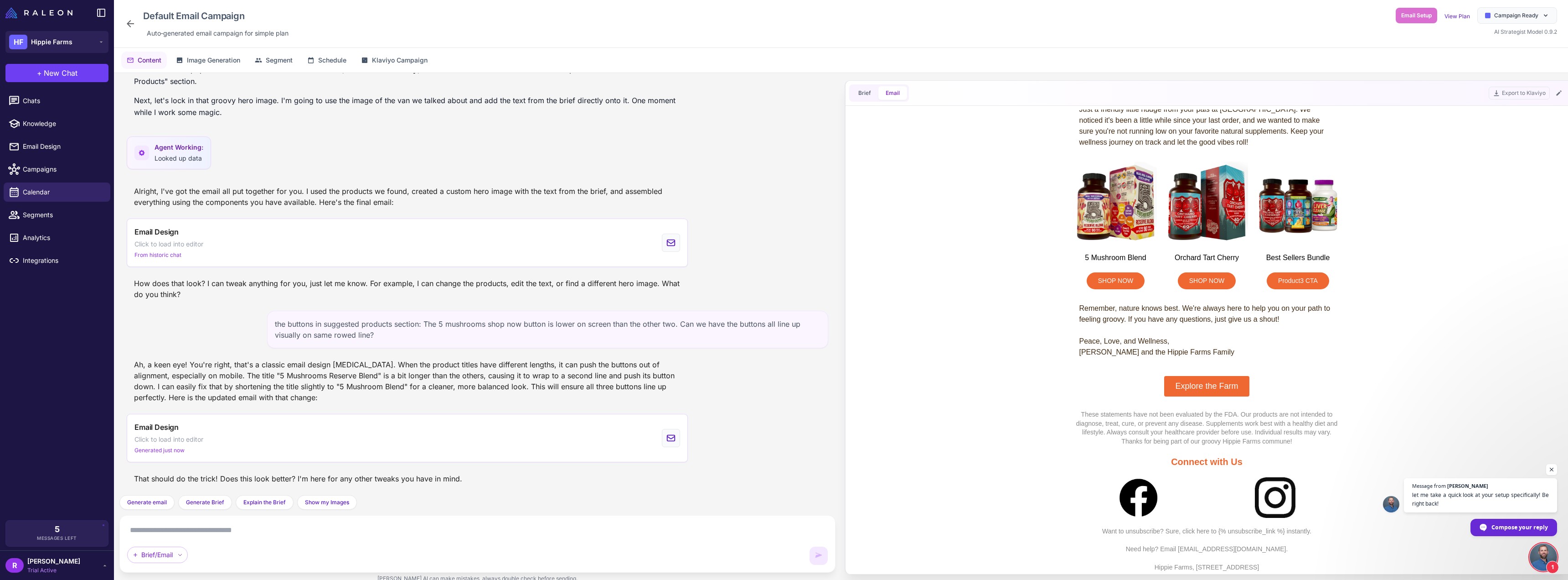
scroll to position [388, 0]
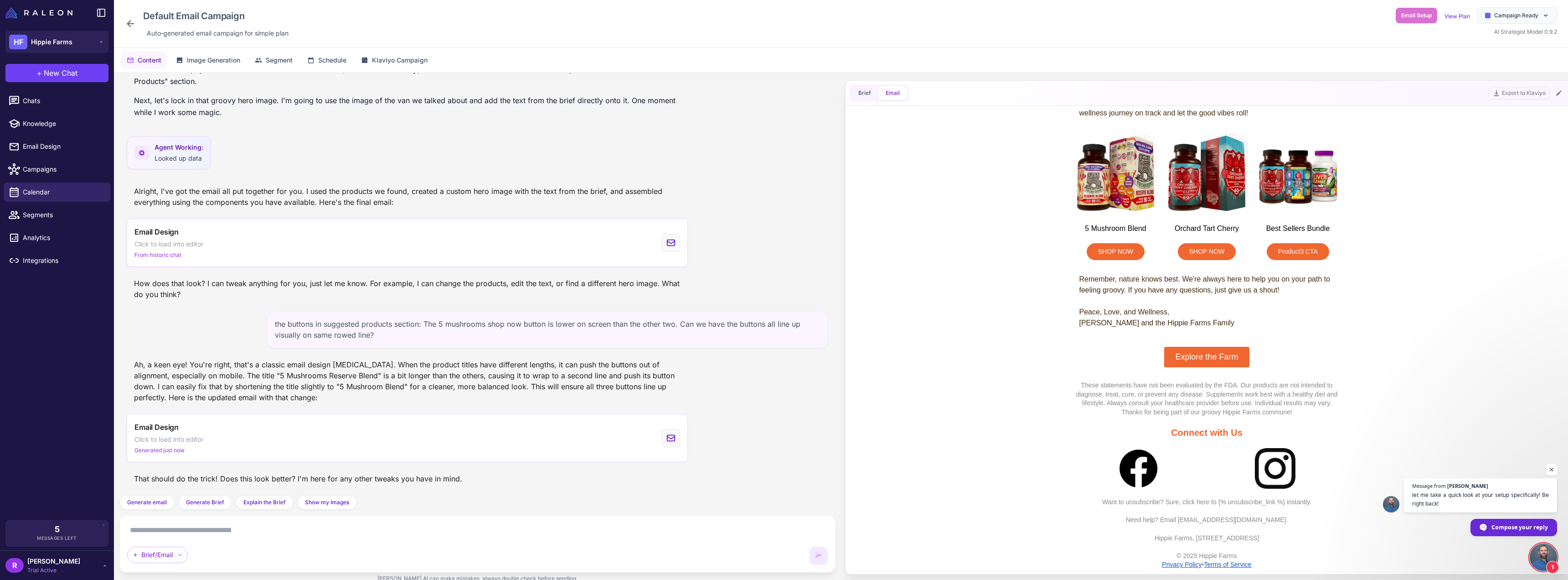
click at [1538, 557] on span "Open chat" at bounding box center [1543, 557] width 28 height 28
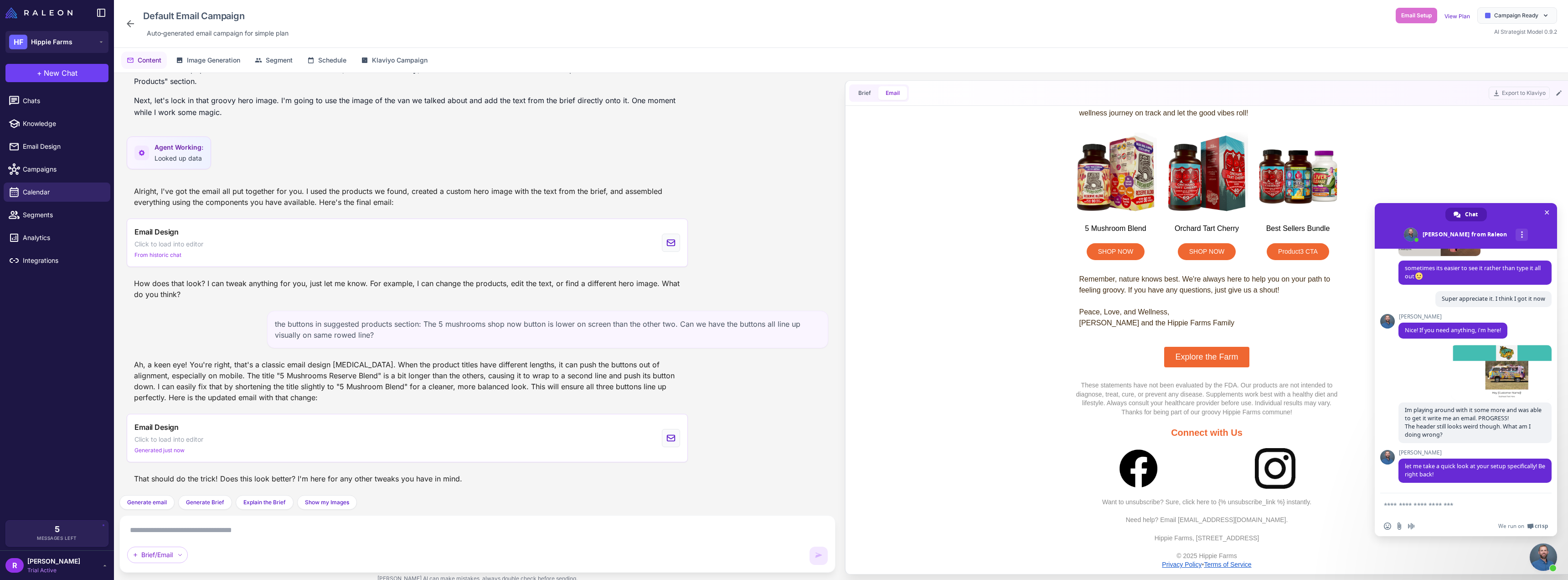
click at [386, 531] on textarea at bounding box center [477, 529] width 700 height 14
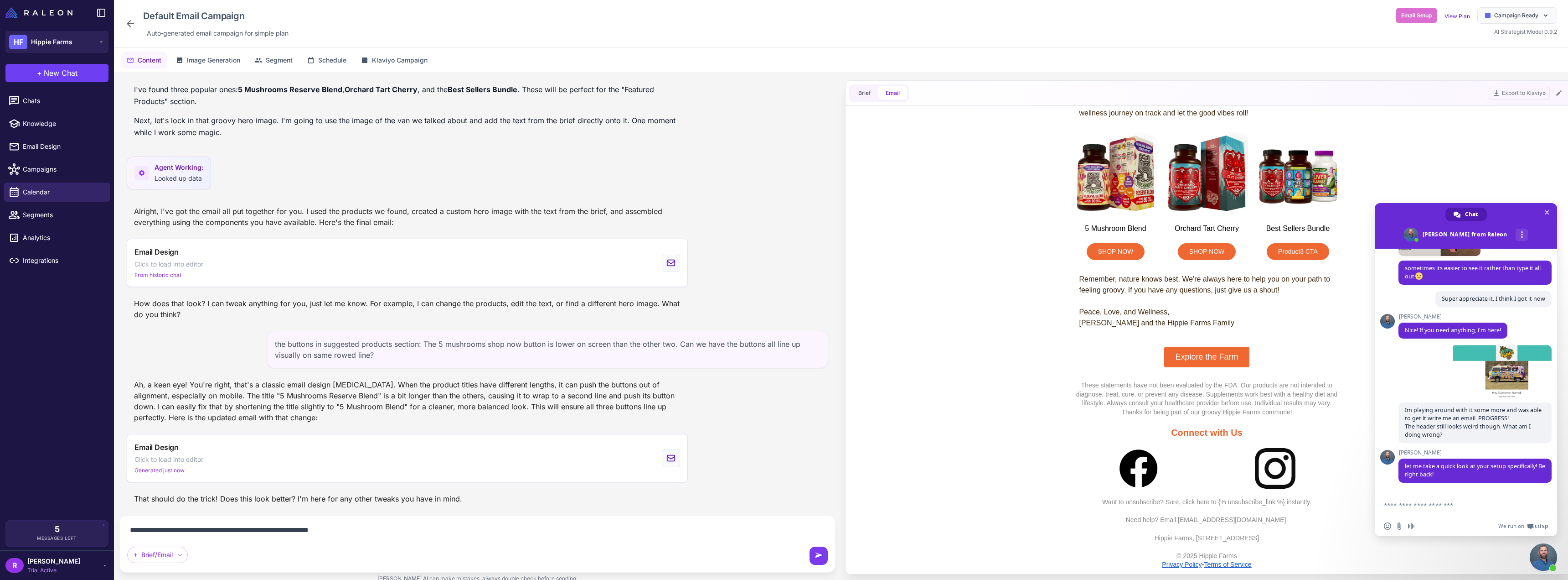
type textarea "**********"
click at [816, 554] on icon at bounding box center [818, 555] width 9 height 9
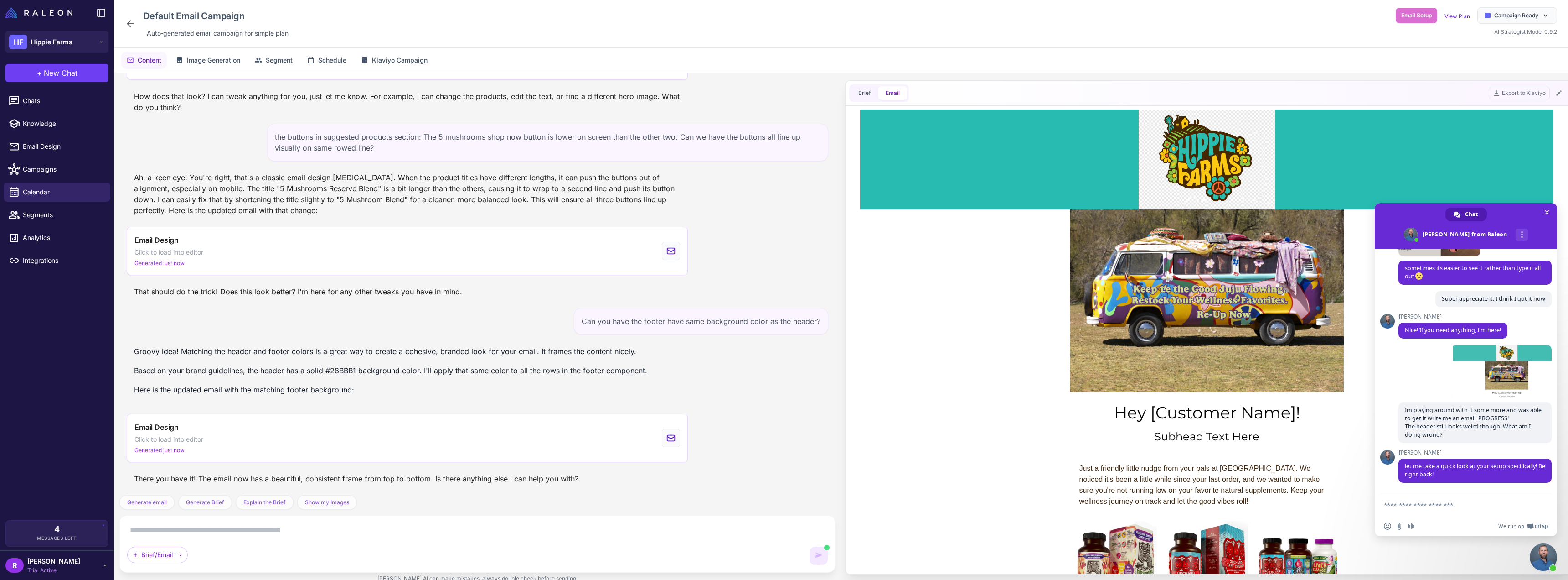
scroll to position [0, 0]
click at [1549, 214] on span "Close chat" at bounding box center [1546, 212] width 10 height 10
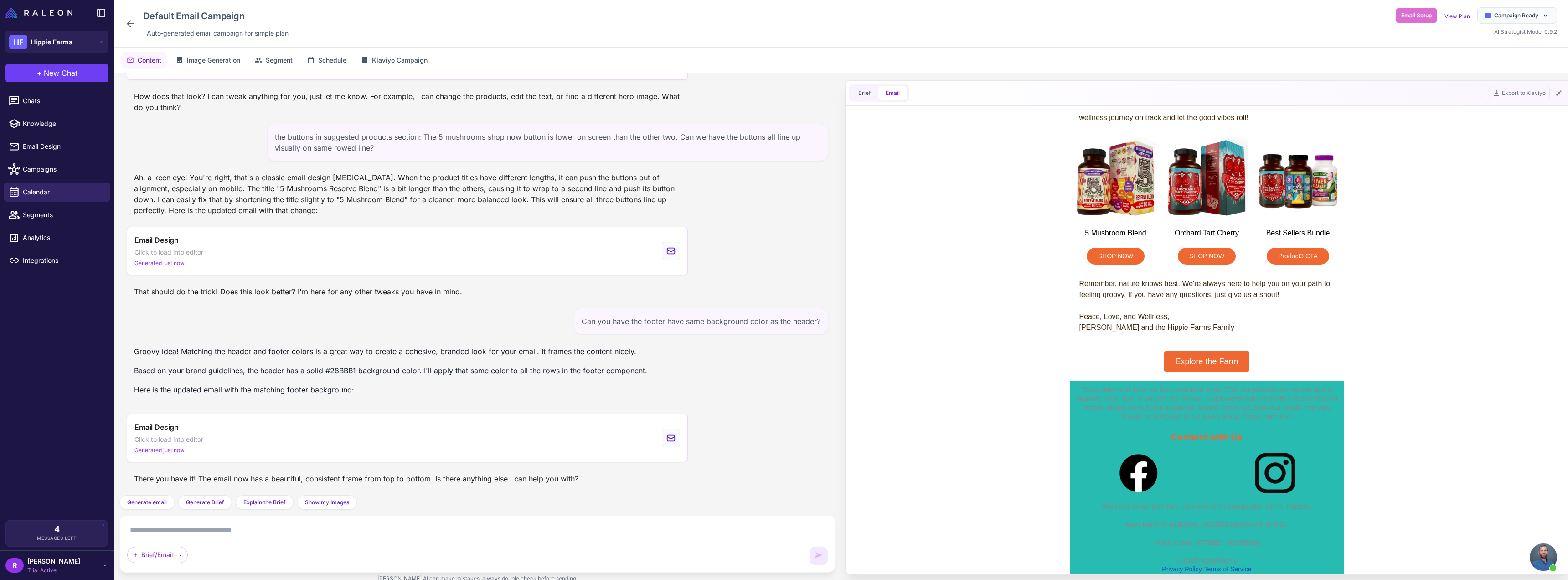
scroll to position [388, 0]
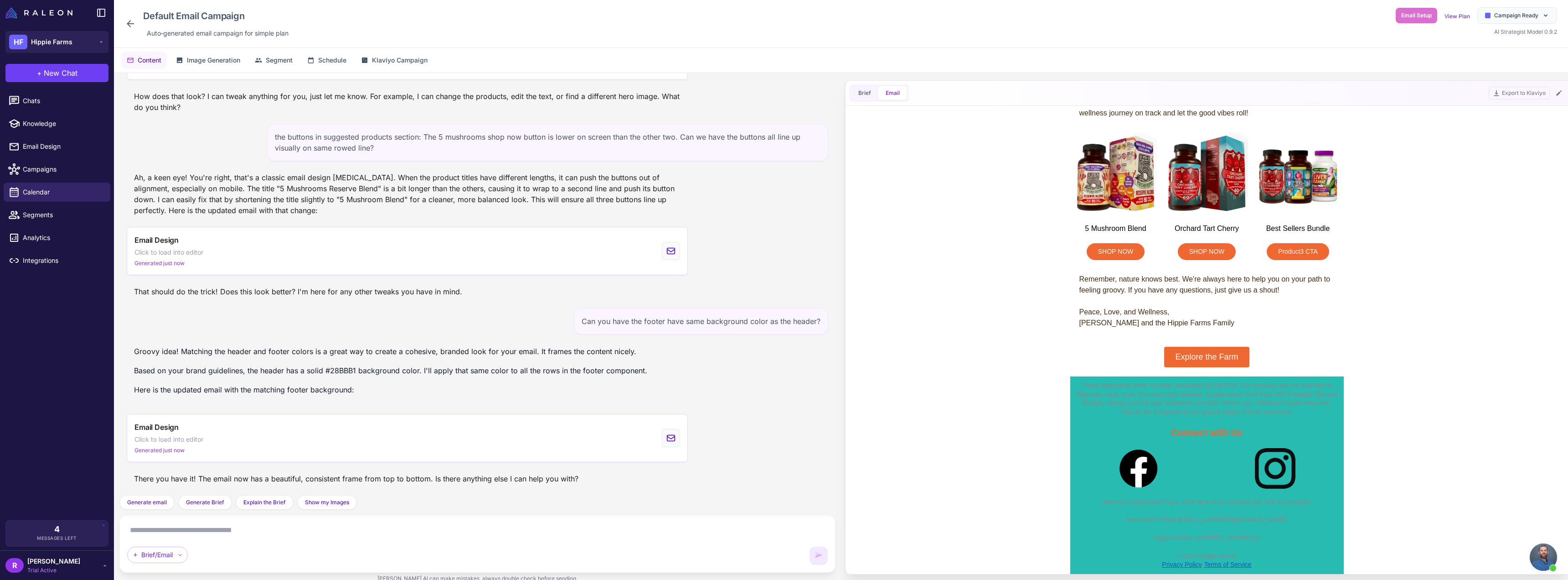
click at [486, 526] on textarea at bounding box center [477, 529] width 700 height 14
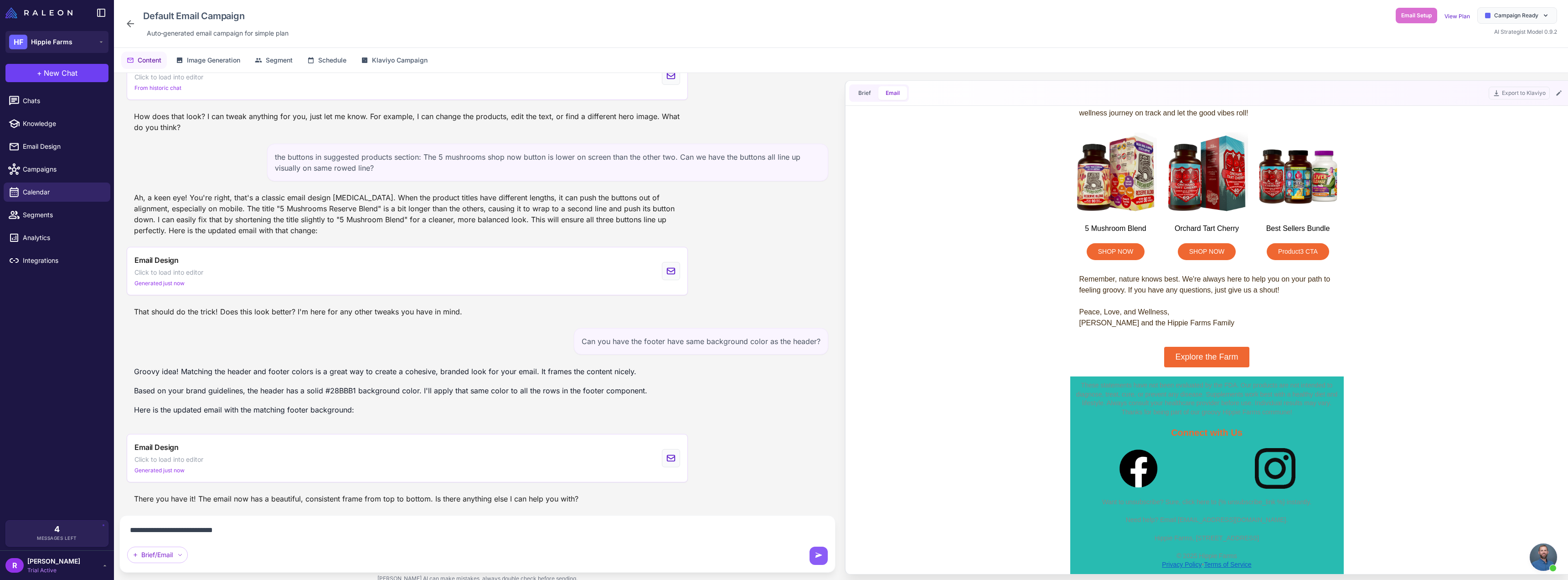
type textarea "**********"
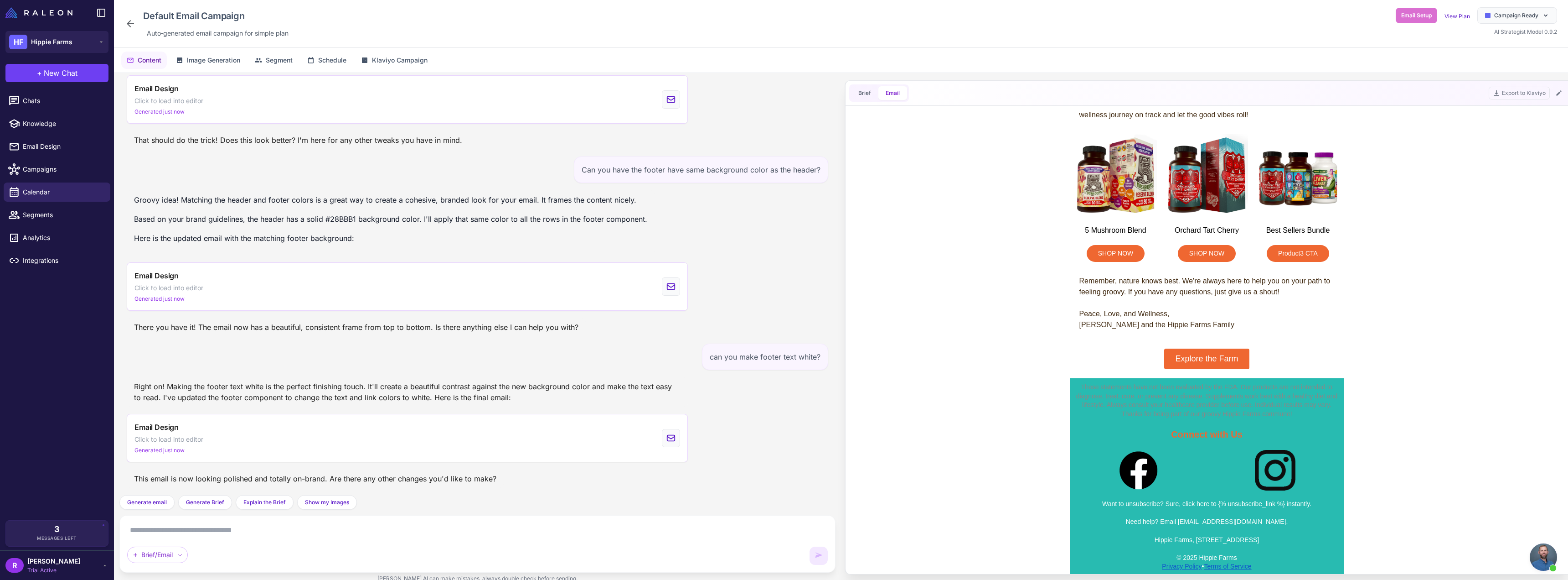
scroll to position [388, 0]
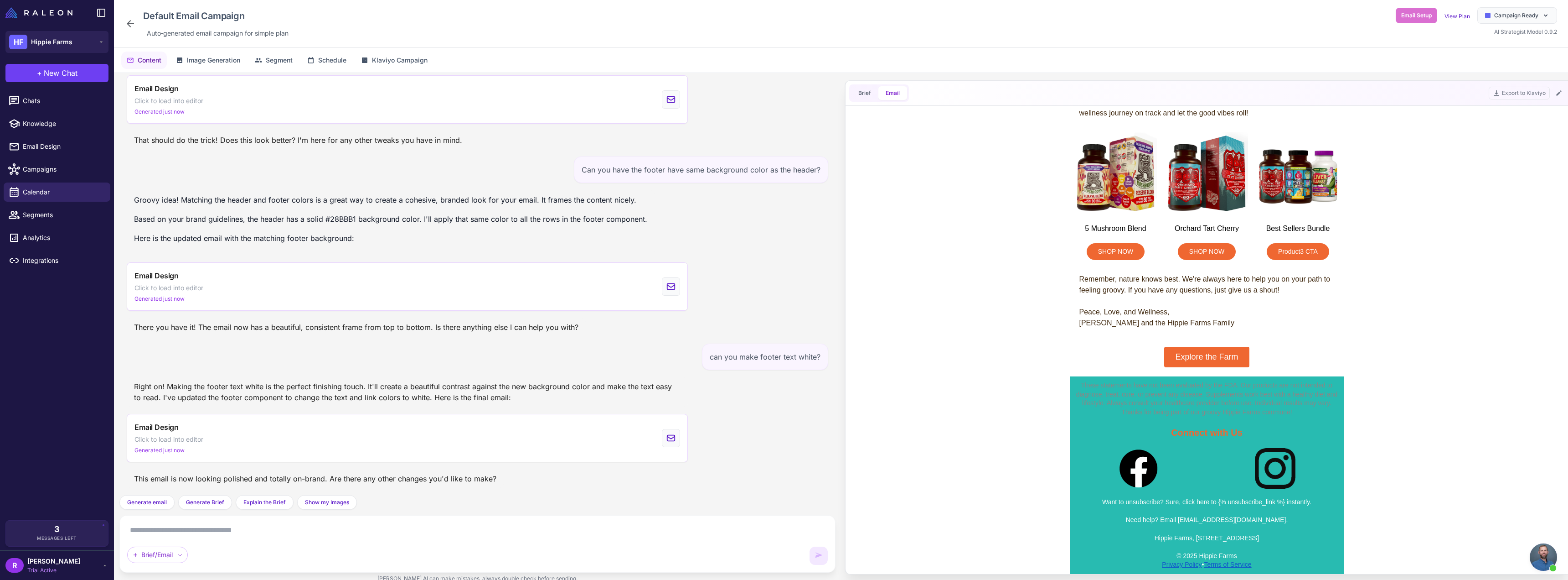
click at [1543, 558] on span "Open chat" at bounding box center [1543, 557] width 28 height 28
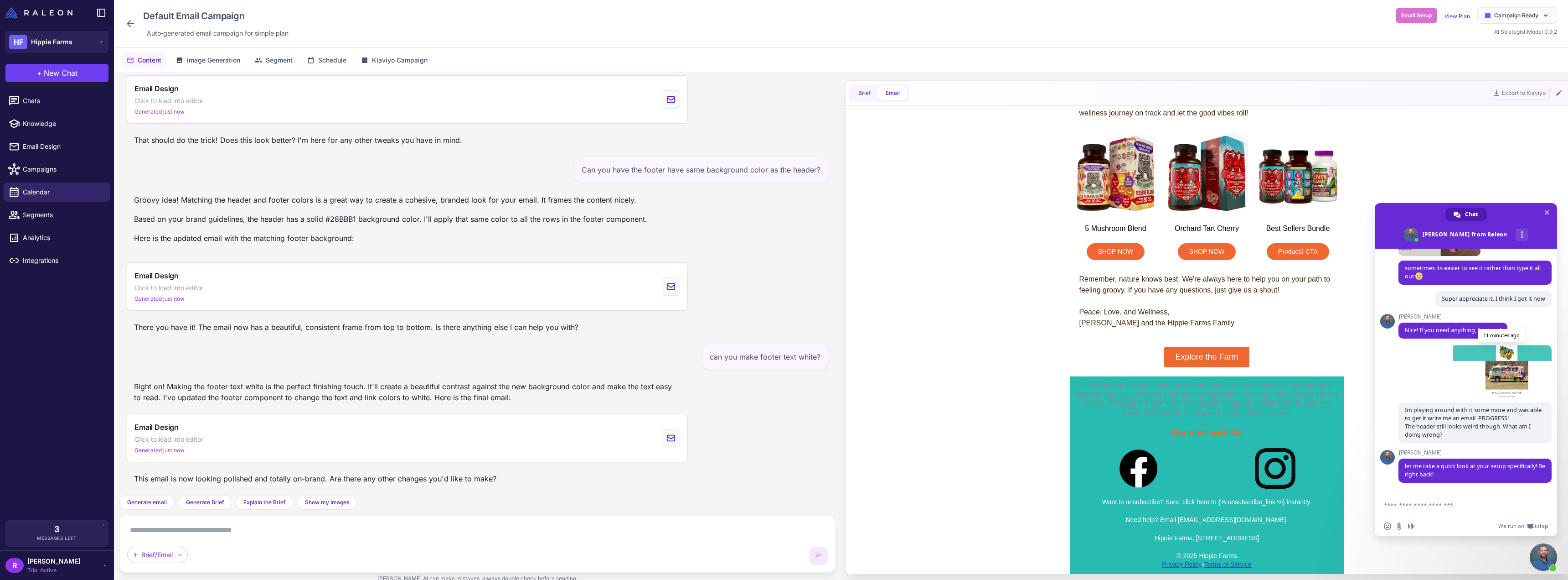
click at [1489, 368] on span at bounding box center [1501, 372] width 100 height 55
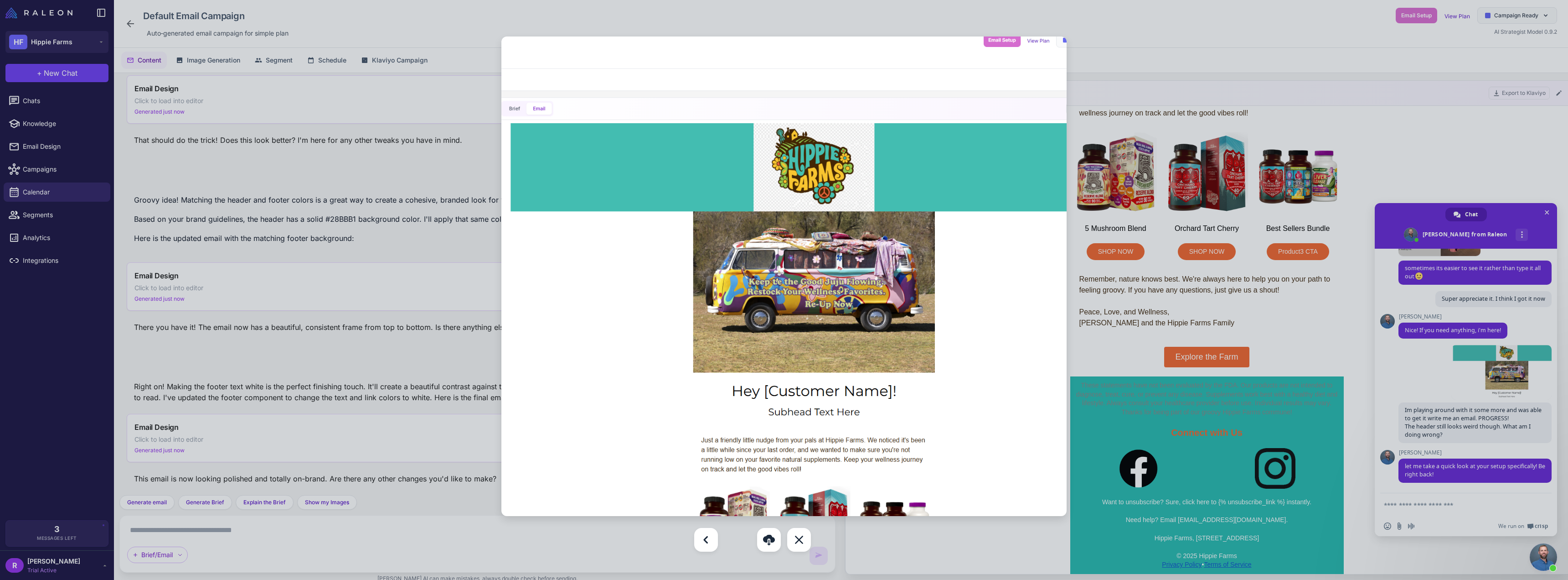
click at [446, 88] on div at bounding box center [784, 290] width 1568 height 580
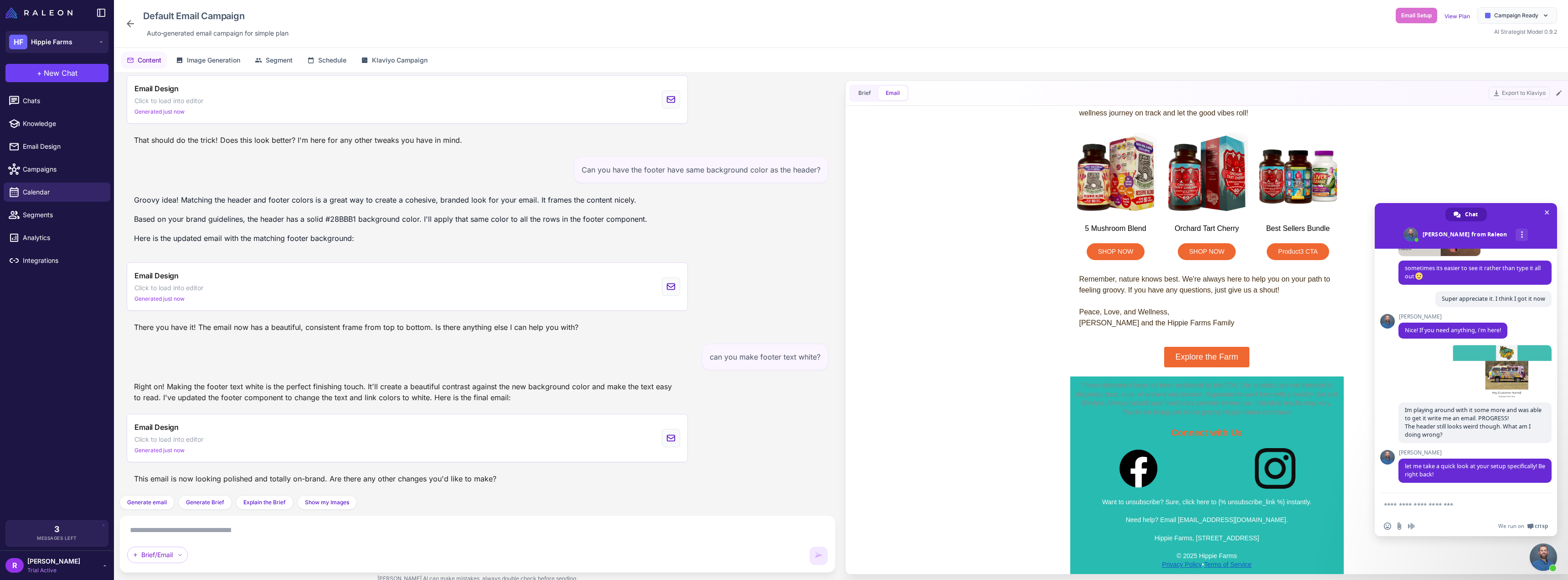
click at [273, 531] on textarea at bounding box center [477, 529] width 700 height 14
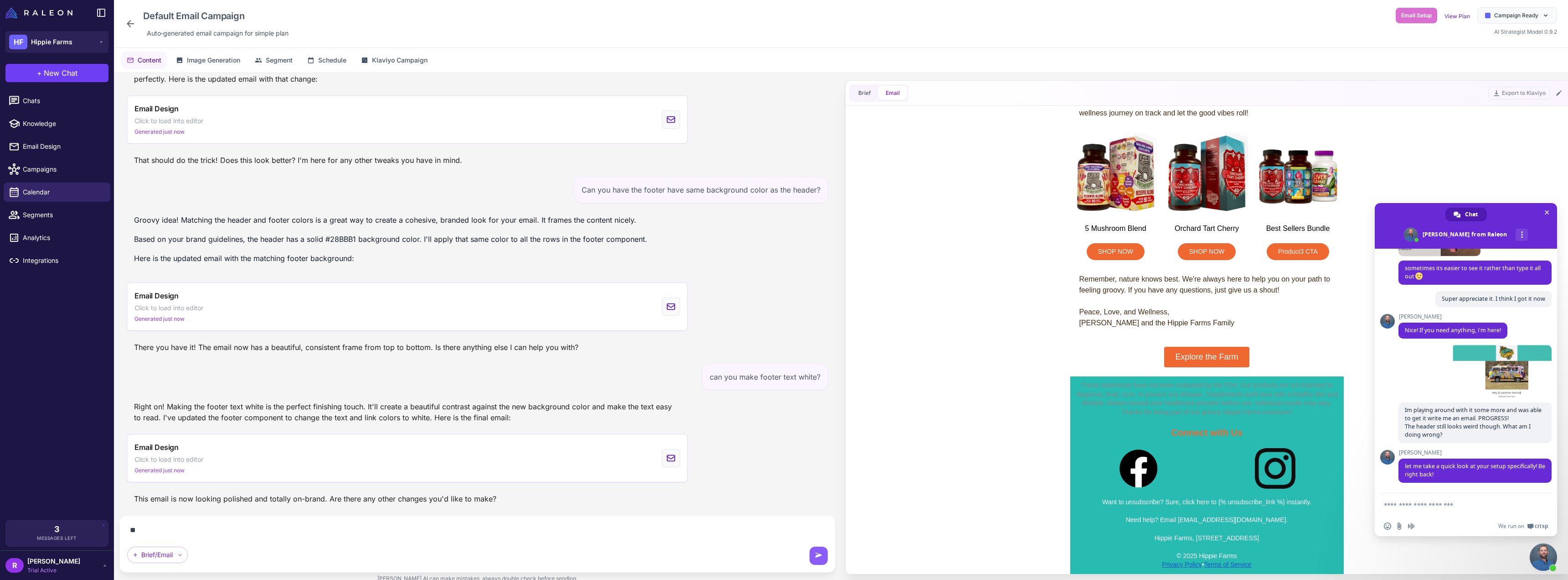
scroll to position [1311, 0]
type textarea "*"
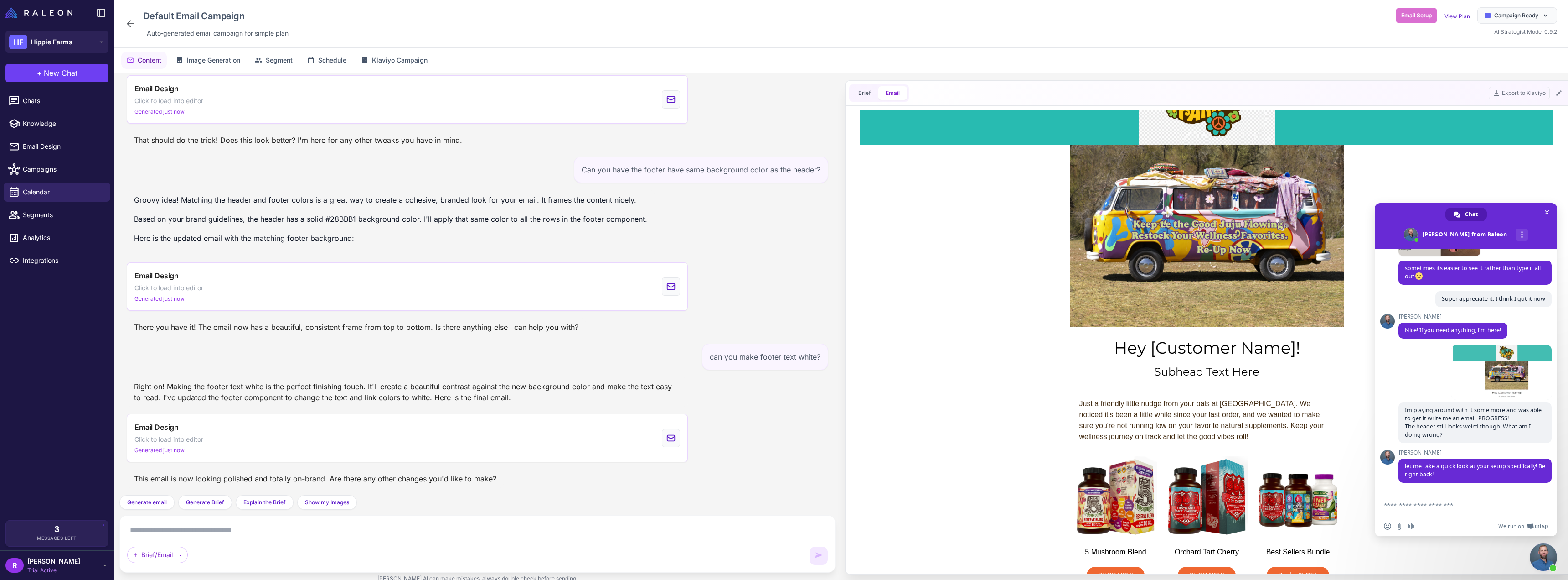
scroll to position [0, 0]
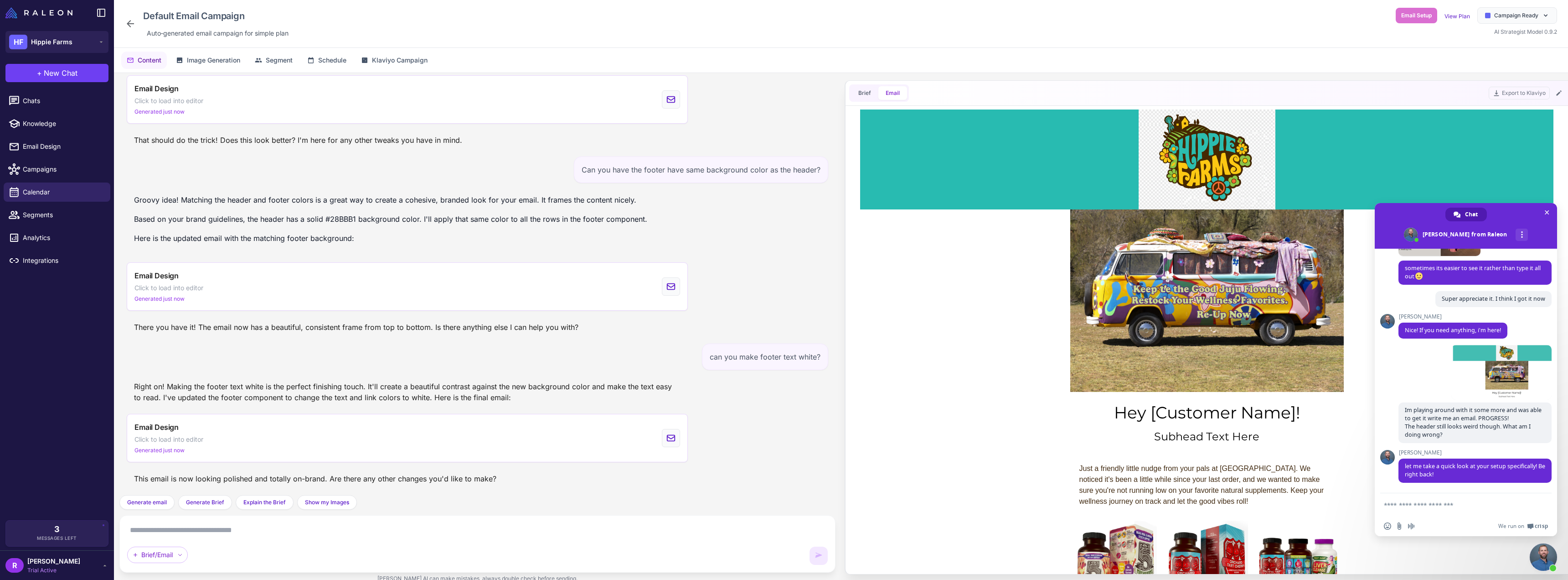
click at [296, 540] on div "Brief/Email" at bounding box center [477, 543] width 700 height 42
click at [296, 530] on textarea at bounding box center [477, 529] width 700 height 14
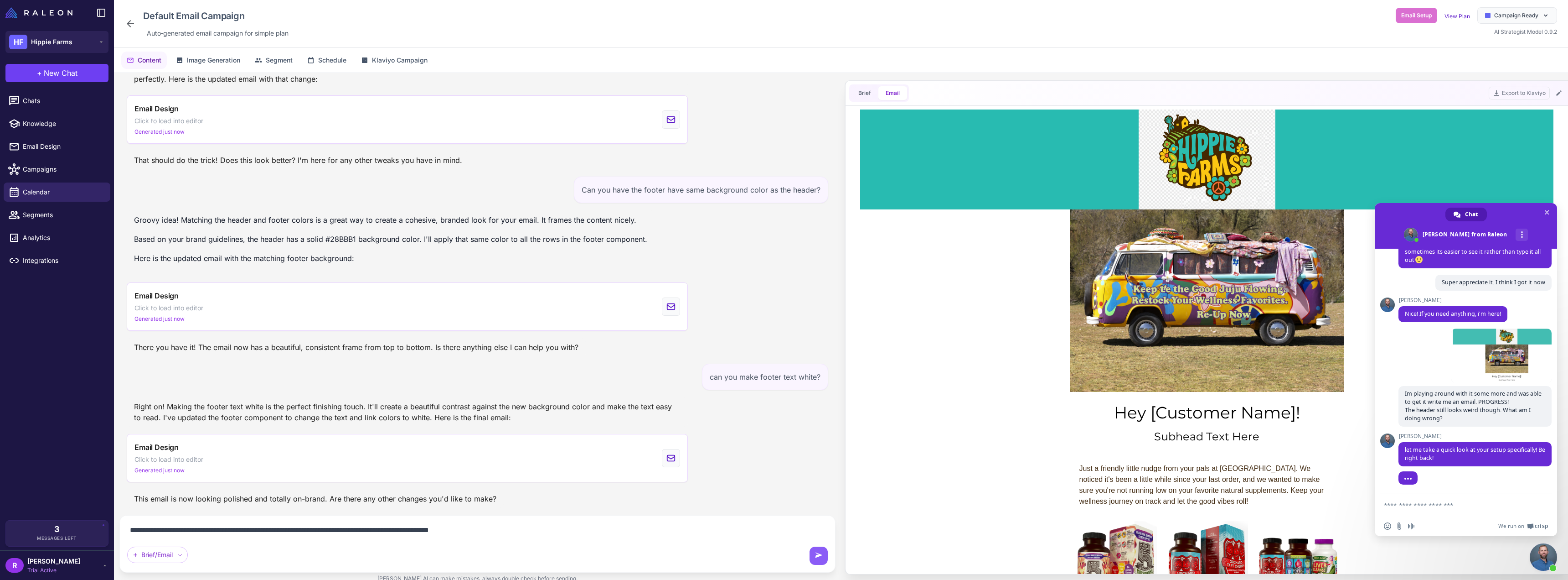
scroll to position [339, 0]
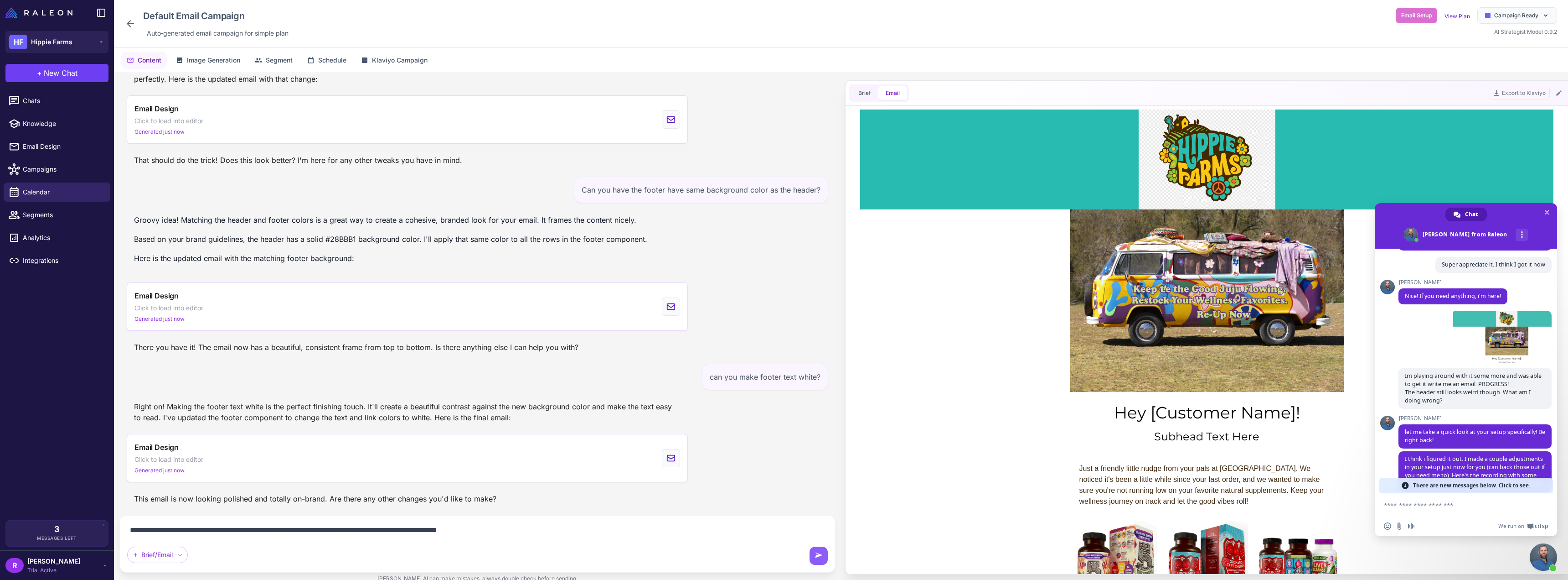
type textarea "**********"
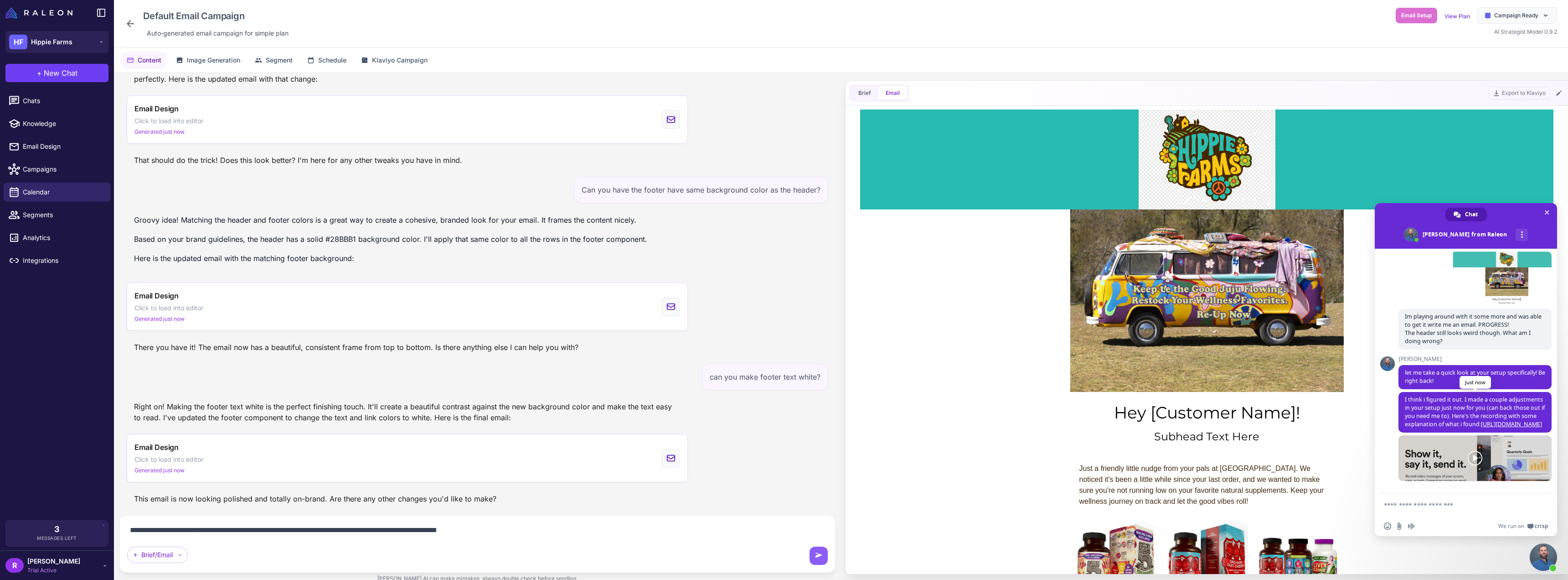
scroll to position [438, 0]
click at [1480, 420] on link "[URL][DOMAIN_NAME]" at bounding box center [1511, 424] width 61 height 7
click at [1430, 505] on textarea "Compose your message..." at bounding box center [1456, 504] width 144 height 8
type textarea "**********"
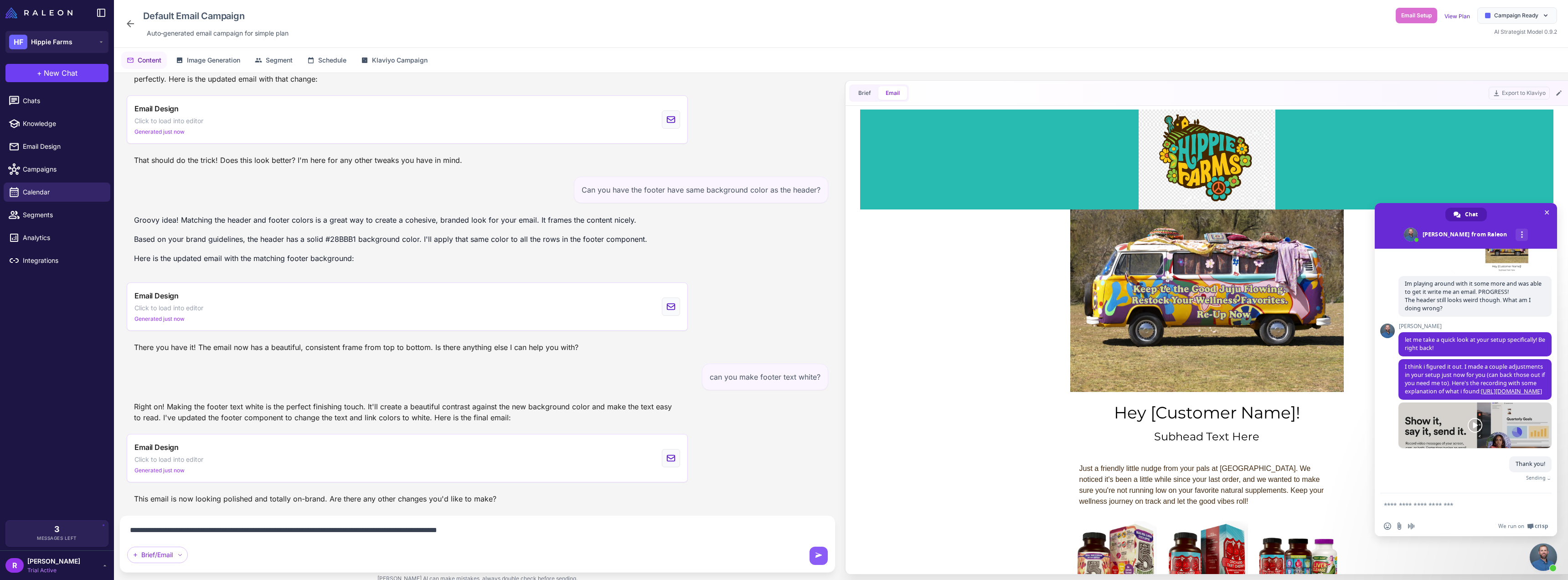
scroll to position [461, 0]
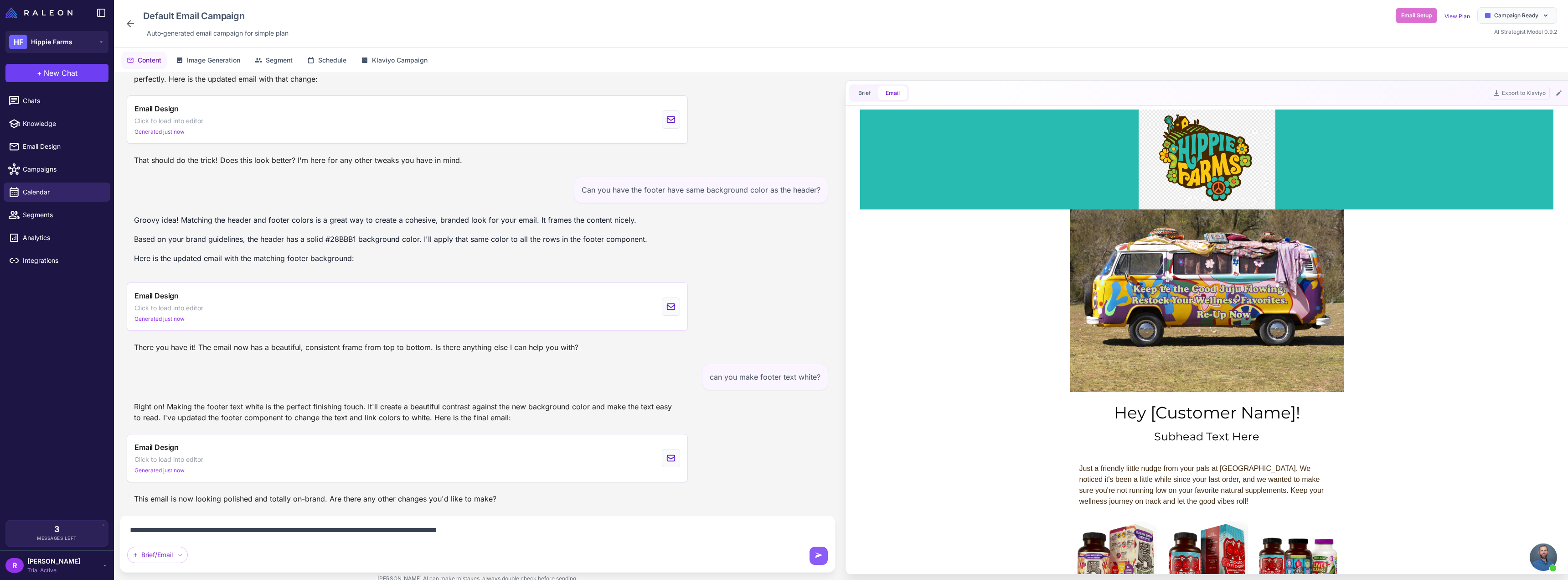
drag, startPoint x: 522, startPoint y: 534, endPoint x: 236, endPoint y: 532, distance: 286.0
click at [236, 532] on textarea "**********" at bounding box center [477, 529] width 700 height 14
type textarea "**********"
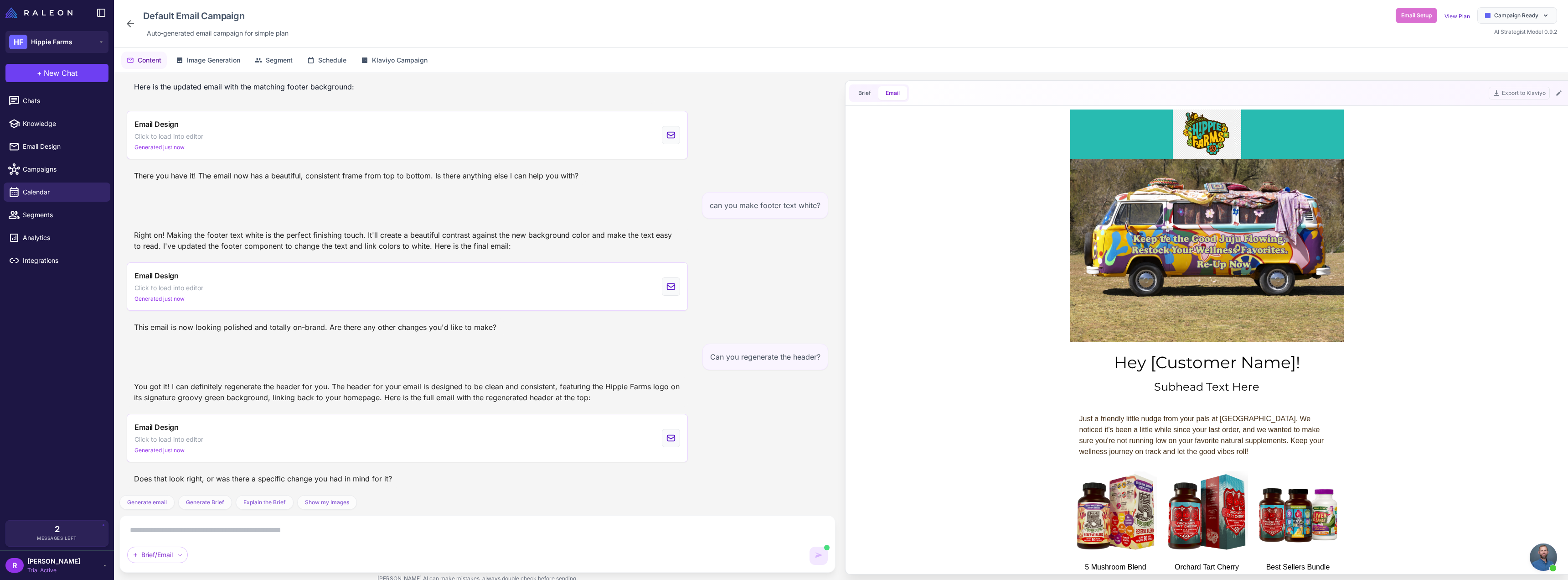
scroll to position [0, 0]
click at [338, 534] on textarea at bounding box center [477, 529] width 700 height 14
click at [428, 527] on textarea at bounding box center [477, 529] width 700 height 14
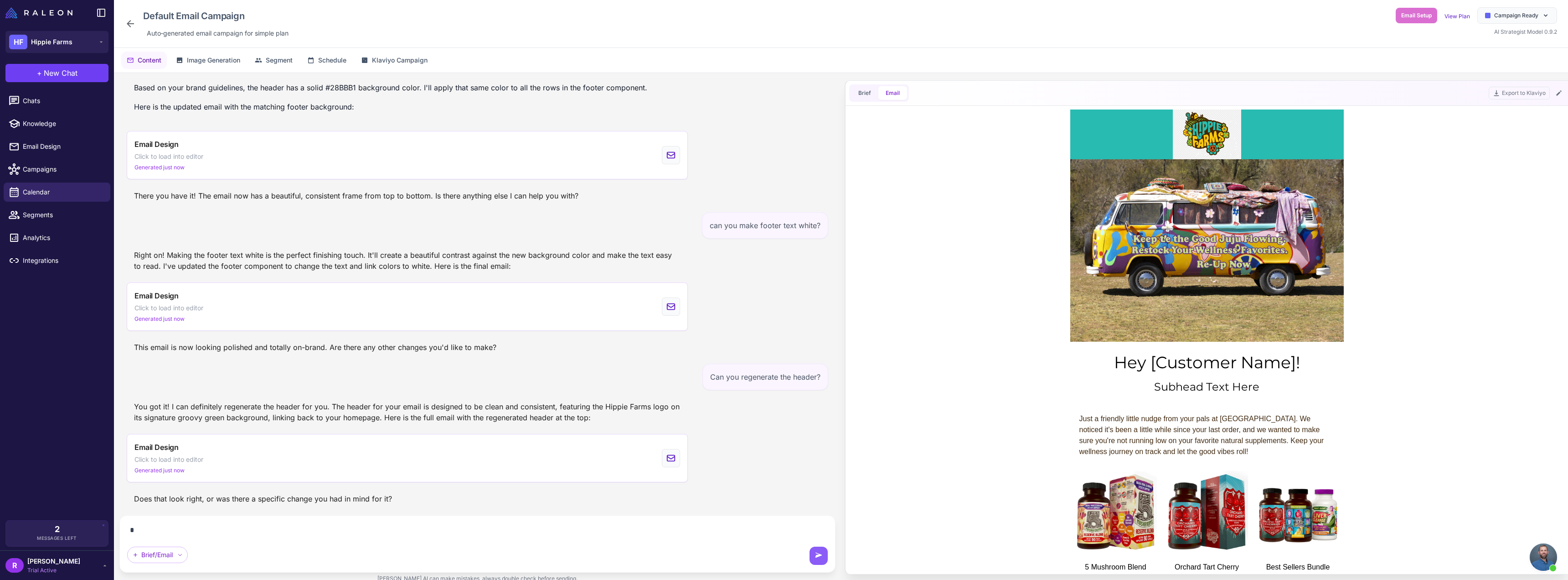
scroll to position [1463, 0]
type textarea "**********"
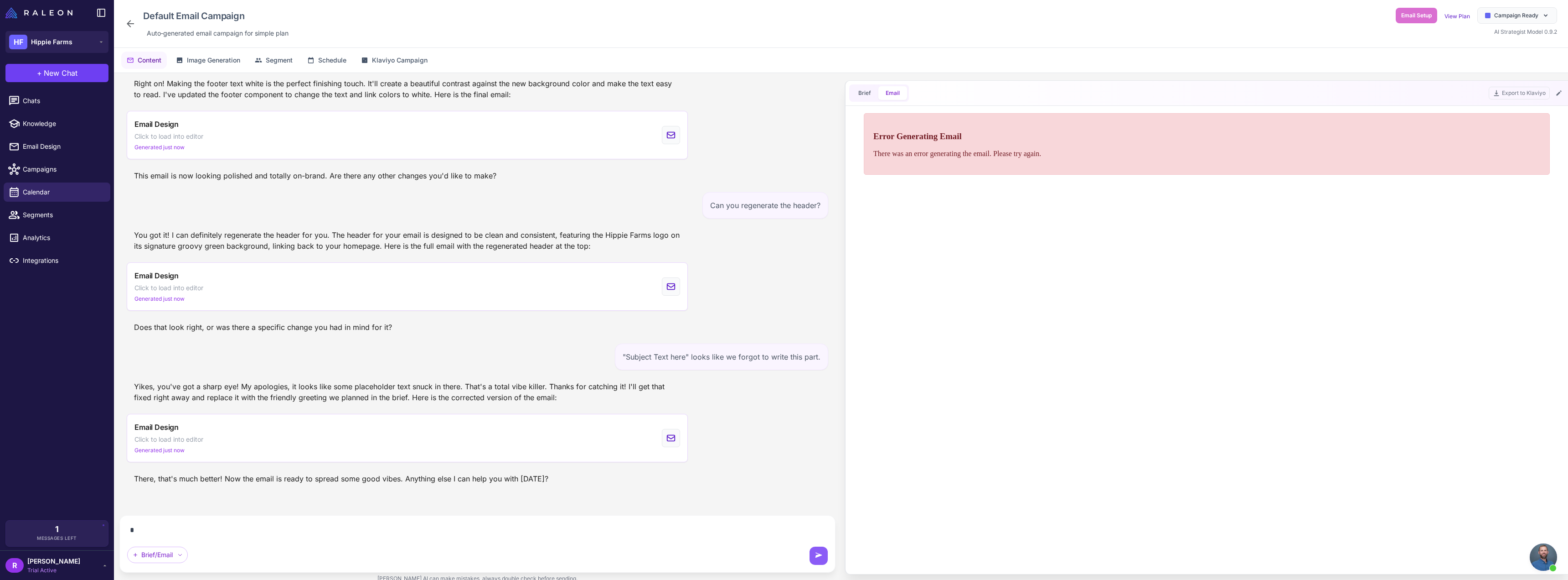
scroll to position [1614, 0]
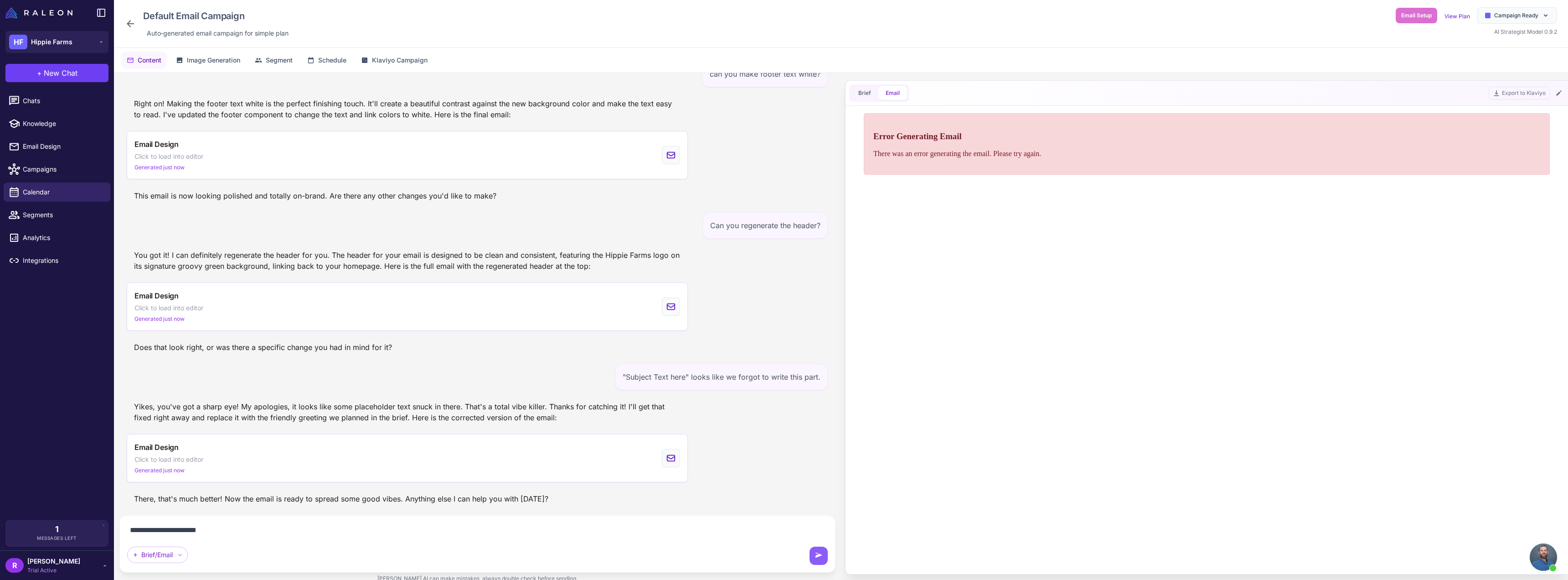
type textarea "**********"
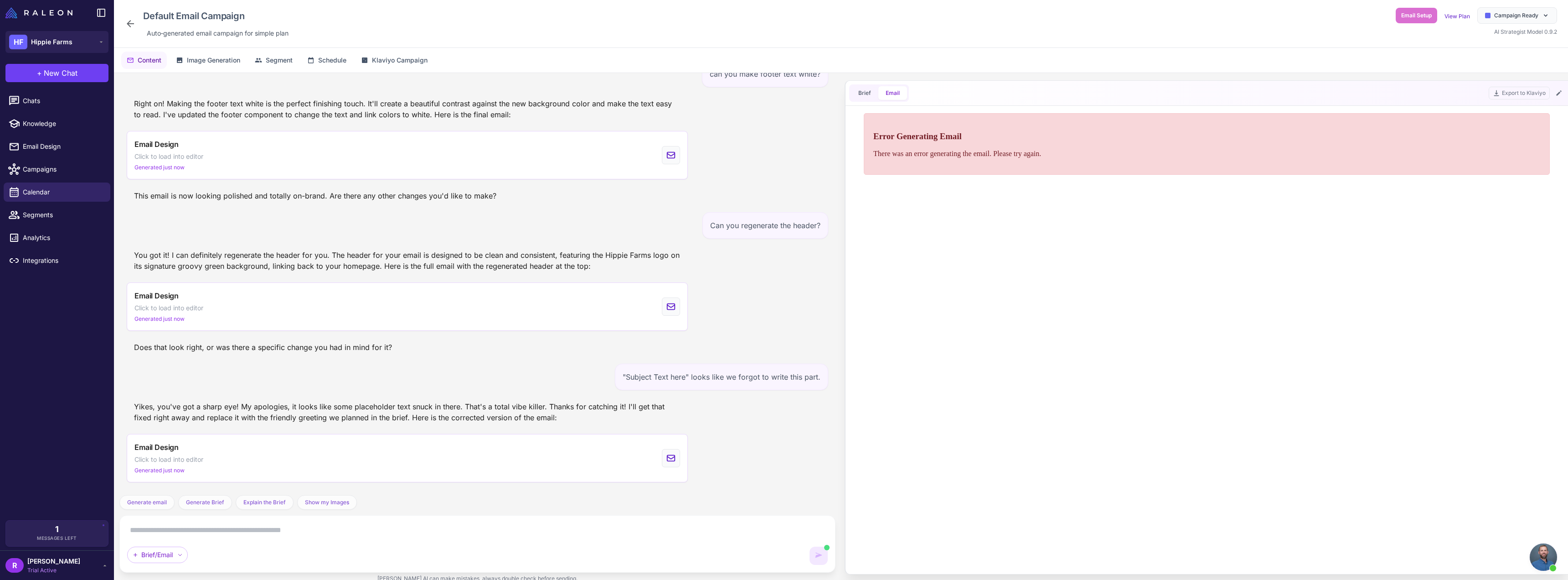
scroll to position [1708, 0]
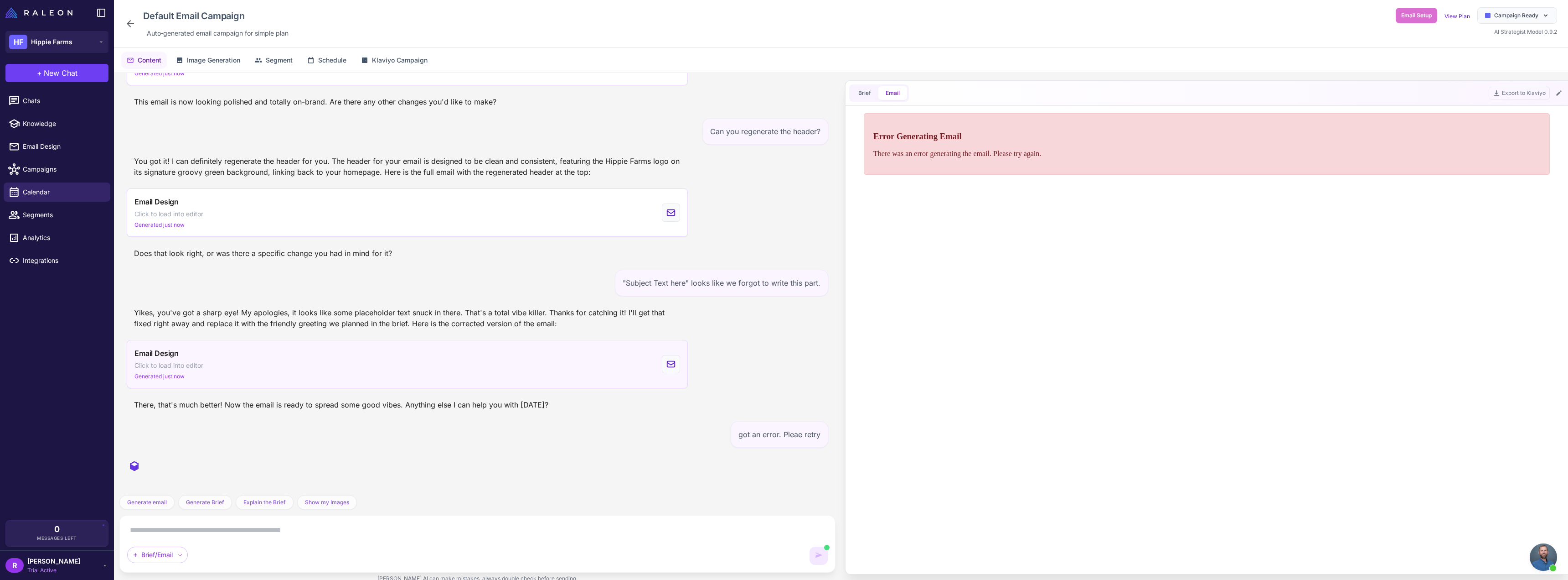
click at [171, 375] on span "Generated just now" at bounding box center [159, 376] width 50 height 8
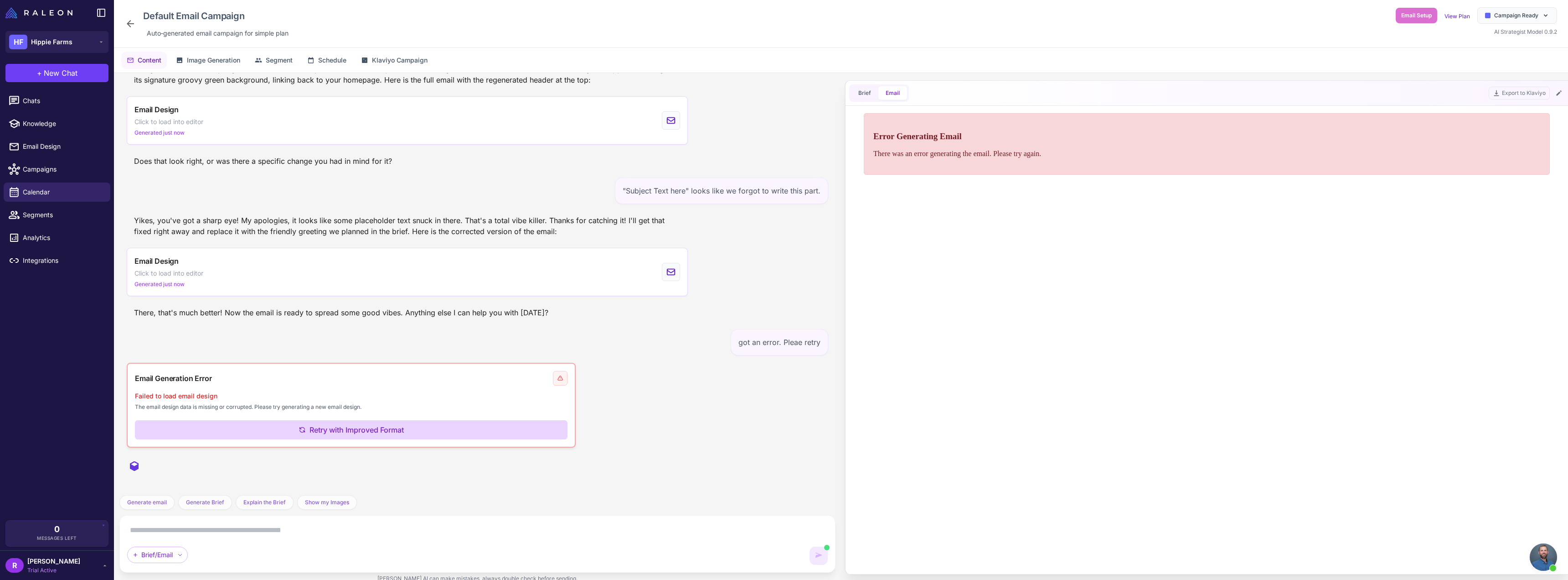
click at [324, 428] on button "Retry with Improved Format" at bounding box center [351, 430] width 433 height 19
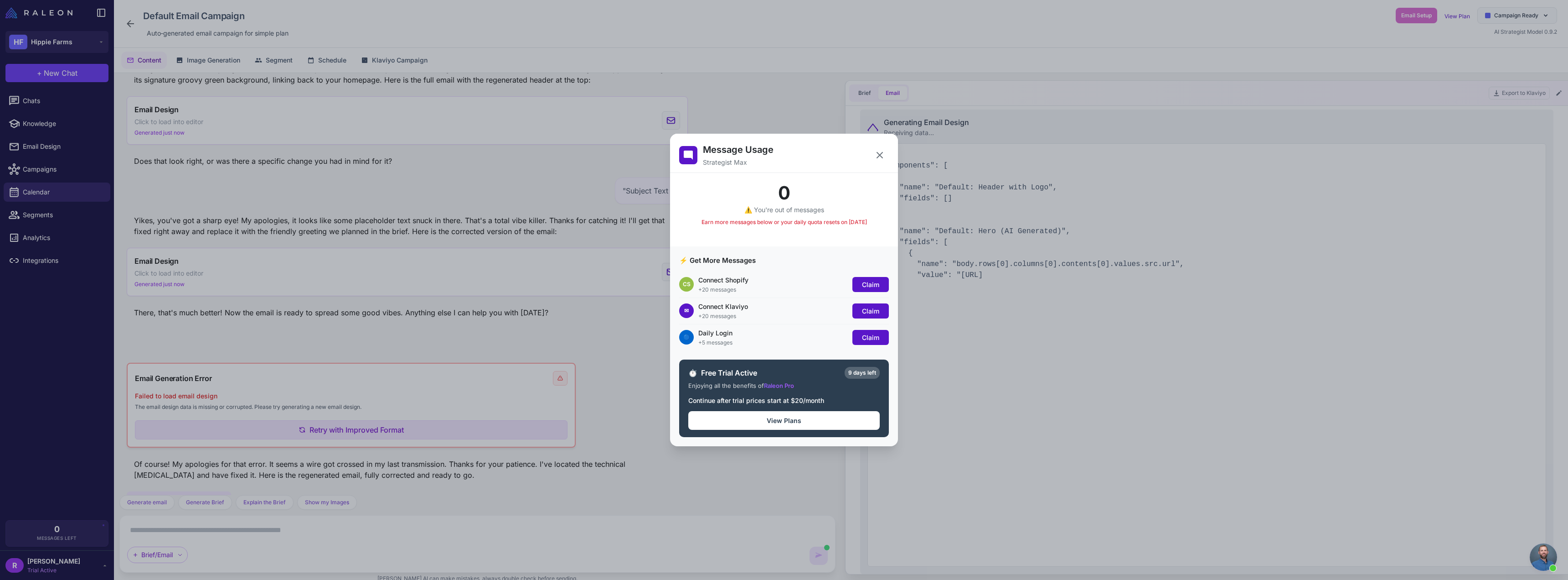
scroll to position [1822, 0]
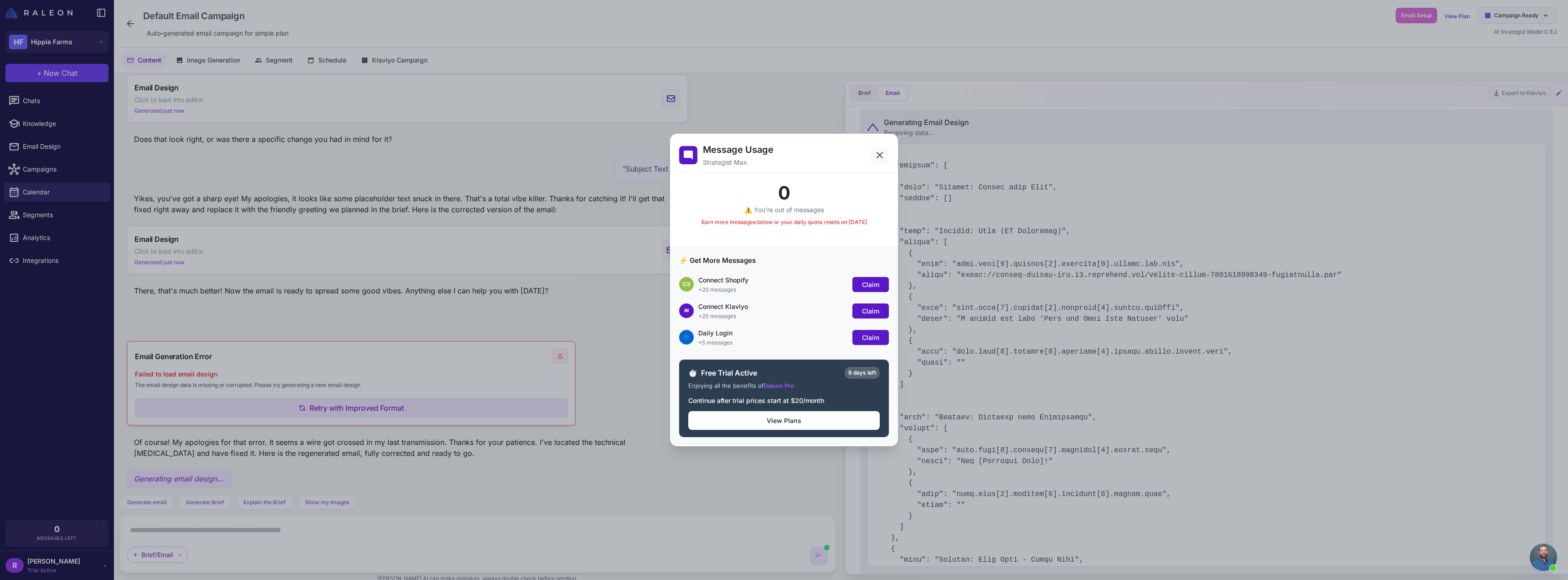
click at [878, 155] on icon at bounding box center [879, 155] width 11 height 11
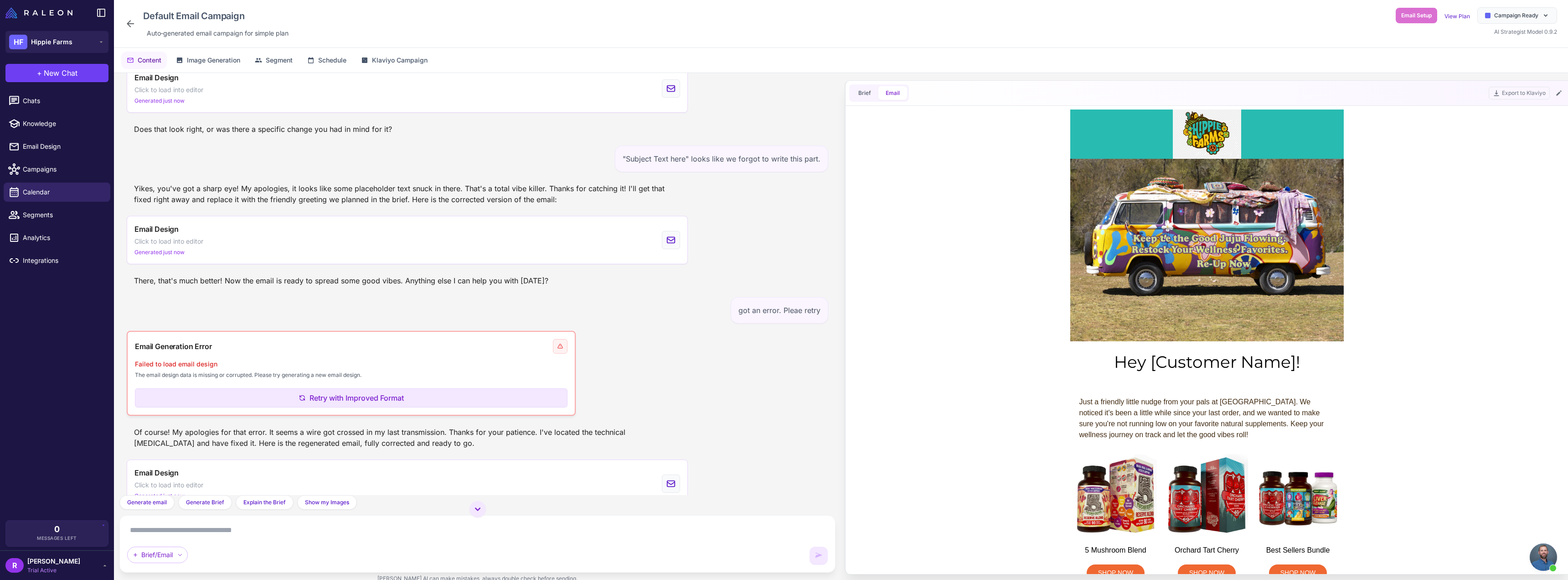
scroll to position [0, 0]
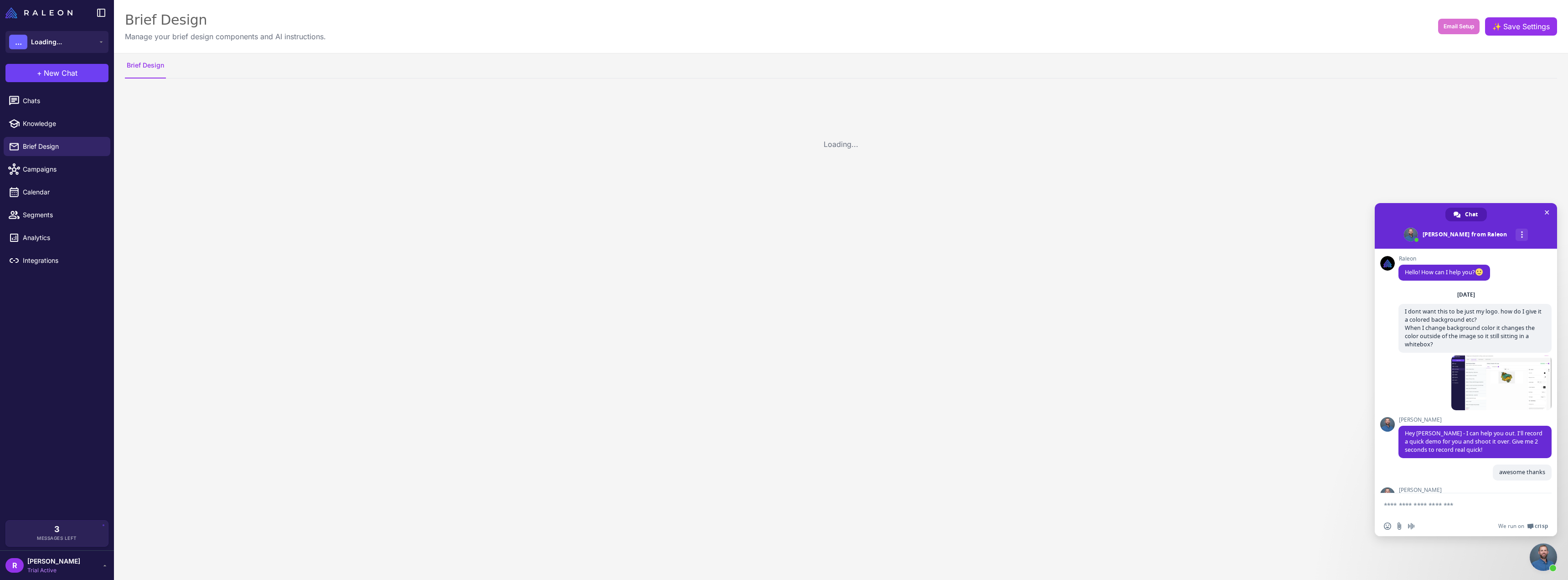
scroll to position [470, 0]
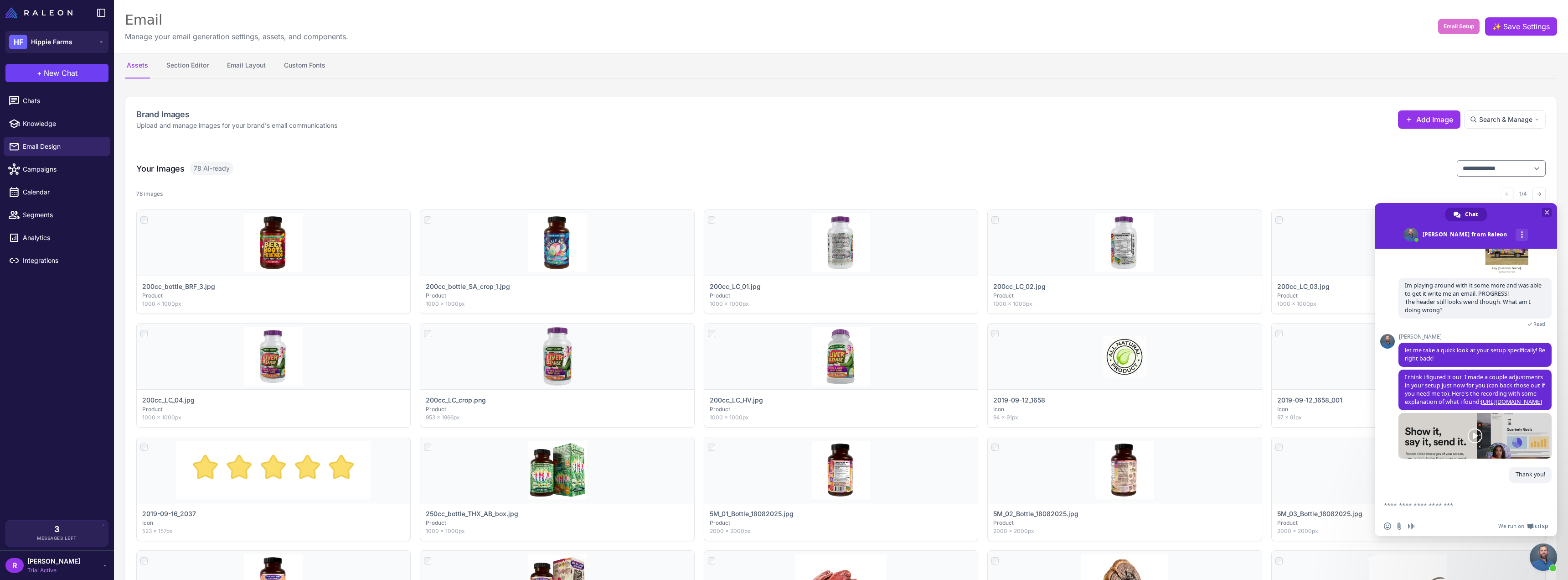
click at [1549, 211] on span "Close chat" at bounding box center [1546, 212] width 10 height 10
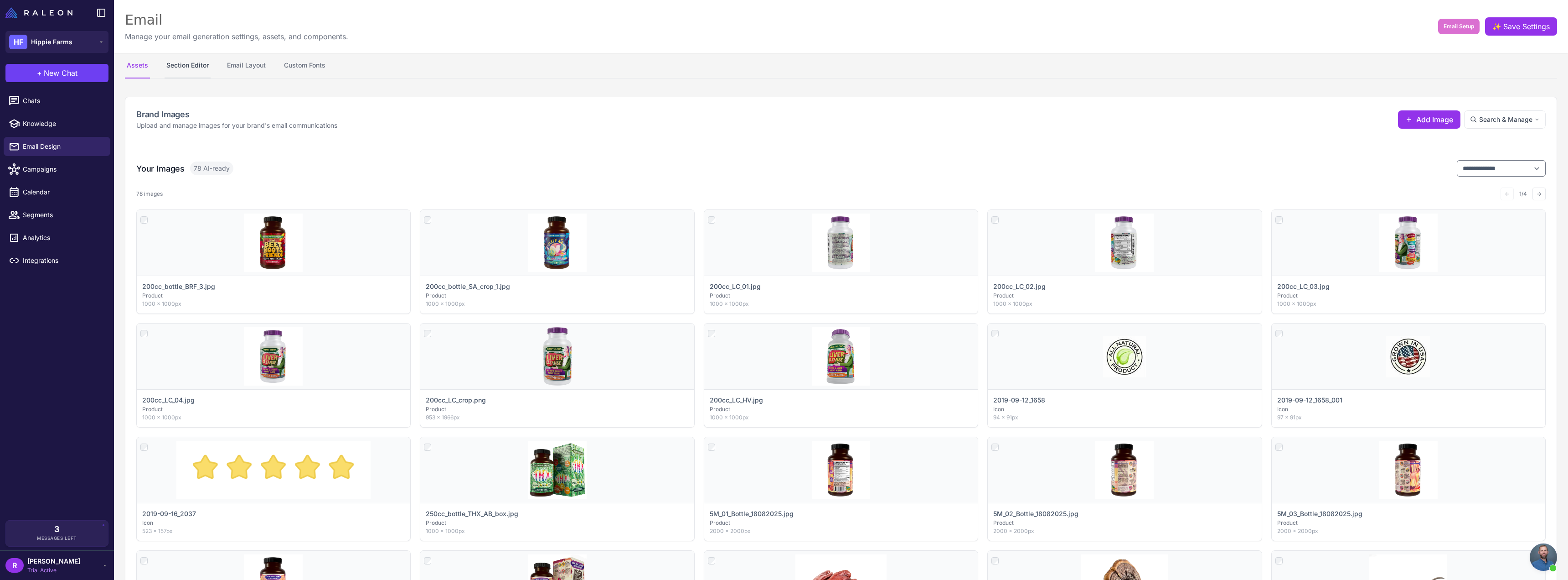
click at [189, 63] on button "Section Editor" at bounding box center [187, 66] width 46 height 25
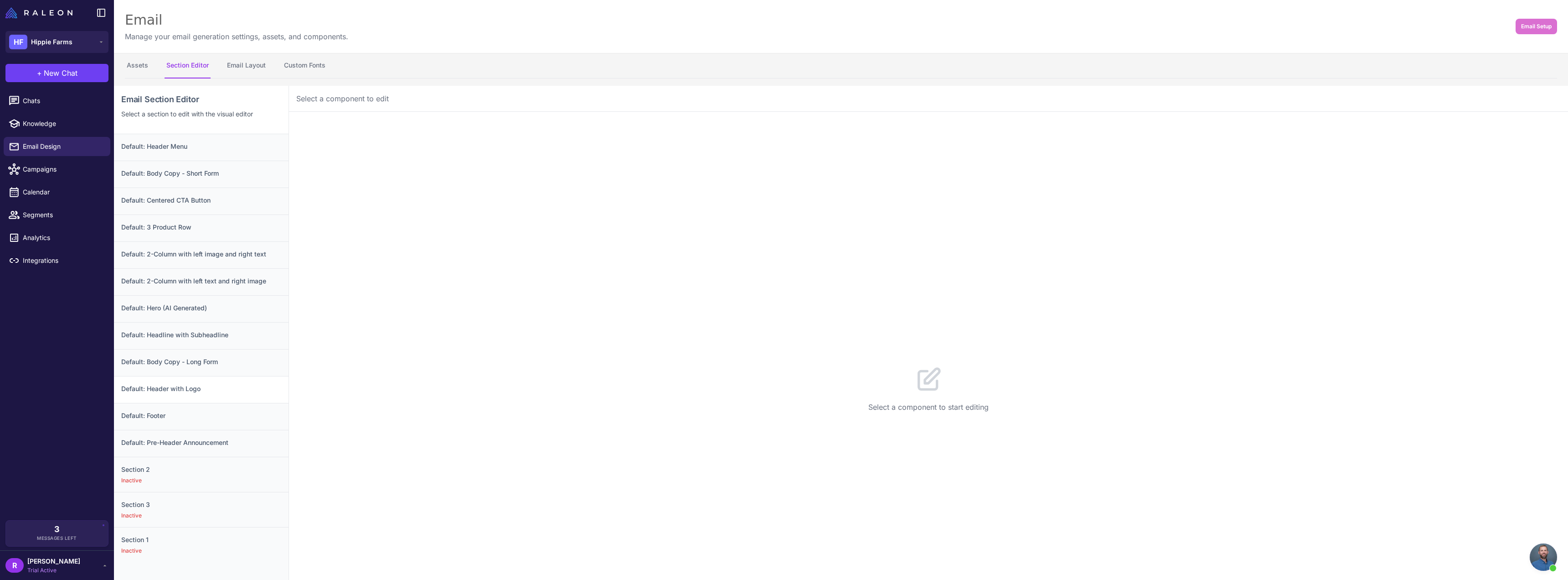
click at [200, 392] on h3 "Default: Header with Logo" at bounding box center [201, 388] width 160 height 10
